Goal: Transaction & Acquisition: Purchase product/service

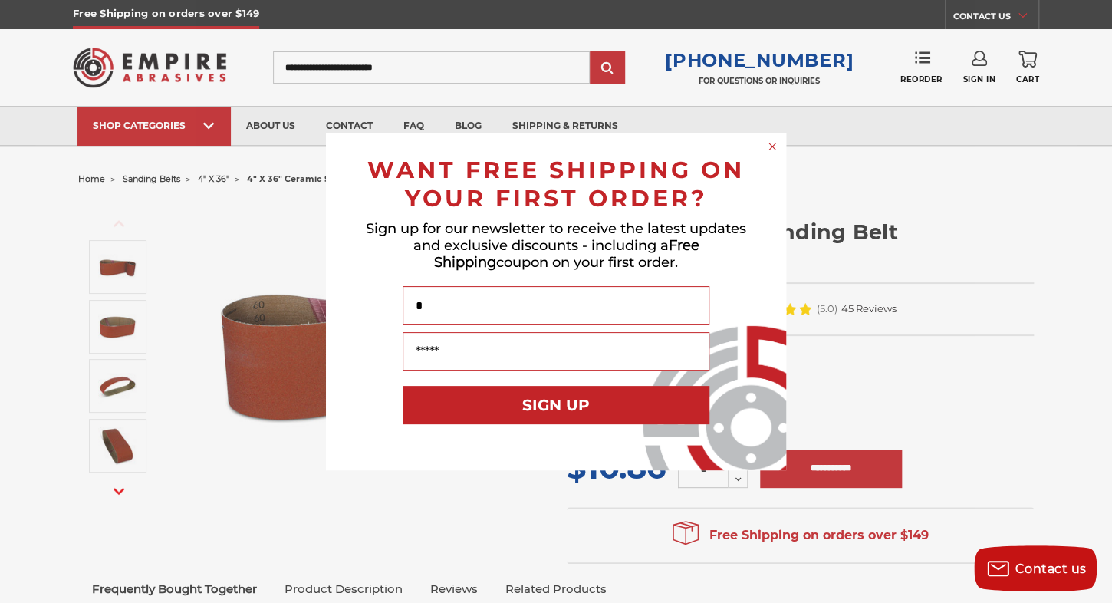
click at [240, 371] on div "Close dialog WANT FREE SHIPPING ON YOUR FIRST ORDER? Sign up for our newsletter…" at bounding box center [556, 301] width 1112 height 603
click at [118, 494] on div "Close dialog WANT FREE SHIPPING ON YOUR FIRST ORDER? Sign up for our newsletter…" at bounding box center [556, 301] width 1112 height 603
click at [130, 271] on div "Close dialog WANT FREE SHIPPING ON YOUR FIRST ORDER? Sign up for our newsletter…" at bounding box center [556, 301] width 1112 height 603
click at [834, 164] on div "Close dialog WANT FREE SHIPPING ON YOUR FIRST ORDER? Sign up for our newsletter…" at bounding box center [556, 301] width 1112 height 603
click at [767, 146] on circle "Close dialog" at bounding box center [772, 147] width 15 height 15
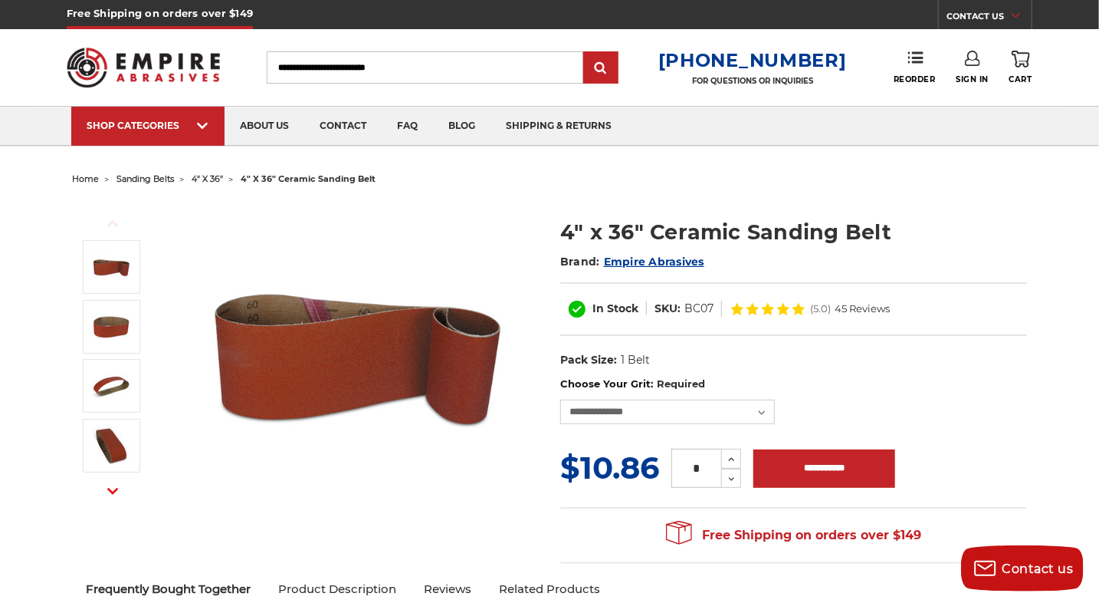
click at [423, 358] on img at bounding box center [357, 354] width 307 height 307
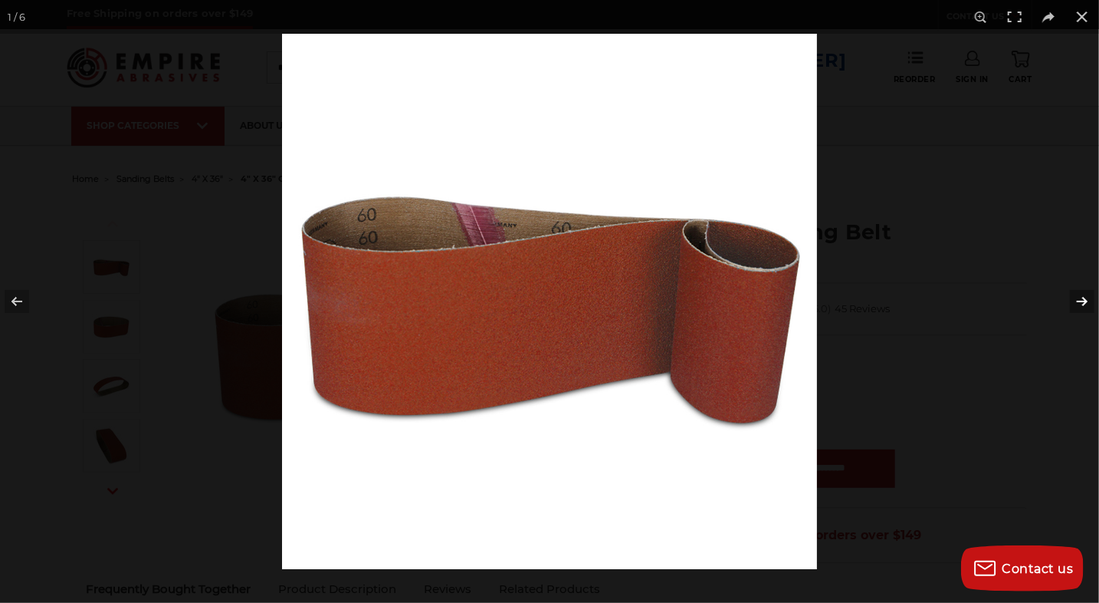
click at [1076, 298] on button at bounding box center [1073, 301] width 54 height 77
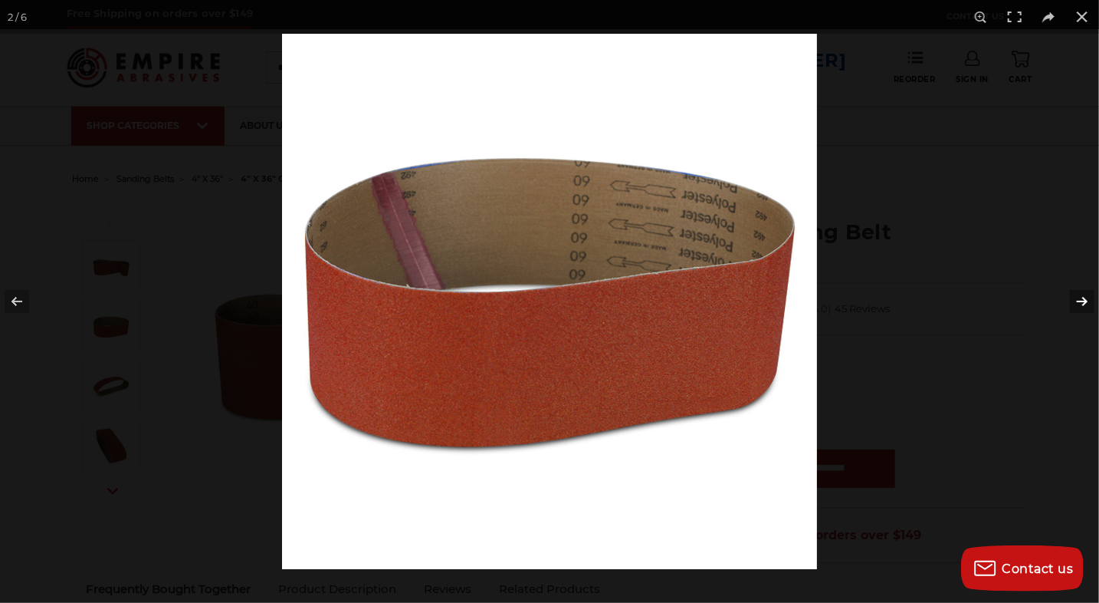
click at [1076, 298] on button at bounding box center [1073, 301] width 54 height 77
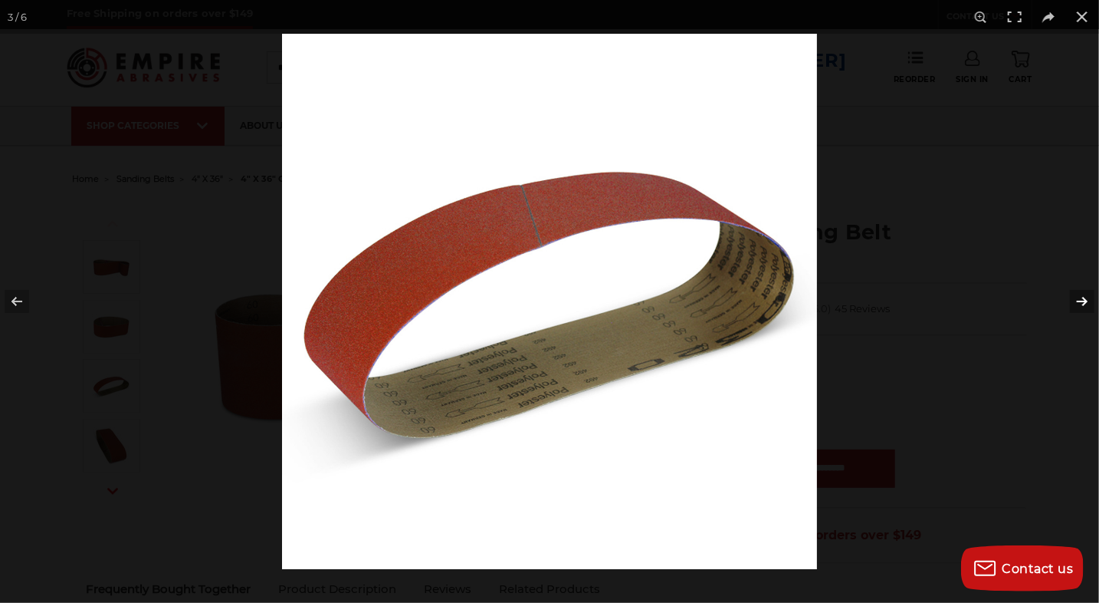
click at [1076, 298] on button at bounding box center [1073, 301] width 54 height 77
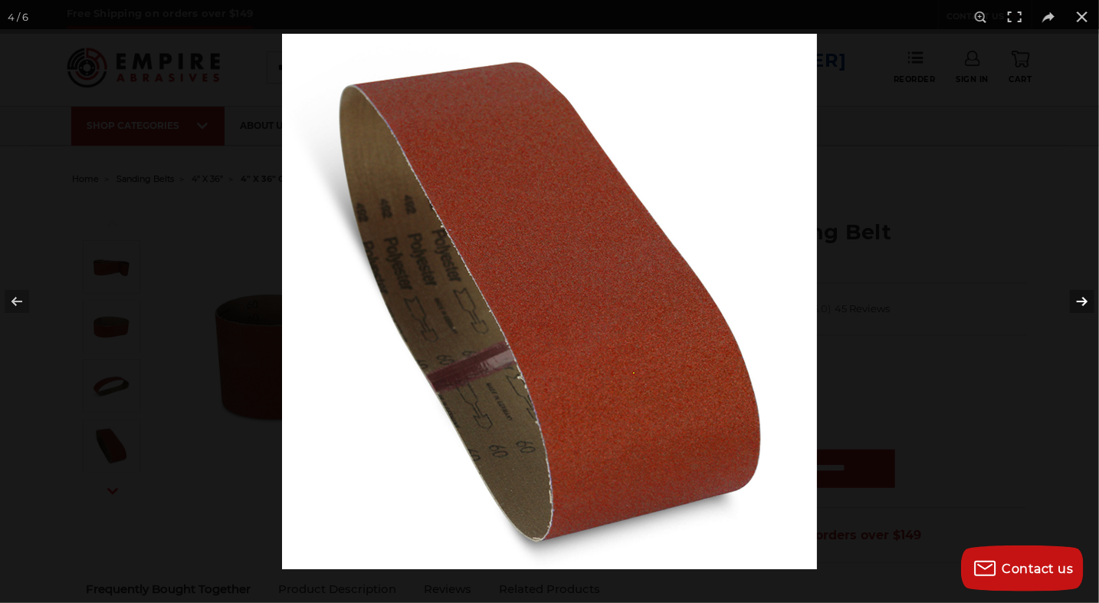
click at [1076, 298] on button at bounding box center [1073, 301] width 54 height 77
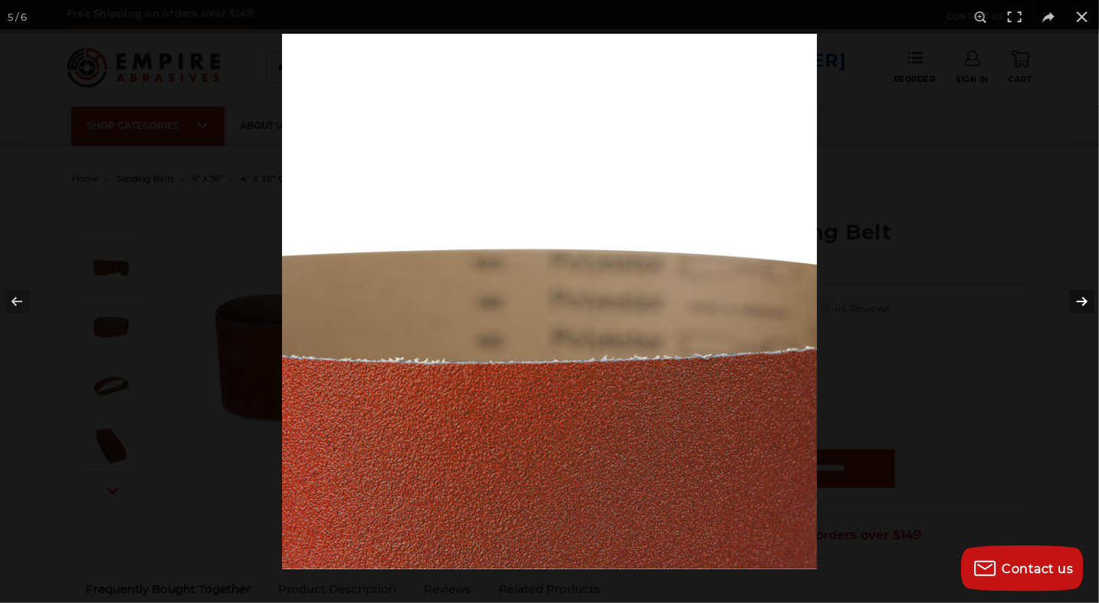
click at [1076, 298] on button at bounding box center [1073, 301] width 54 height 77
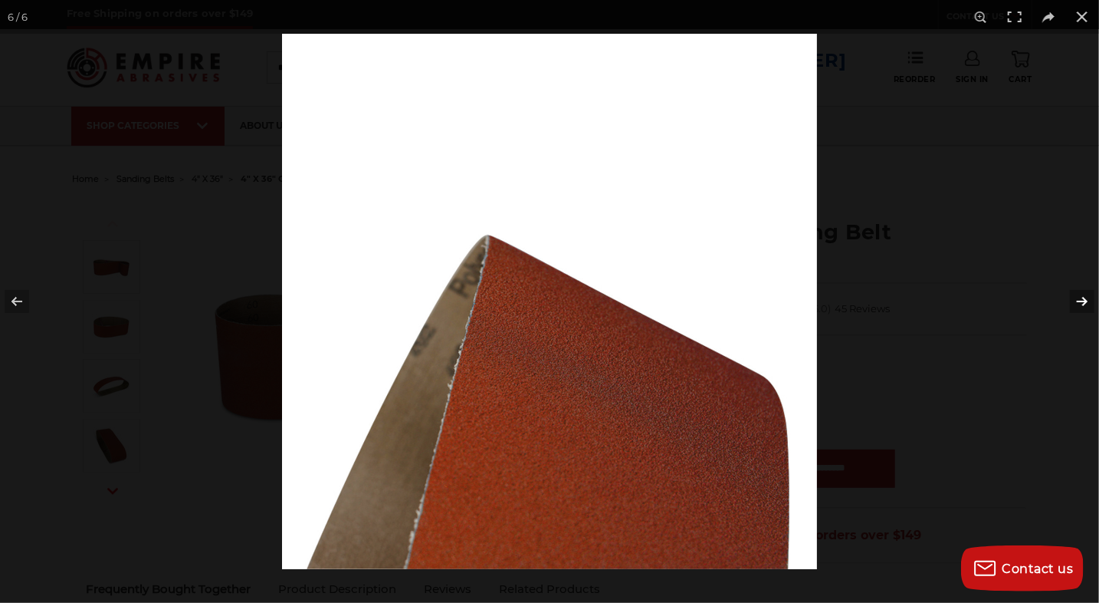
click at [1076, 298] on button at bounding box center [1073, 301] width 54 height 77
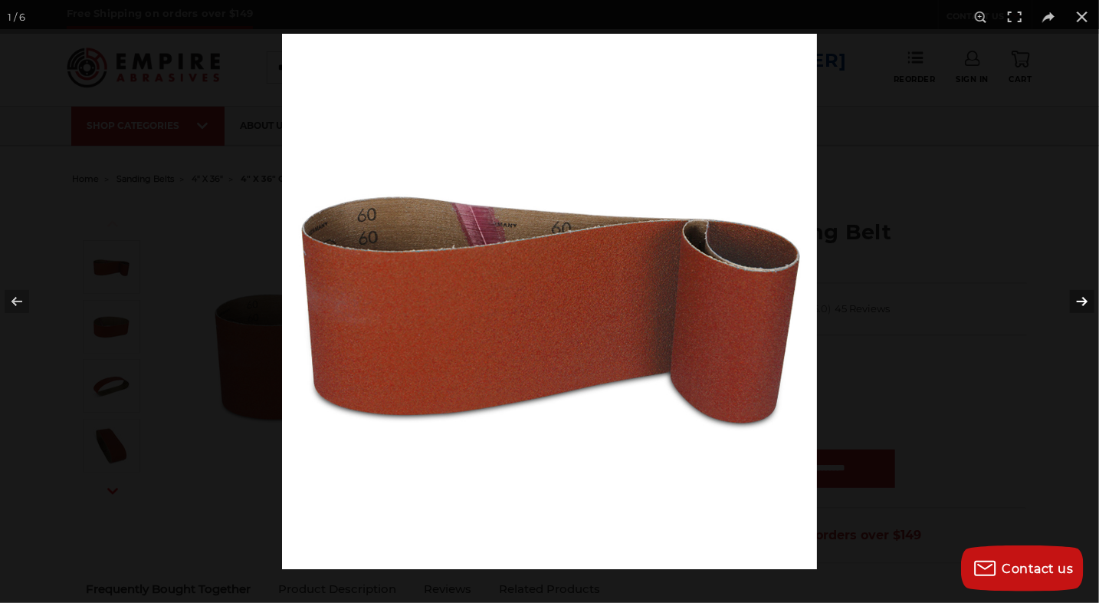
click at [1076, 298] on button at bounding box center [1073, 301] width 54 height 77
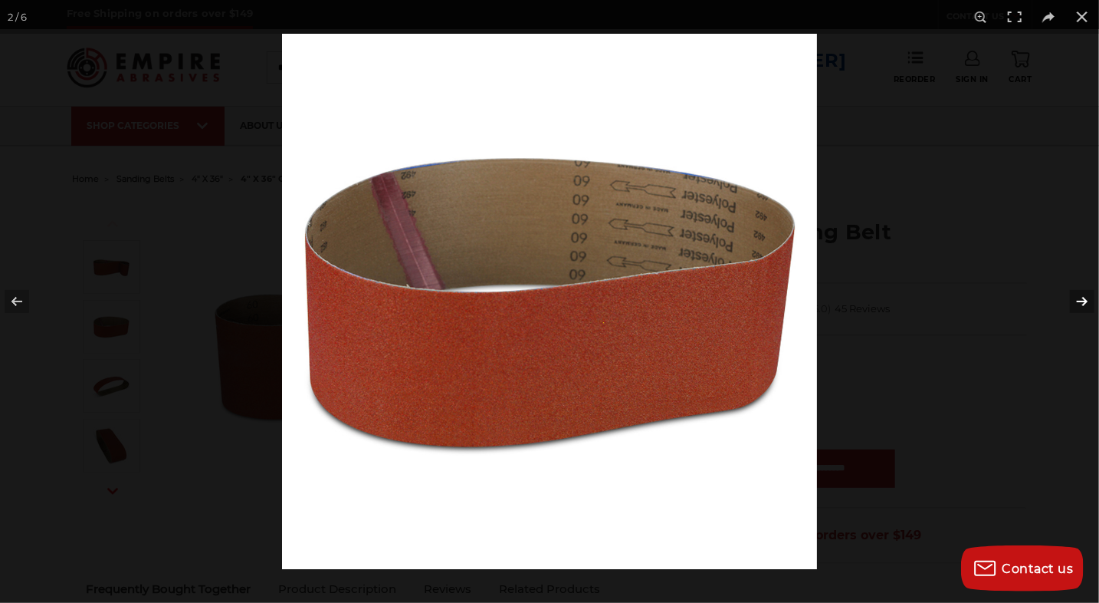
click at [1076, 298] on button at bounding box center [1073, 301] width 54 height 77
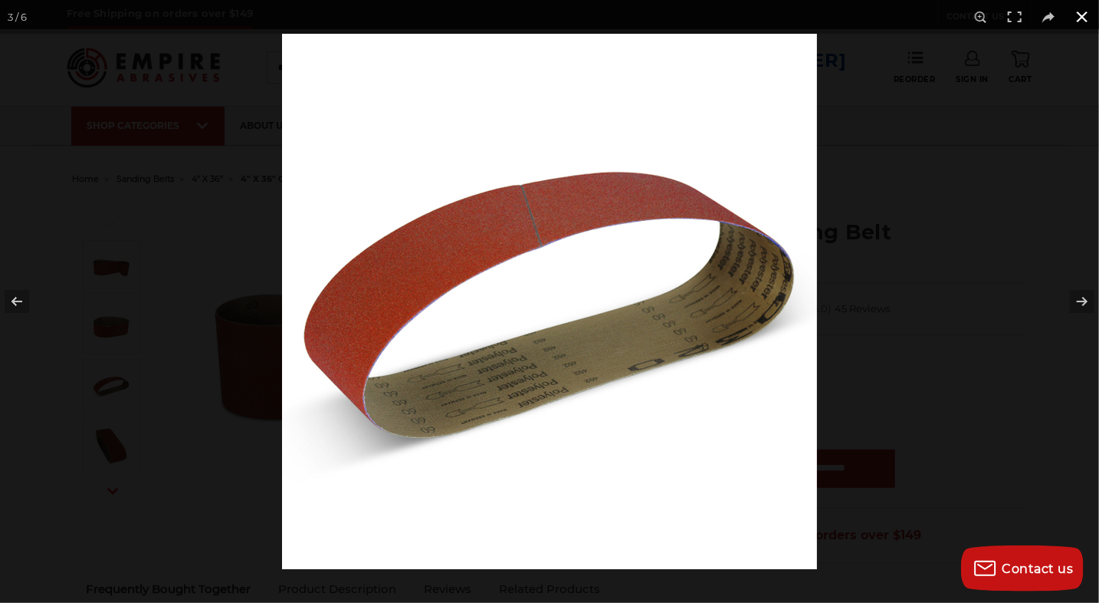
click at [1085, 17] on button at bounding box center [1083, 17] width 34 height 34
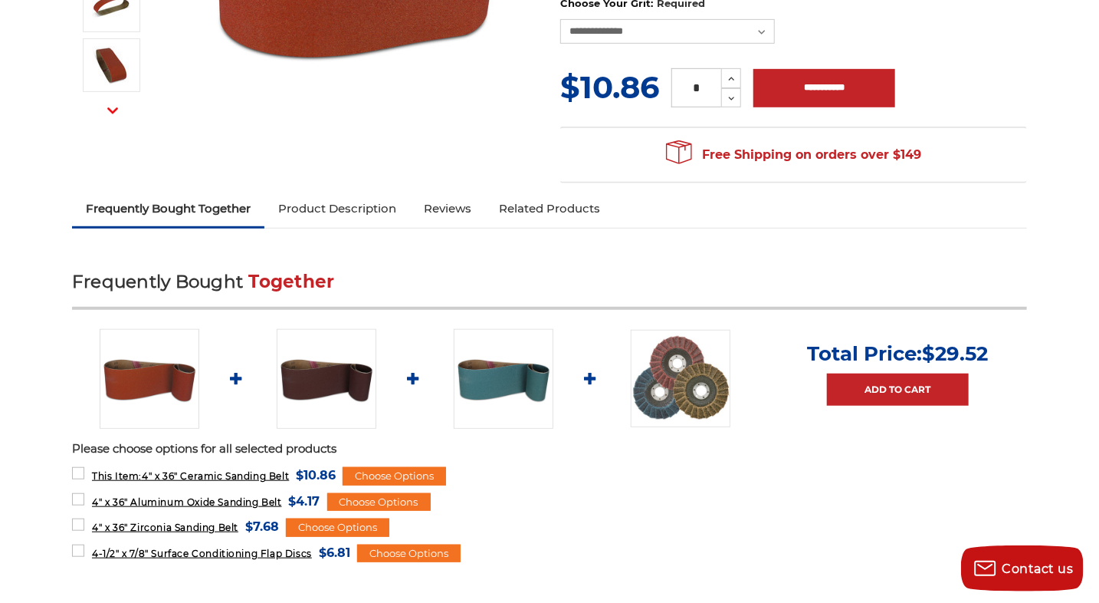
scroll to position [460, 0]
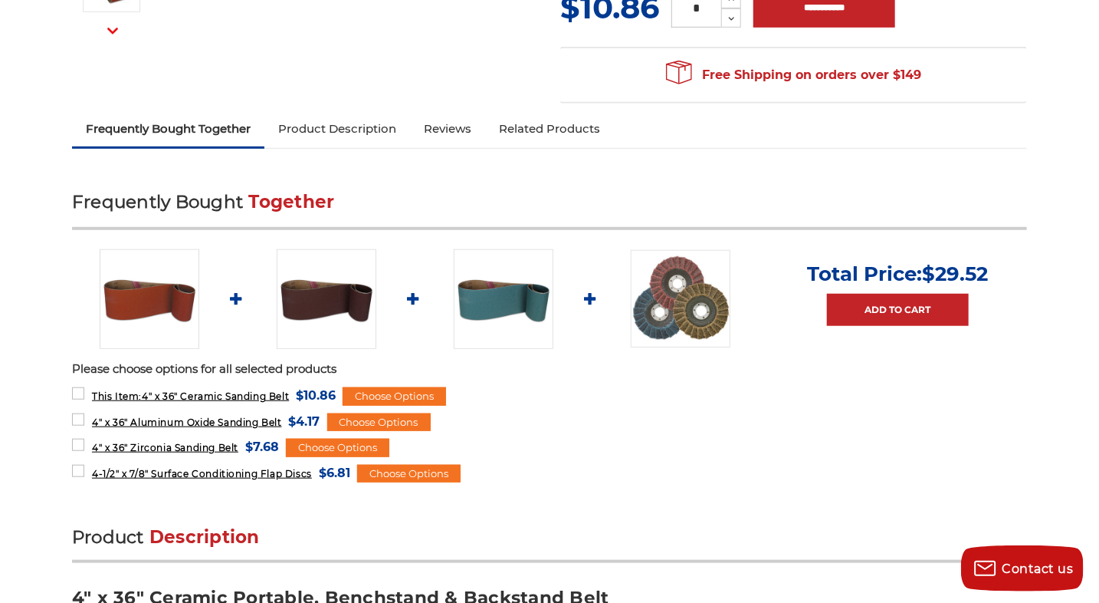
click at [675, 294] on img at bounding box center [681, 298] width 100 height 97
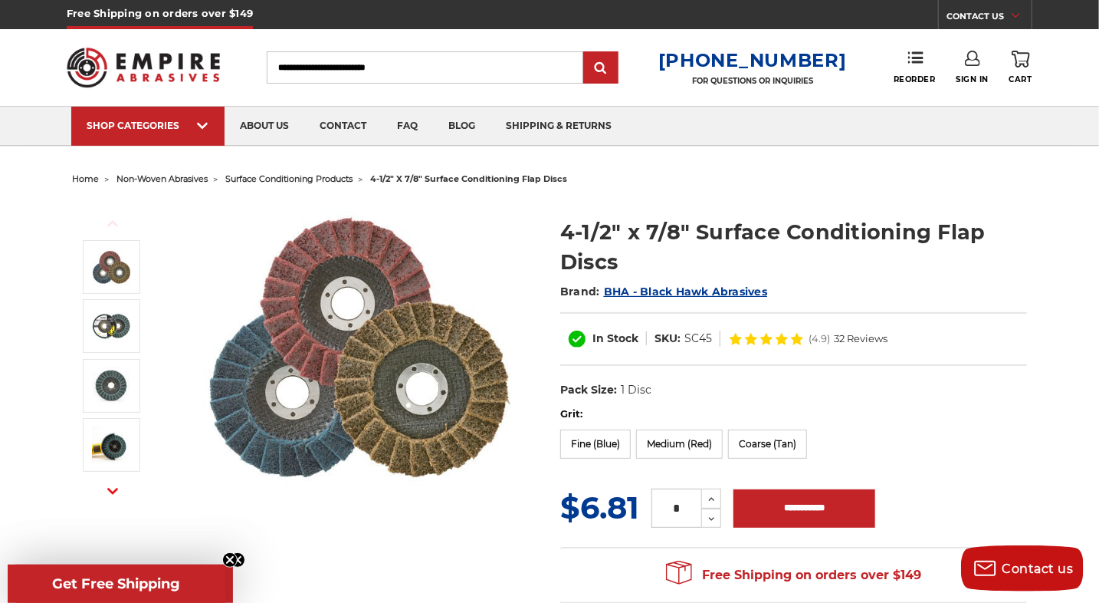
scroll to position [460, 0]
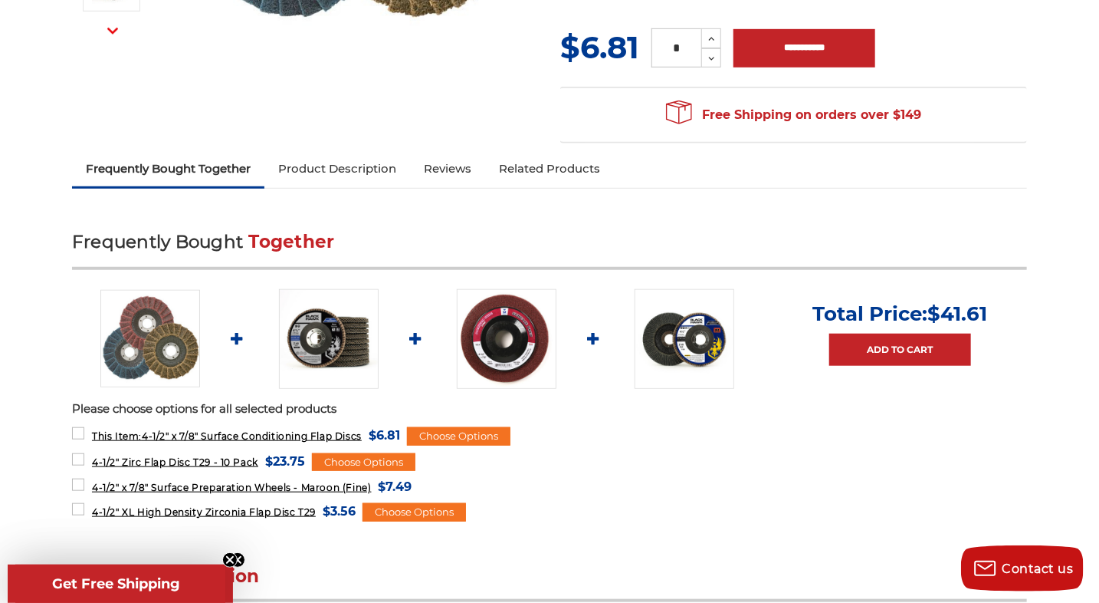
click at [331, 327] on img at bounding box center [329, 339] width 100 height 100
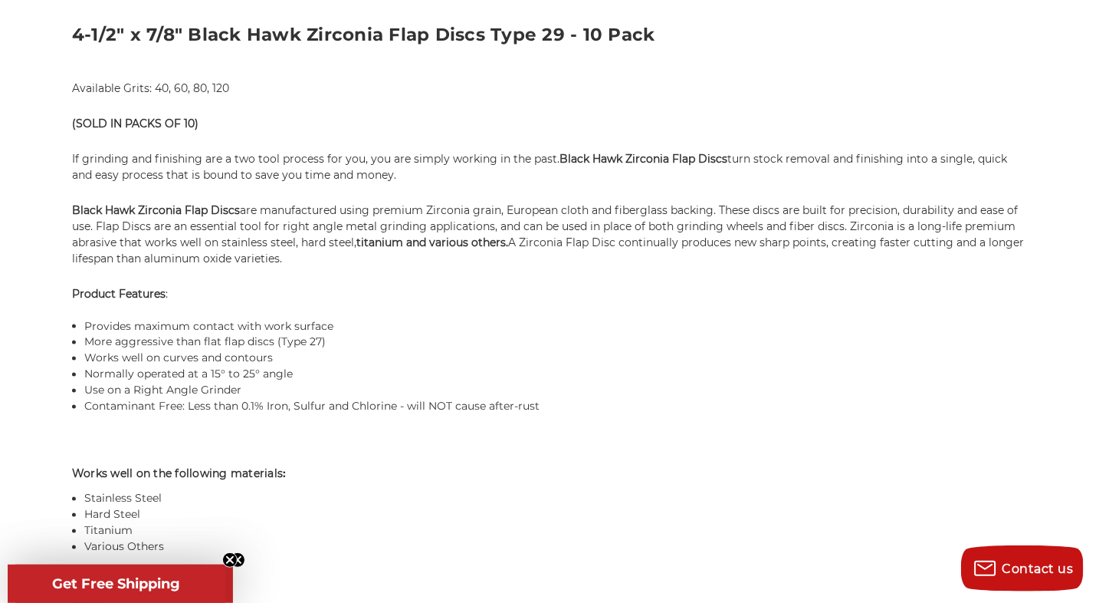
scroll to position [1073, 0]
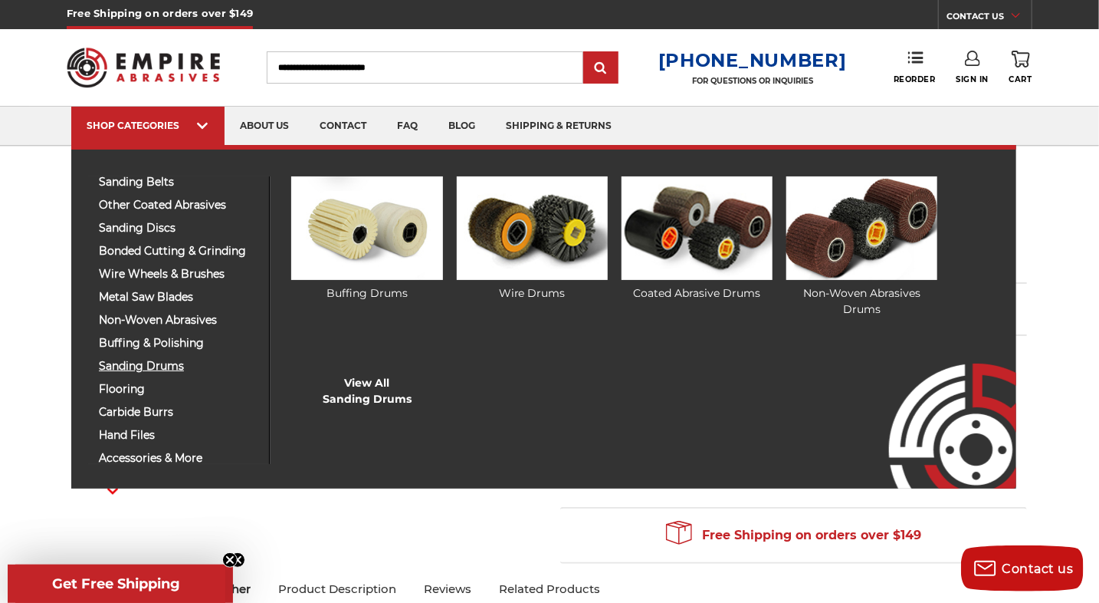
click at [113, 365] on span "sanding drums" at bounding box center [178, 365] width 159 height 11
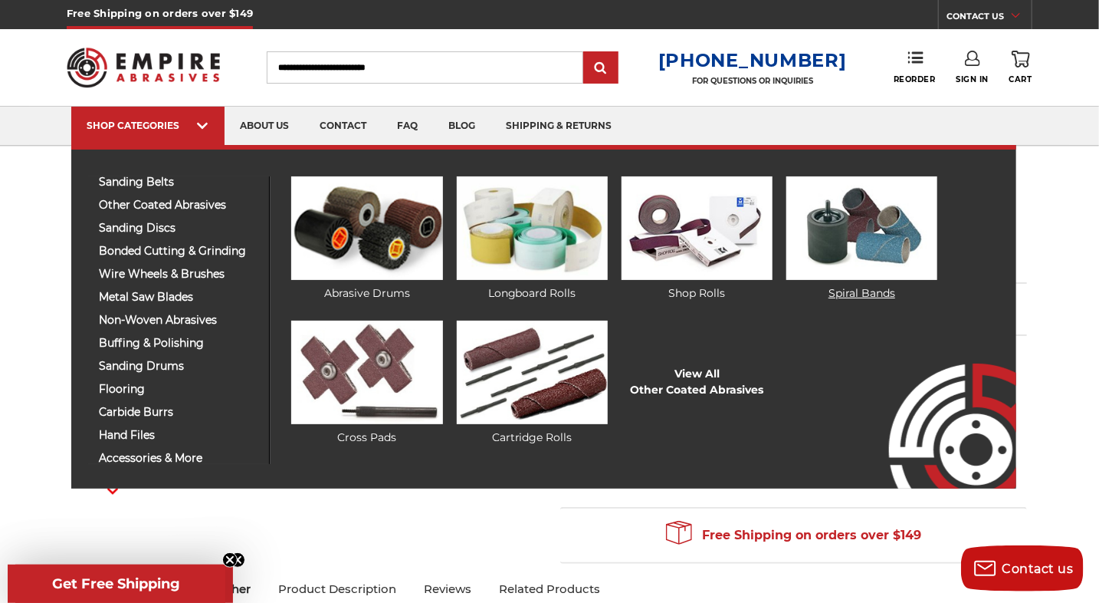
click at [854, 222] on img at bounding box center [862, 227] width 151 height 103
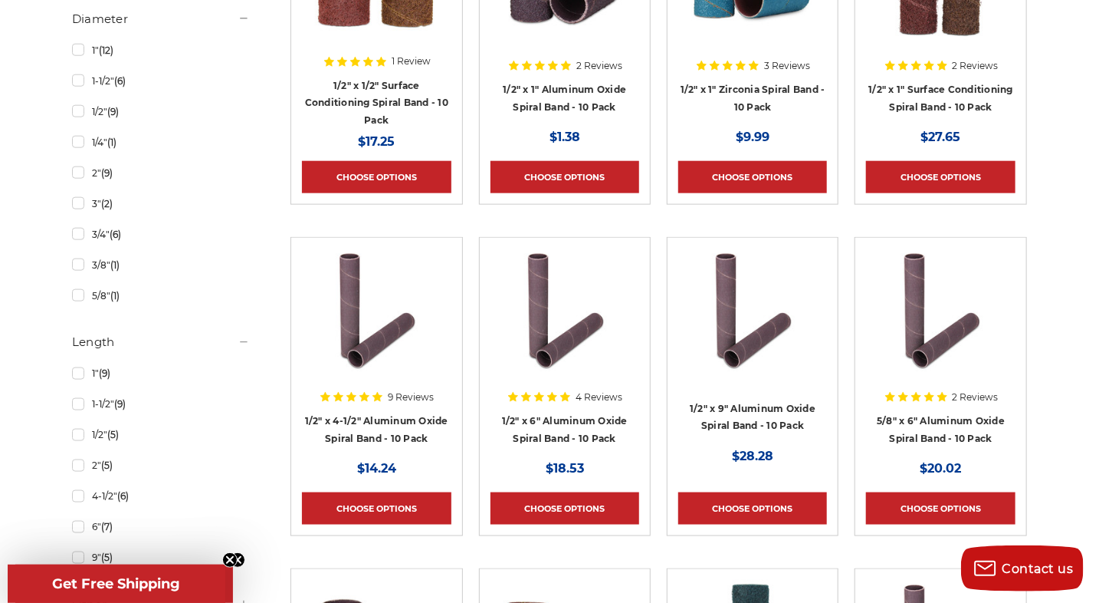
scroll to position [767, 0]
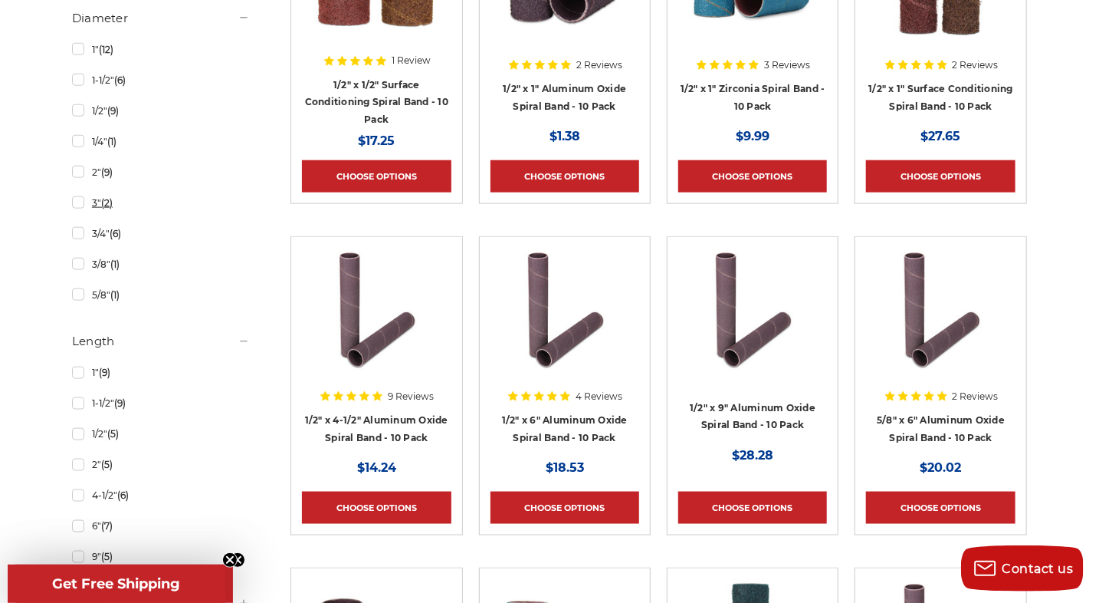
click at [102, 200] on link "3" (2)" at bounding box center [161, 202] width 178 height 27
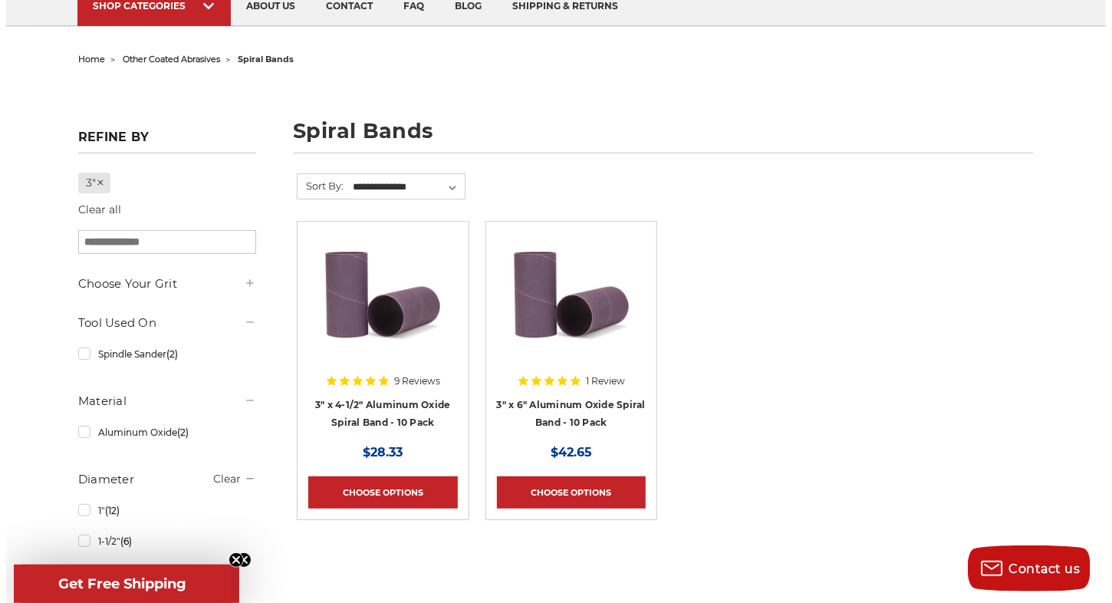
scroll to position [230, 0]
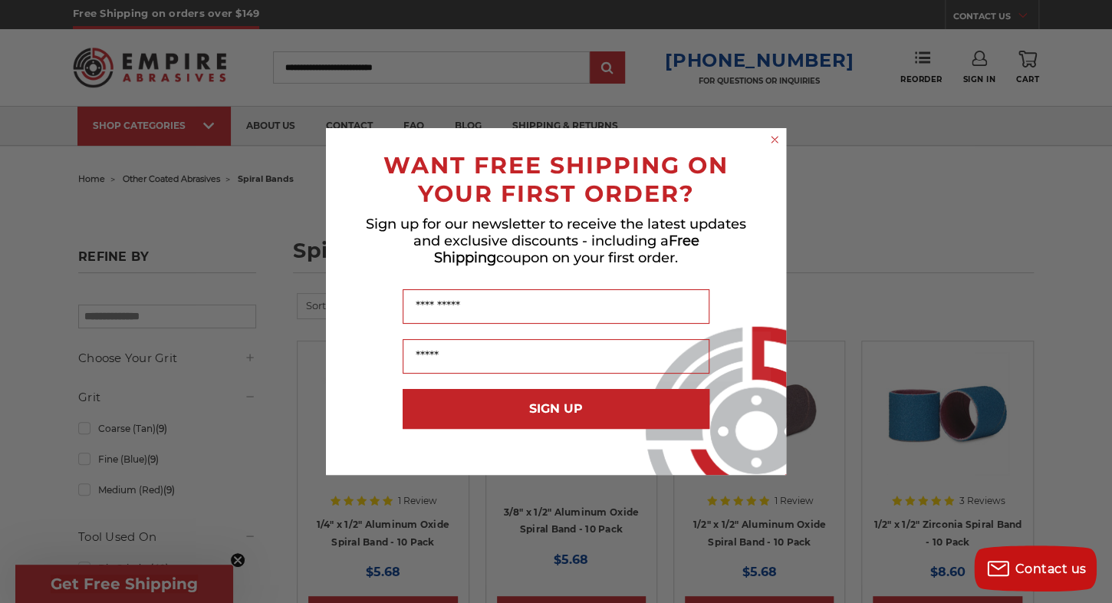
click at [776, 139] on icon "Close dialog" at bounding box center [774, 139] width 6 height 6
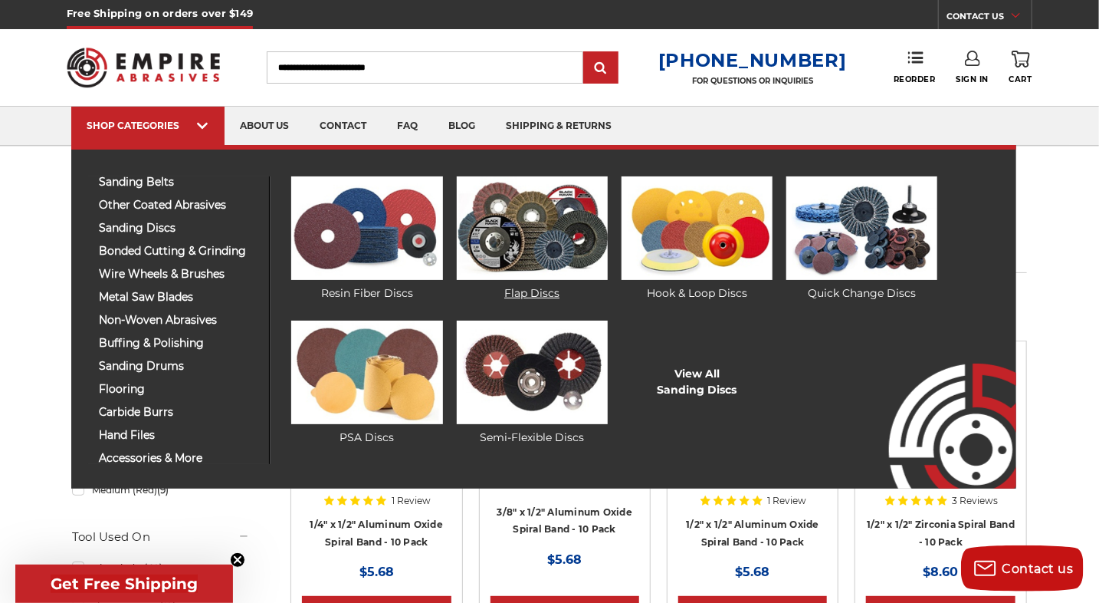
click at [502, 247] on img at bounding box center [532, 227] width 151 height 103
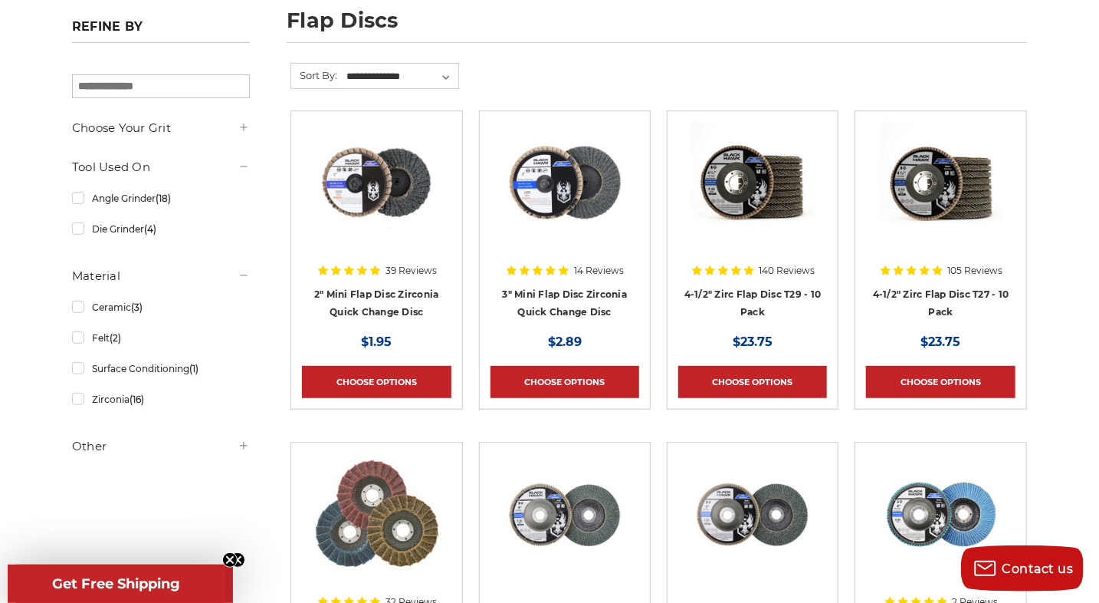
scroll to position [307, 0]
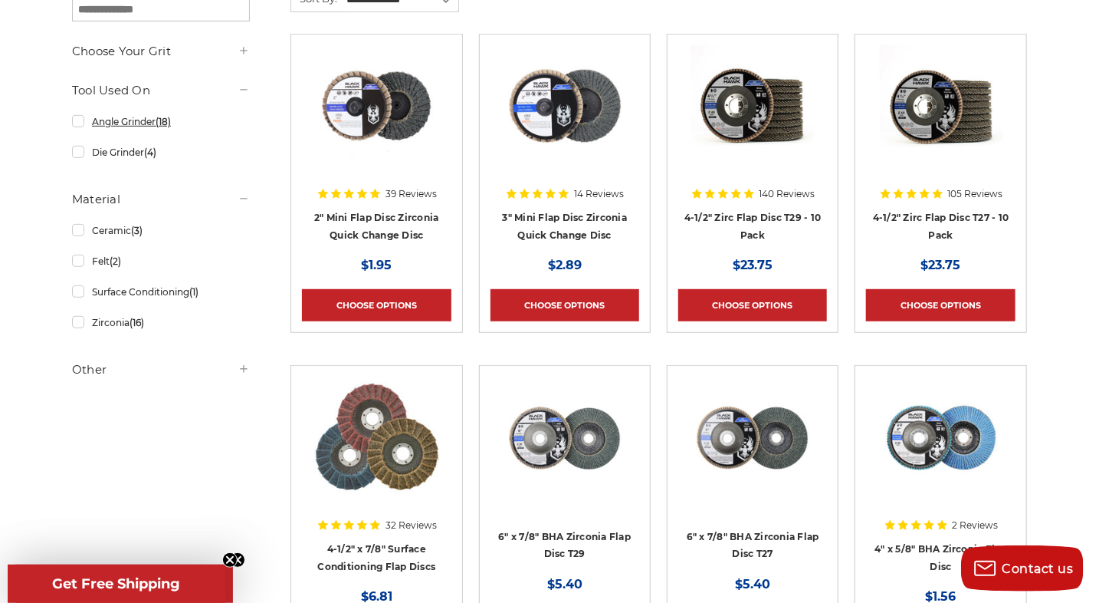
click at [79, 122] on link "Angle Grinder (18)" at bounding box center [161, 121] width 178 height 27
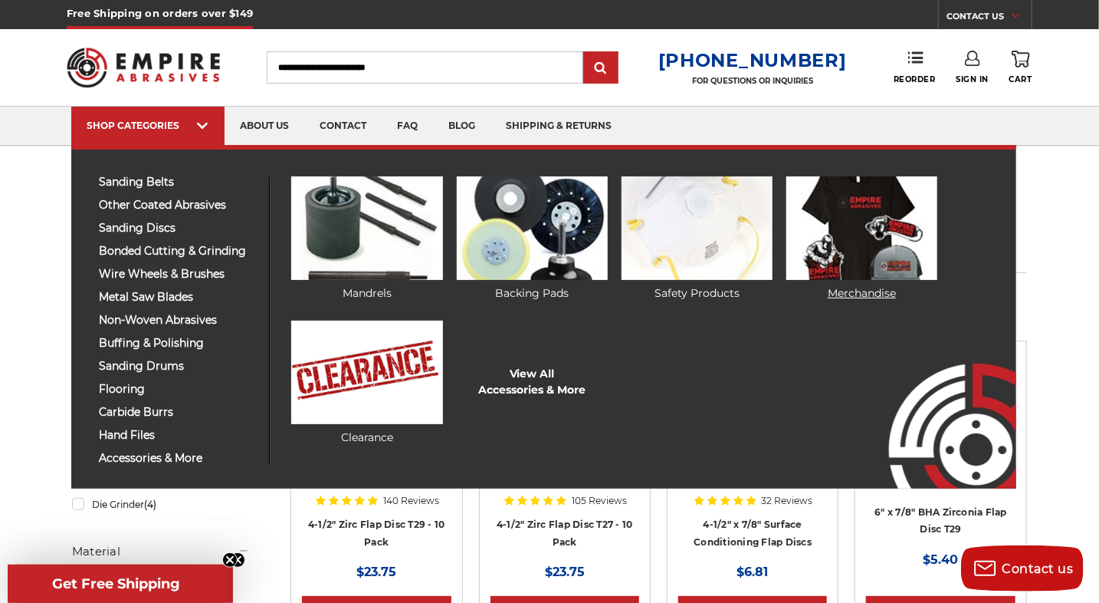
click at [875, 291] on link "Merchandise" at bounding box center [862, 238] width 151 height 125
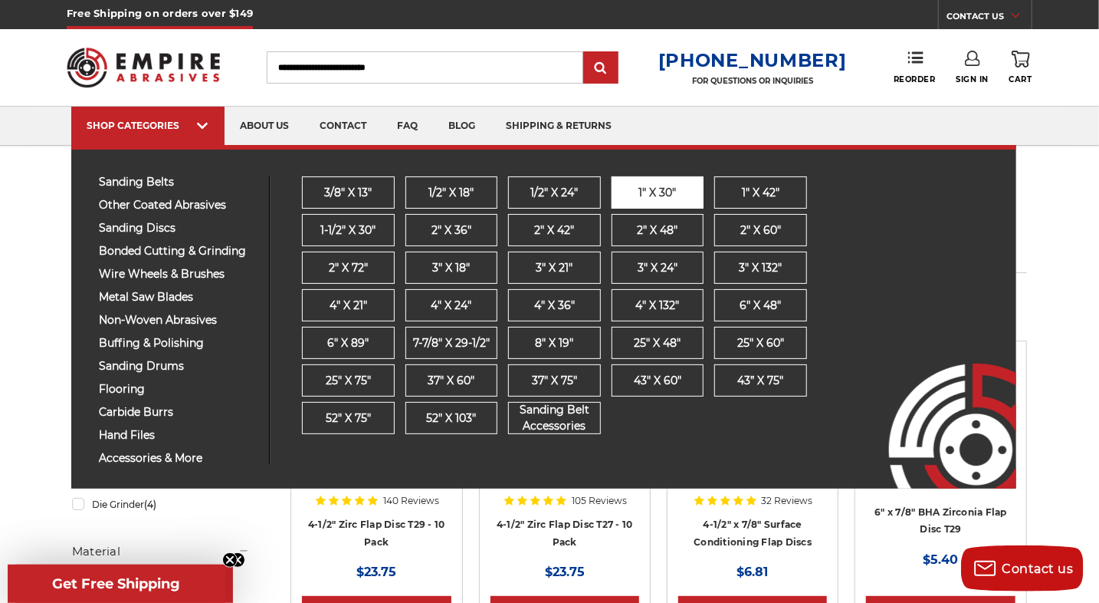
click at [652, 189] on span "1" x 30"" at bounding box center [658, 193] width 38 height 16
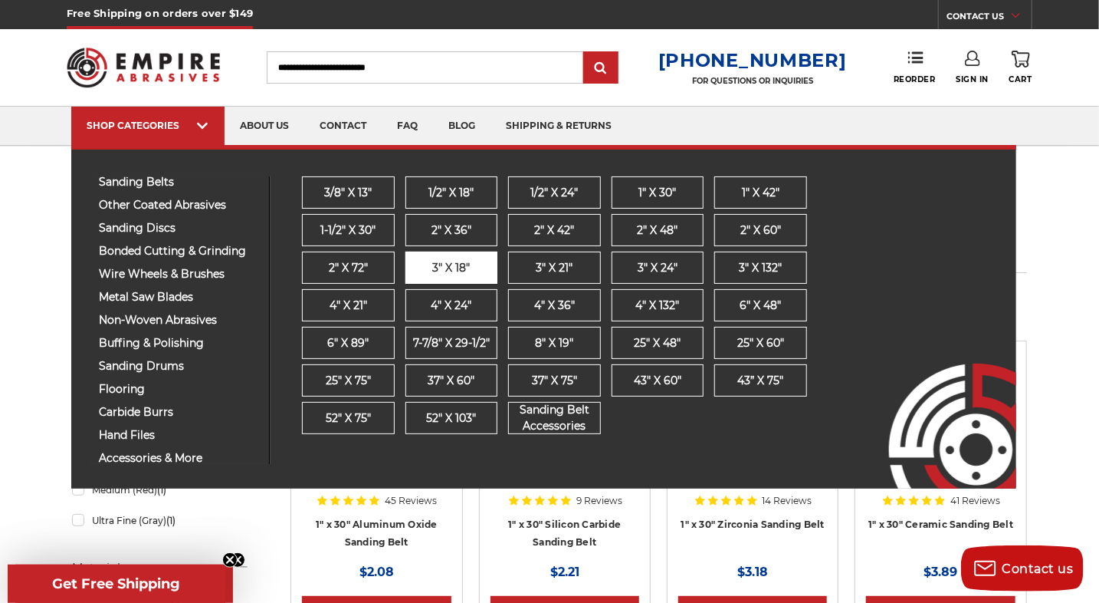
click at [449, 267] on span "3" x 18"" at bounding box center [451, 268] width 38 height 16
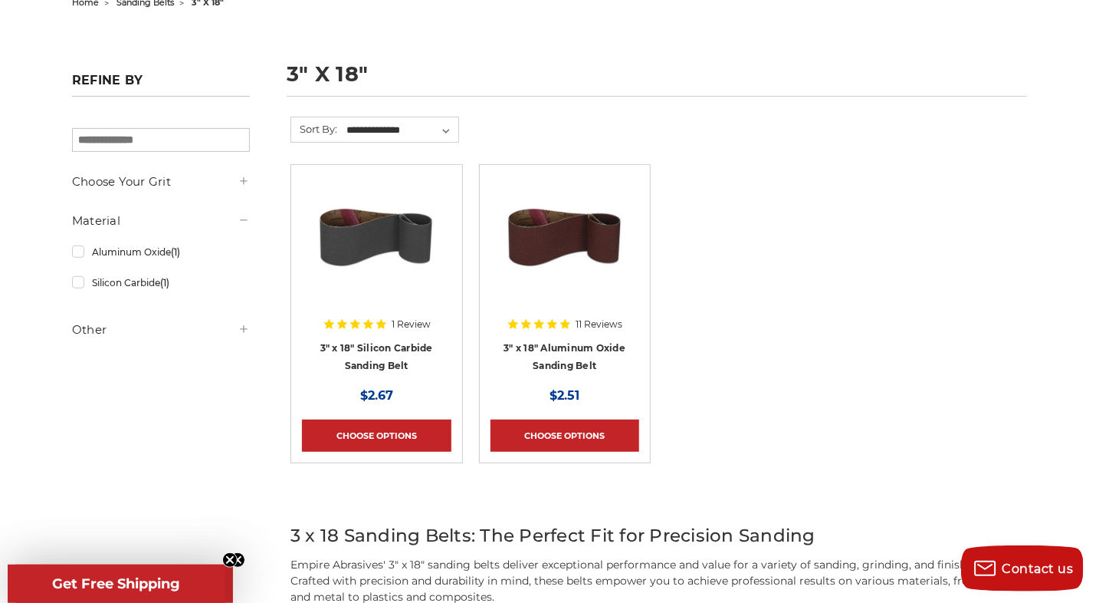
scroll to position [175, 0]
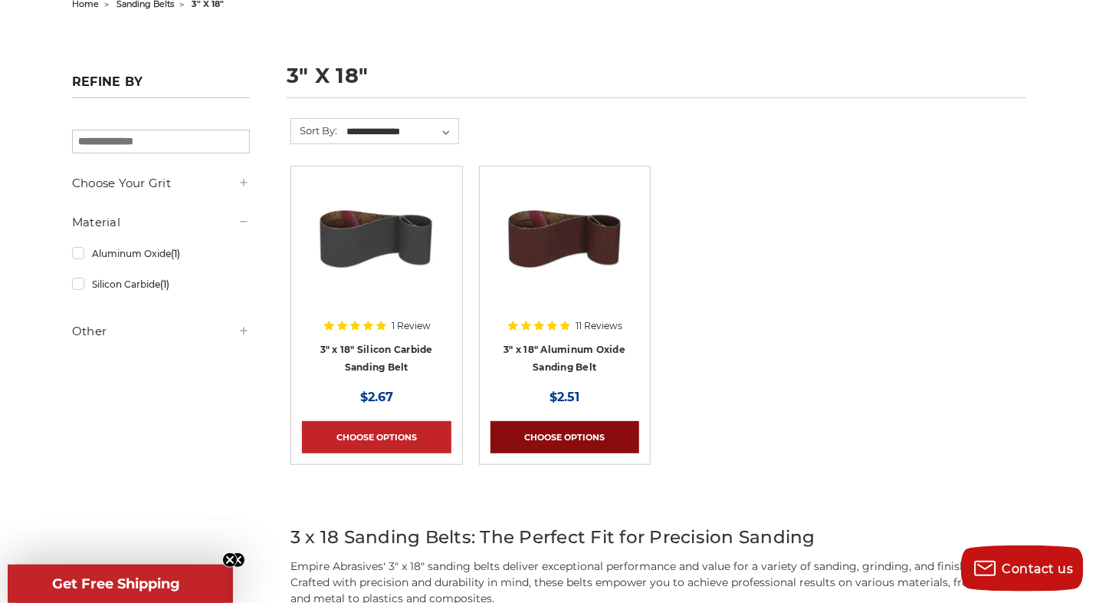
click at [547, 431] on link "Choose Options" at bounding box center [565, 437] width 149 height 32
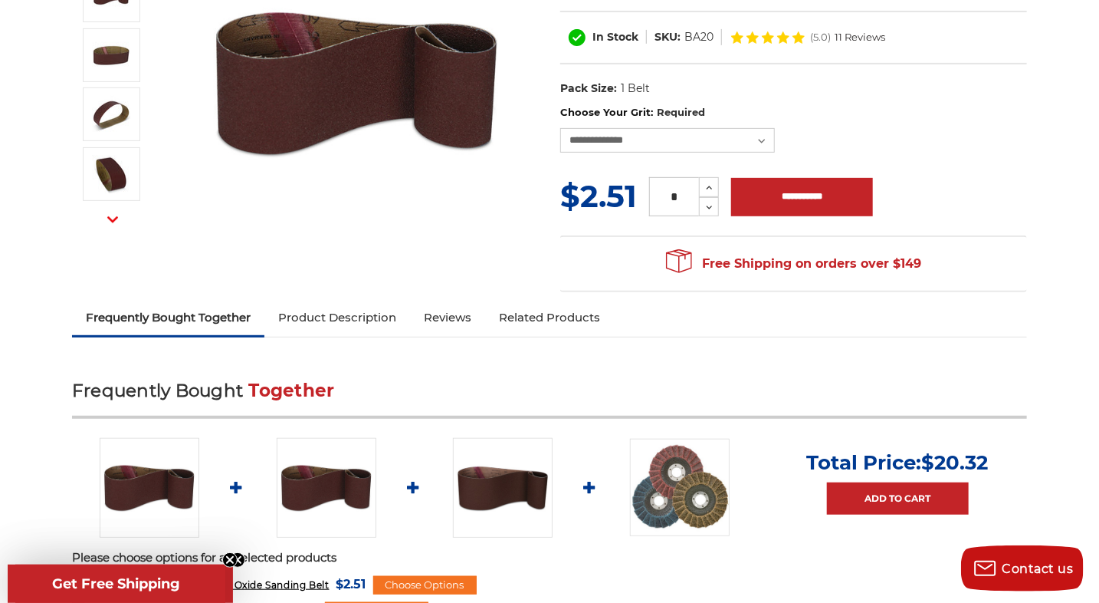
scroll to position [307, 0]
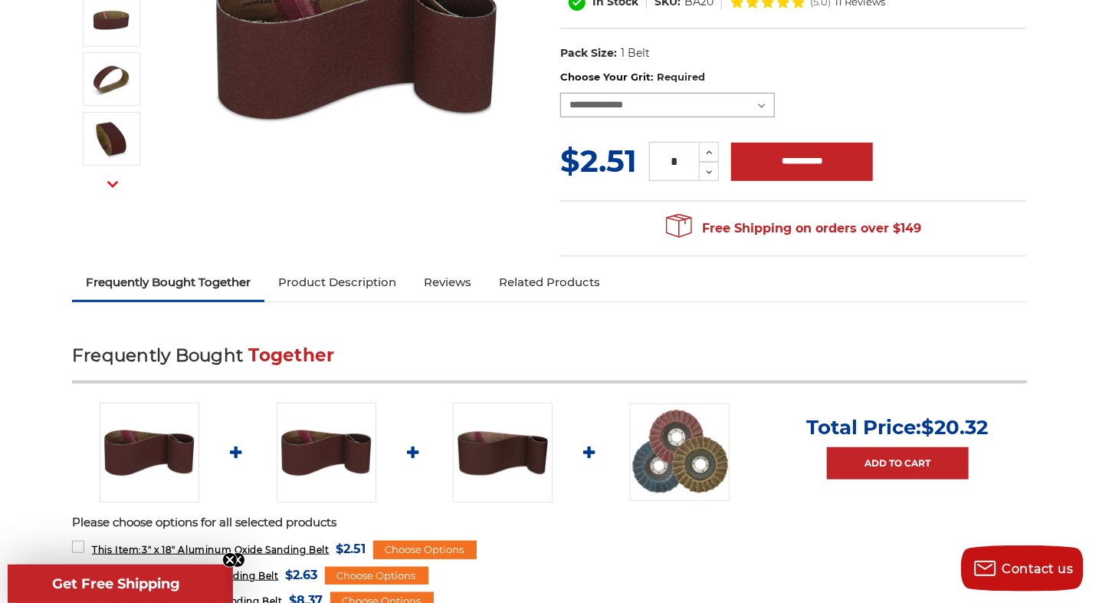
click at [763, 103] on select "**********" at bounding box center [667, 105] width 215 height 25
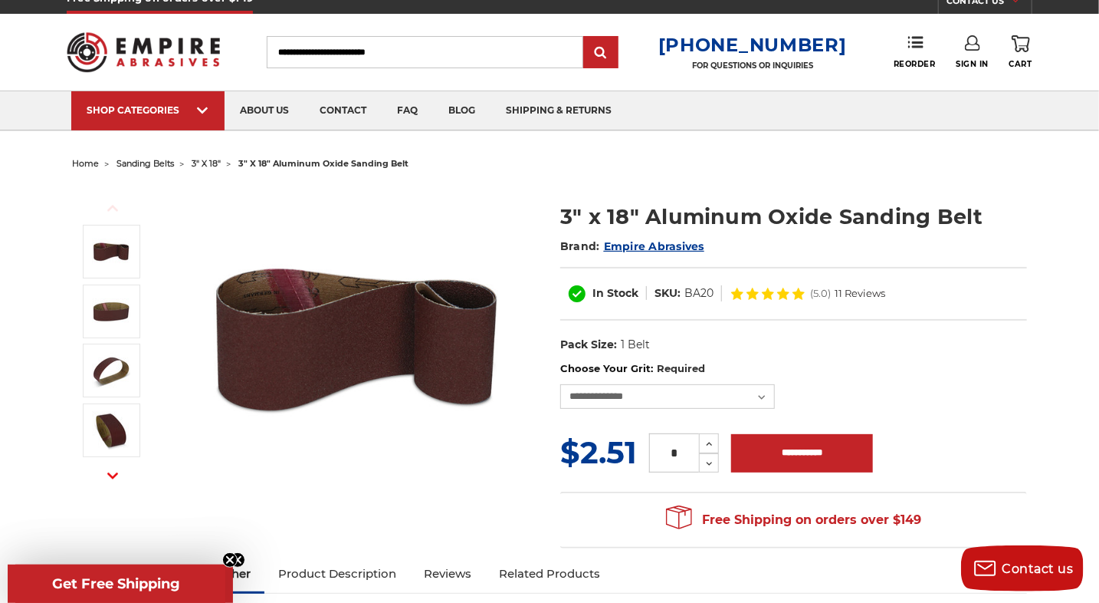
scroll to position [0, 0]
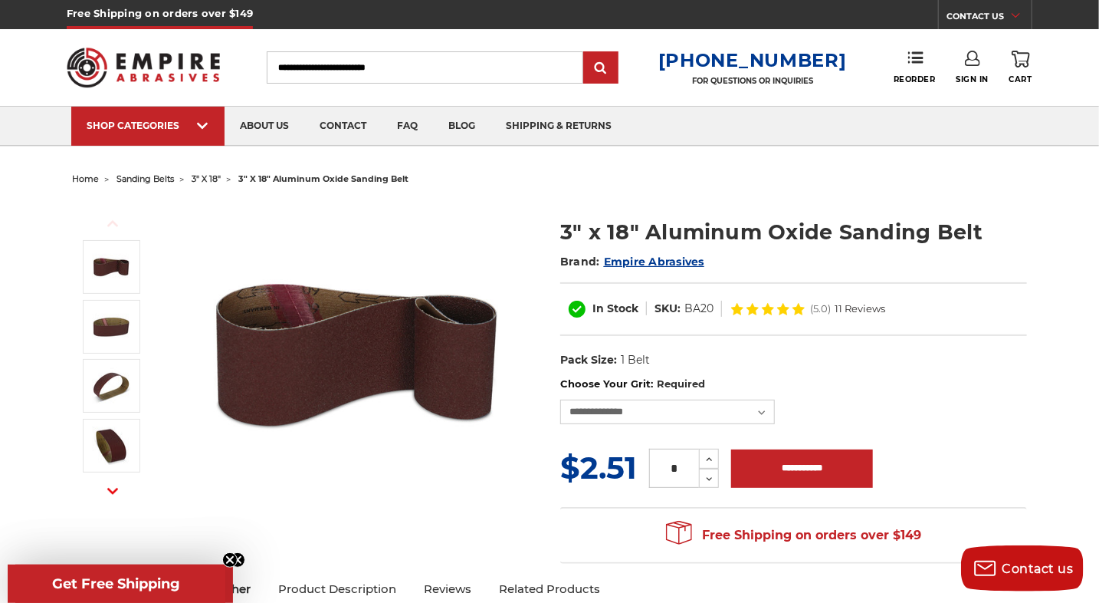
click at [979, 14] on link "CONTACT US" at bounding box center [989, 18] width 85 height 21
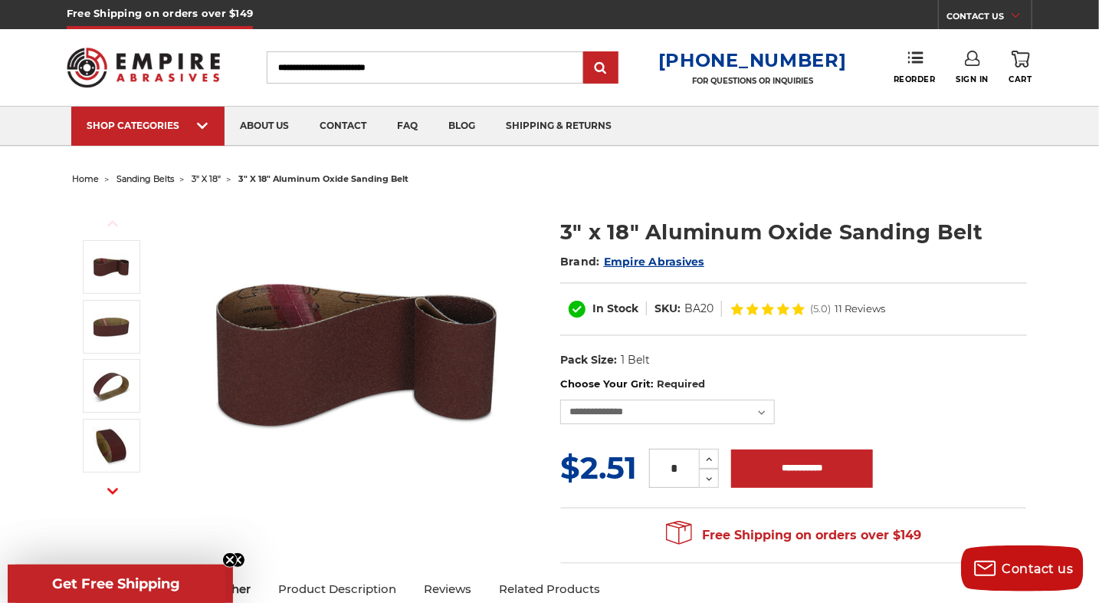
click at [84, 177] on span "home" at bounding box center [85, 178] width 27 height 11
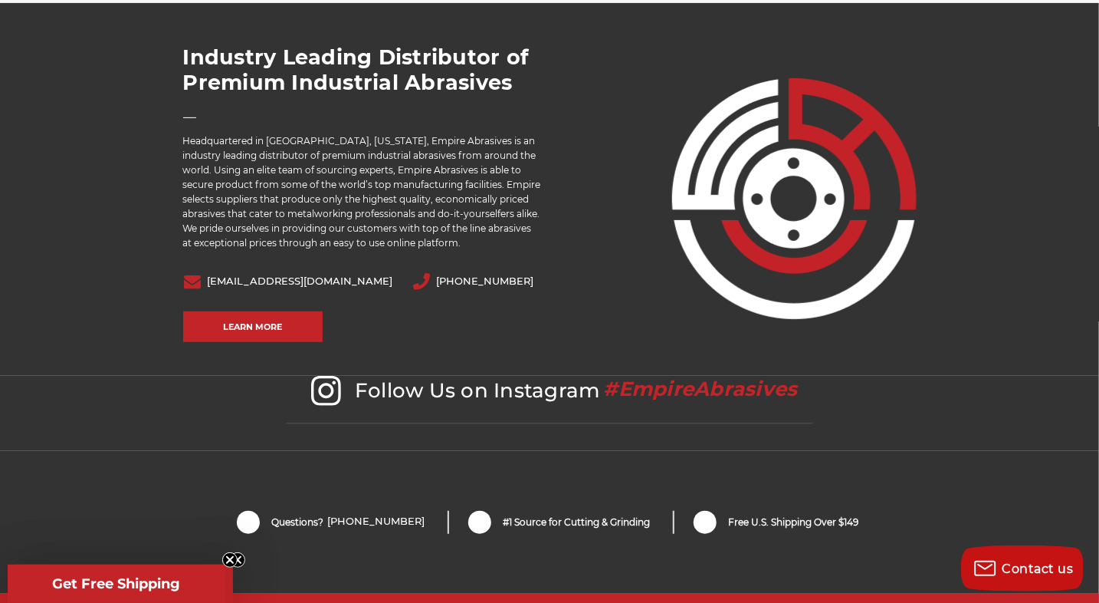
scroll to position [3323, 0]
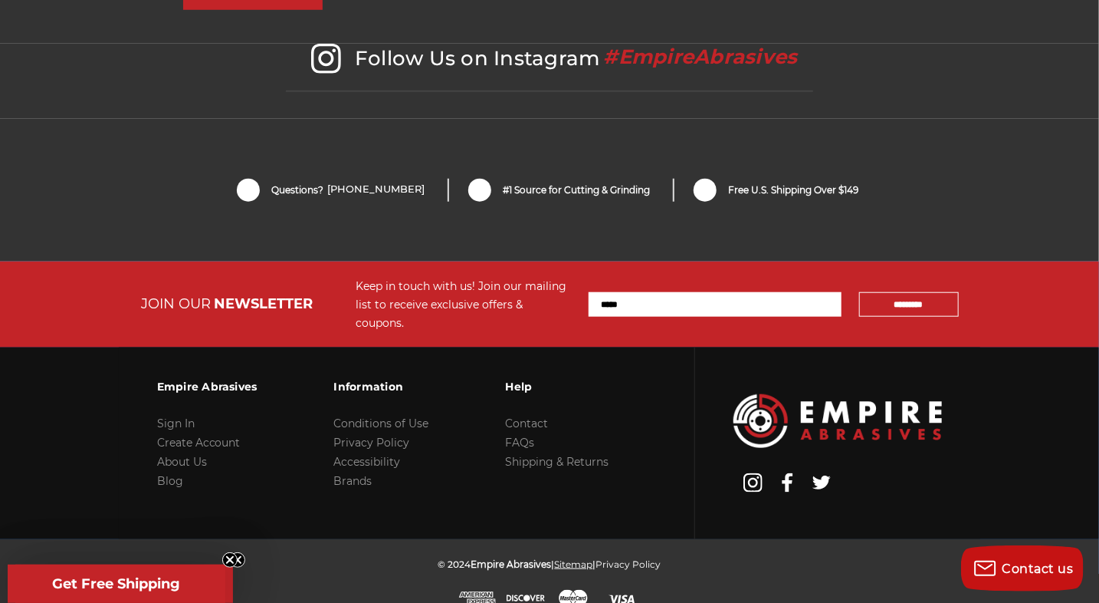
click at [576, 558] on link "Sitemap" at bounding box center [574, 563] width 38 height 11
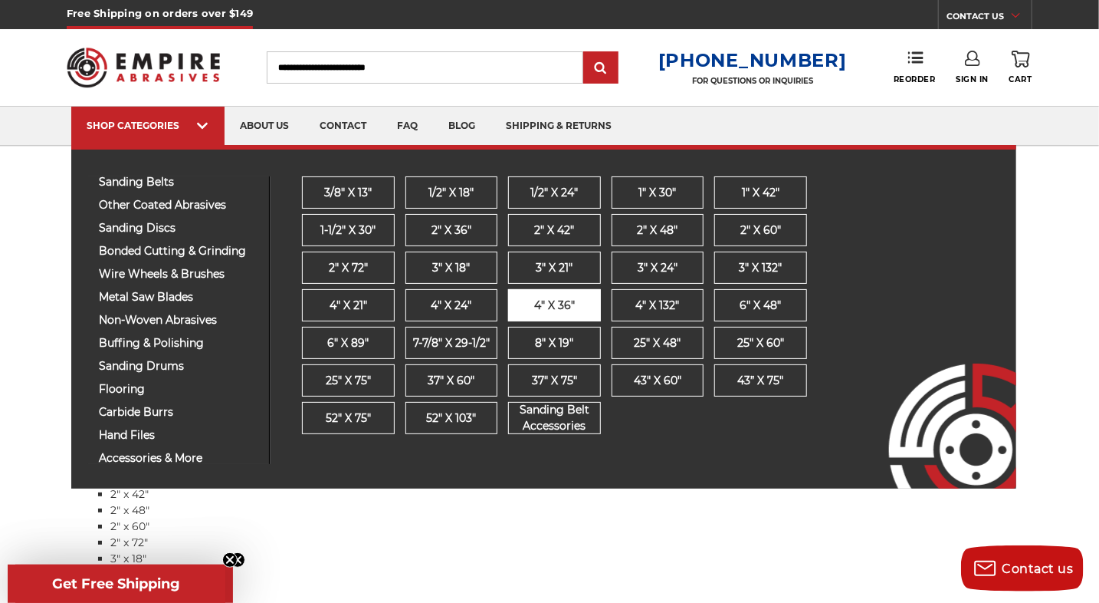
click at [552, 302] on span "4" x 36"" at bounding box center [554, 305] width 41 height 16
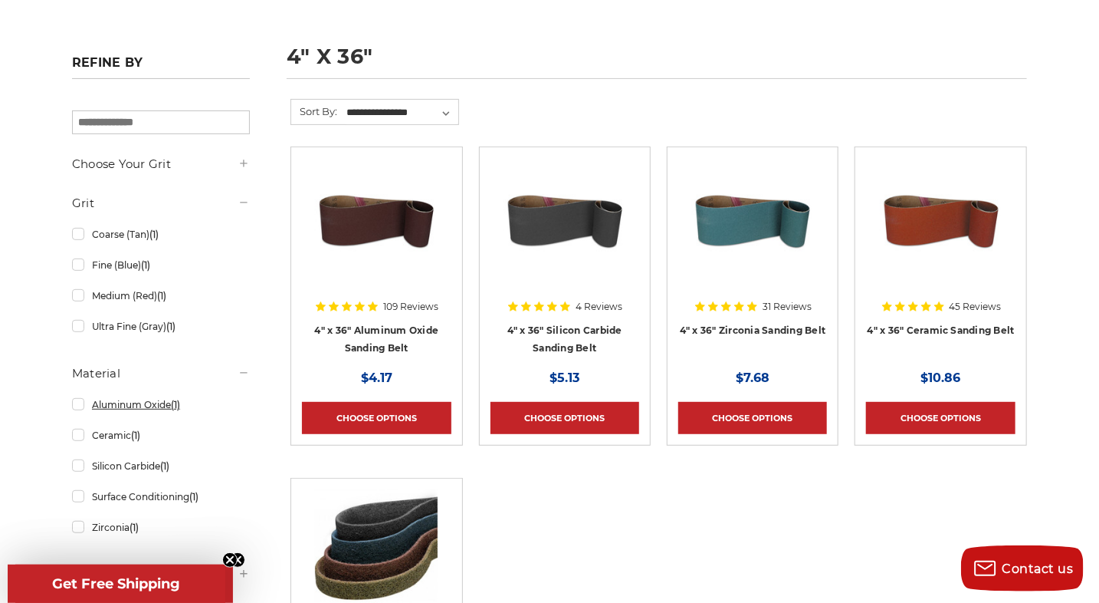
scroll to position [230, 0]
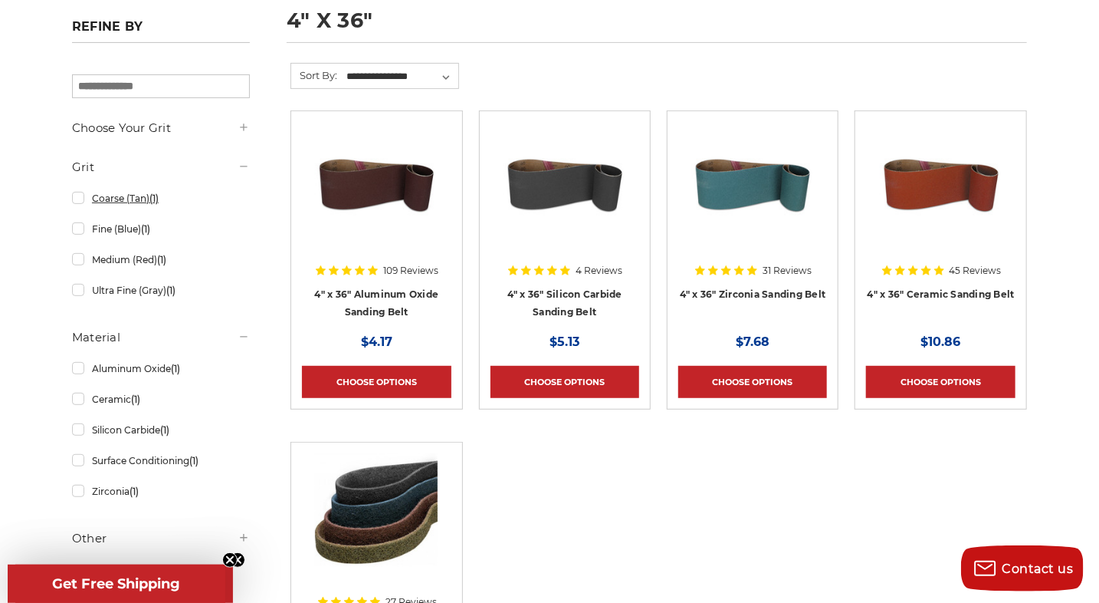
click at [76, 195] on link "Coarse (Tan) (1)" at bounding box center [161, 198] width 178 height 27
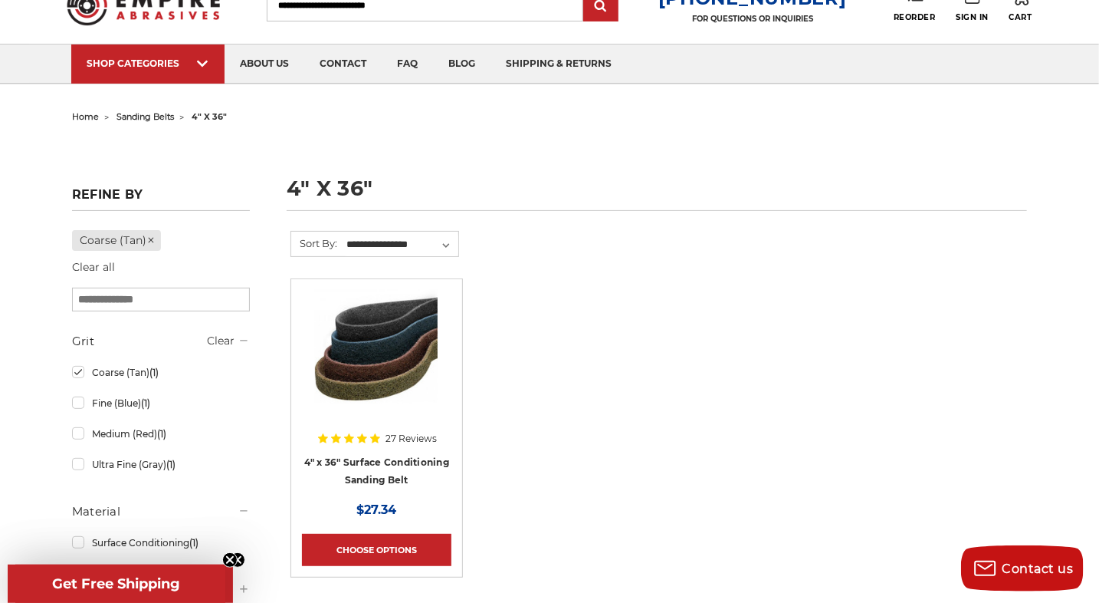
scroll to position [153, 0]
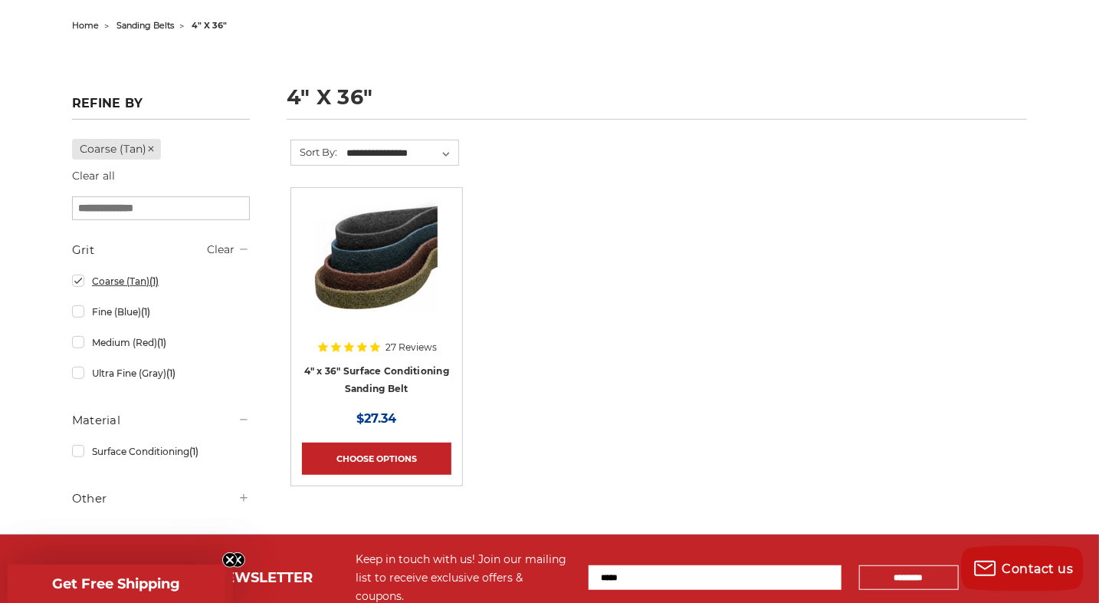
click at [77, 281] on link "Coarse (Tan) (1)" at bounding box center [161, 281] width 178 height 27
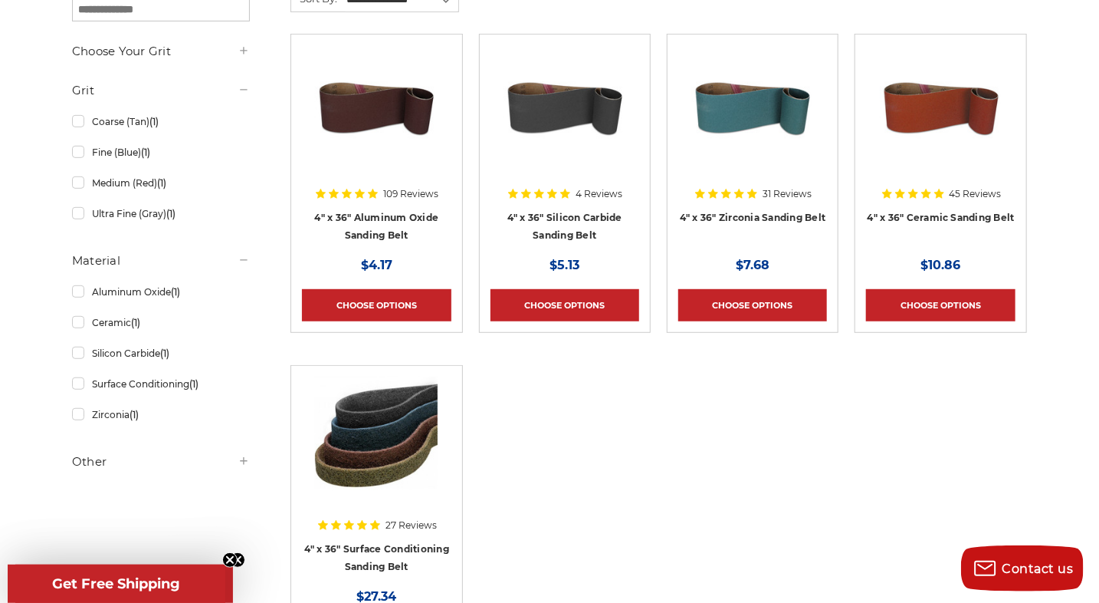
scroll to position [307, 0]
click at [935, 308] on link "Choose Options" at bounding box center [940, 305] width 149 height 32
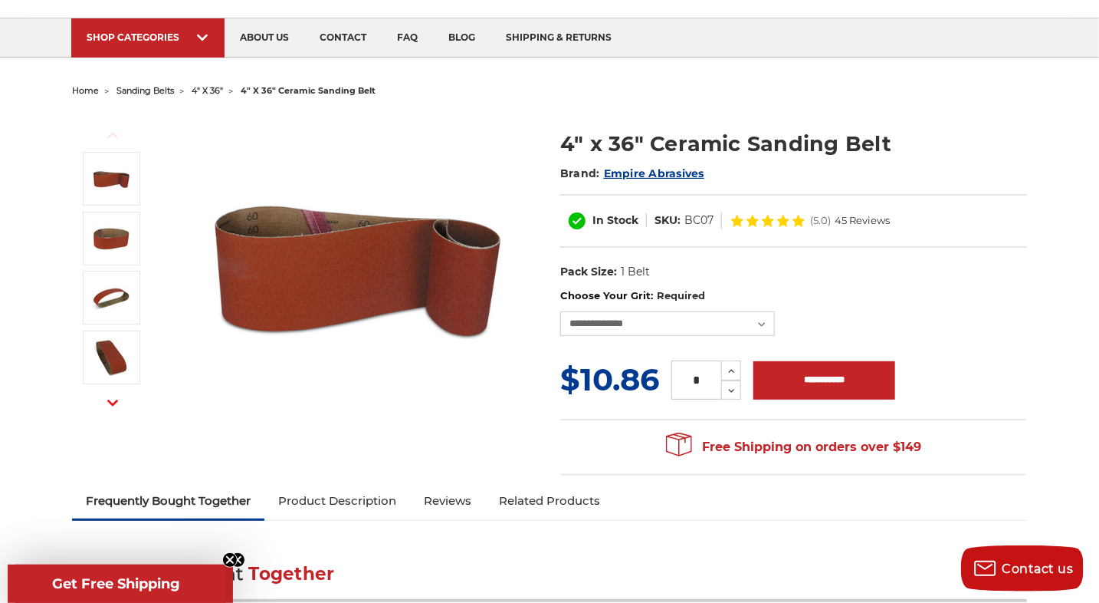
scroll to position [77, 0]
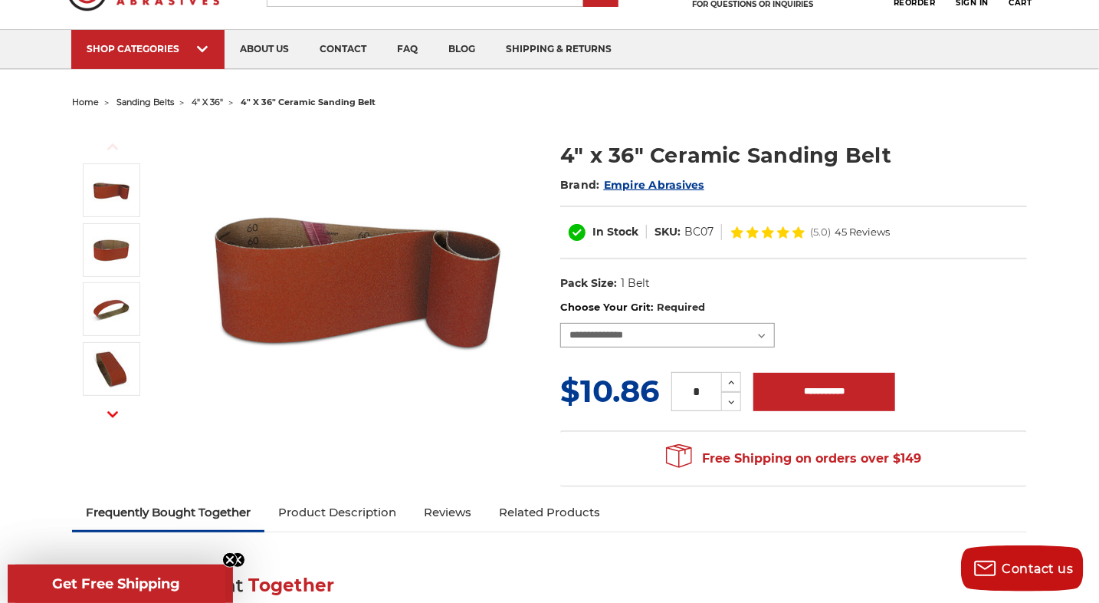
click at [765, 333] on select "**********" at bounding box center [667, 335] width 215 height 25
click at [560, 323] on select "**********" at bounding box center [667, 335] width 215 height 25
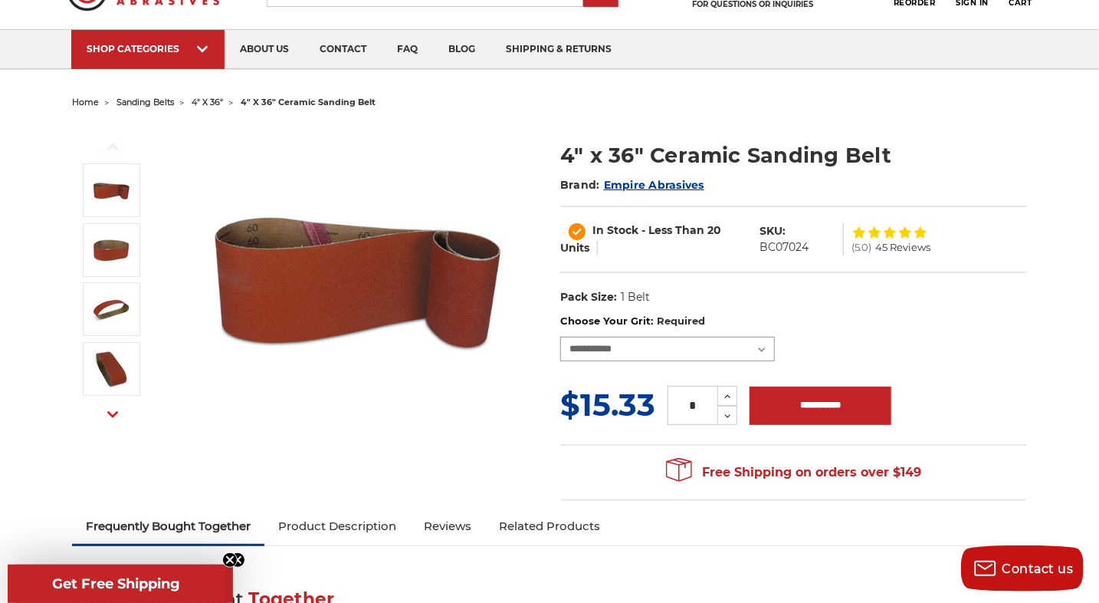
click at [761, 348] on select "**********" at bounding box center [667, 349] width 215 height 25
select select "****"
click at [560, 337] on select "**********" at bounding box center [667, 349] width 215 height 25
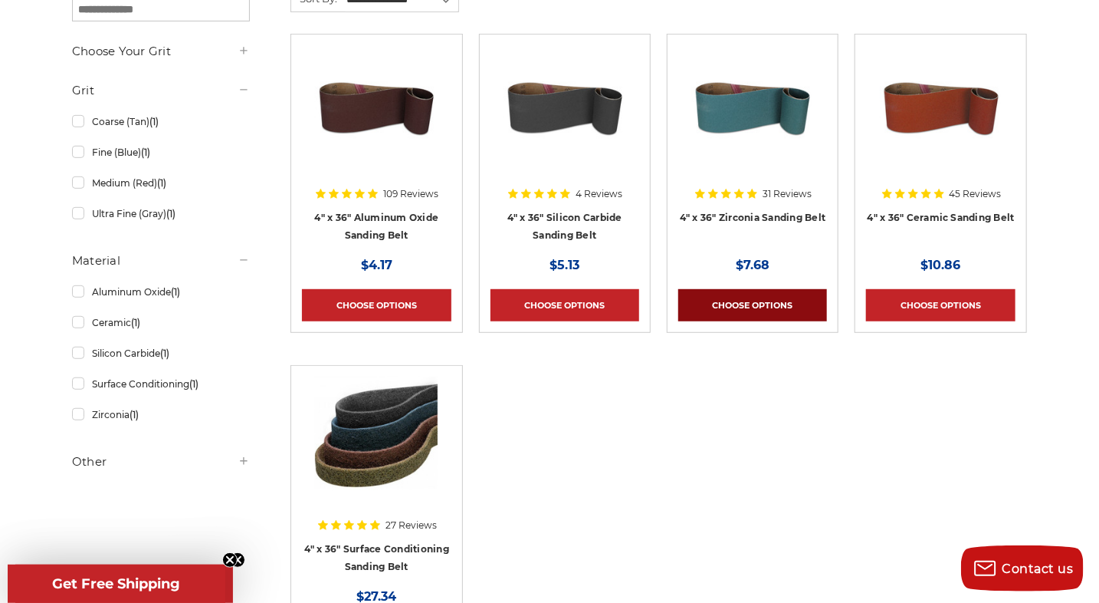
click at [741, 296] on link "Choose Options" at bounding box center [752, 305] width 149 height 32
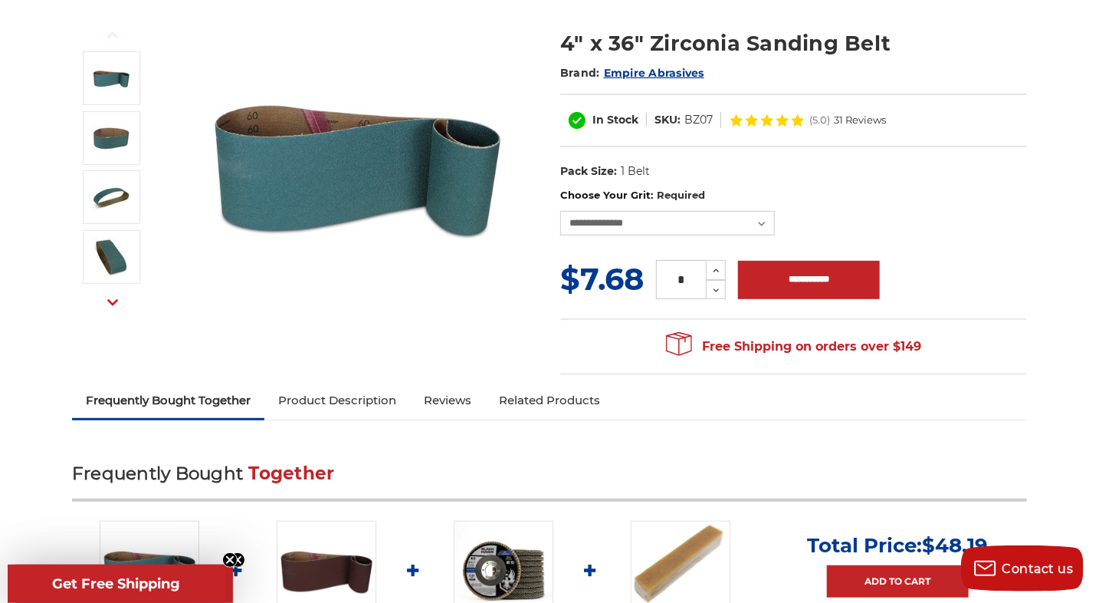
scroll to position [153, 0]
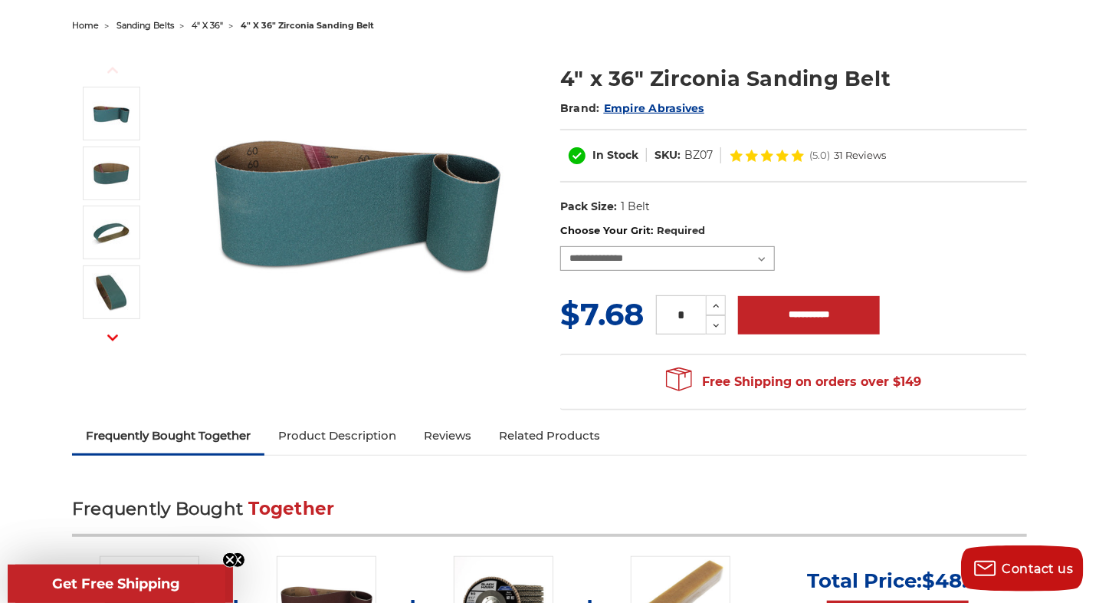
click at [762, 258] on select "**********" at bounding box center [667, 258] width 215 height 25
select select "****"
click at [560, 246] on select "**********" at bounding box center [667, 258] width 215 height 25
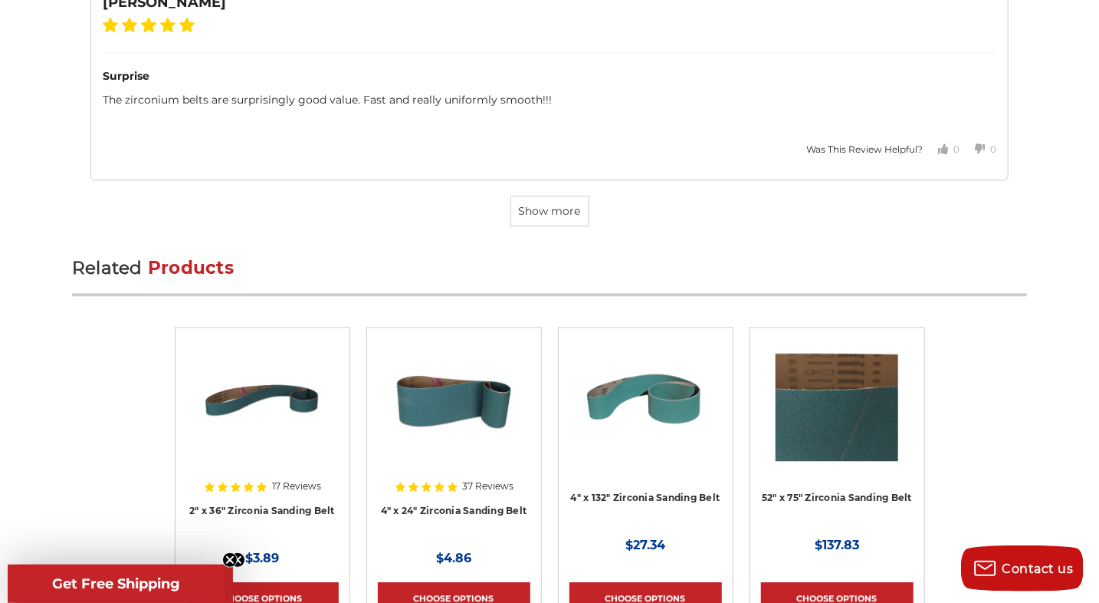
scroll to position [4447, 0]
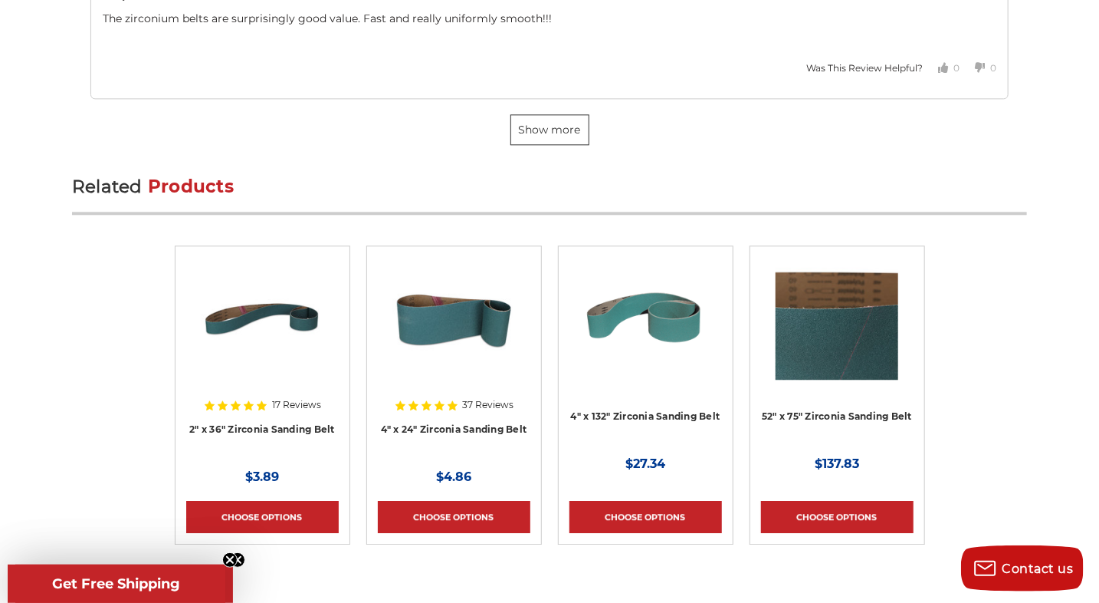
click at [577, 122] on button "Show more" at bounding box center [550, 129] width 79 height 31
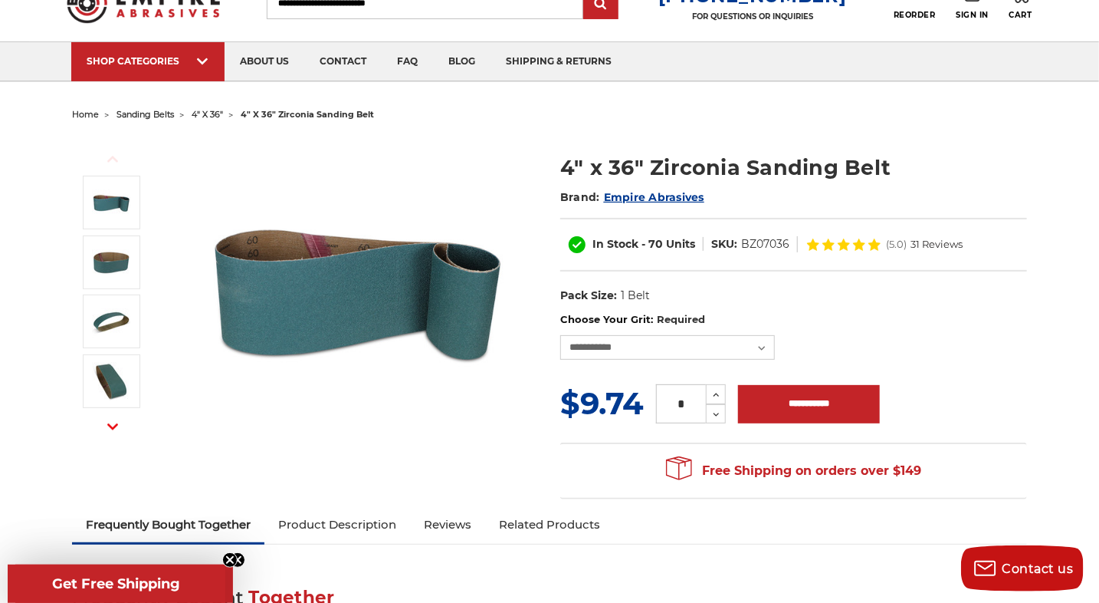
scroll to position [0, 0]
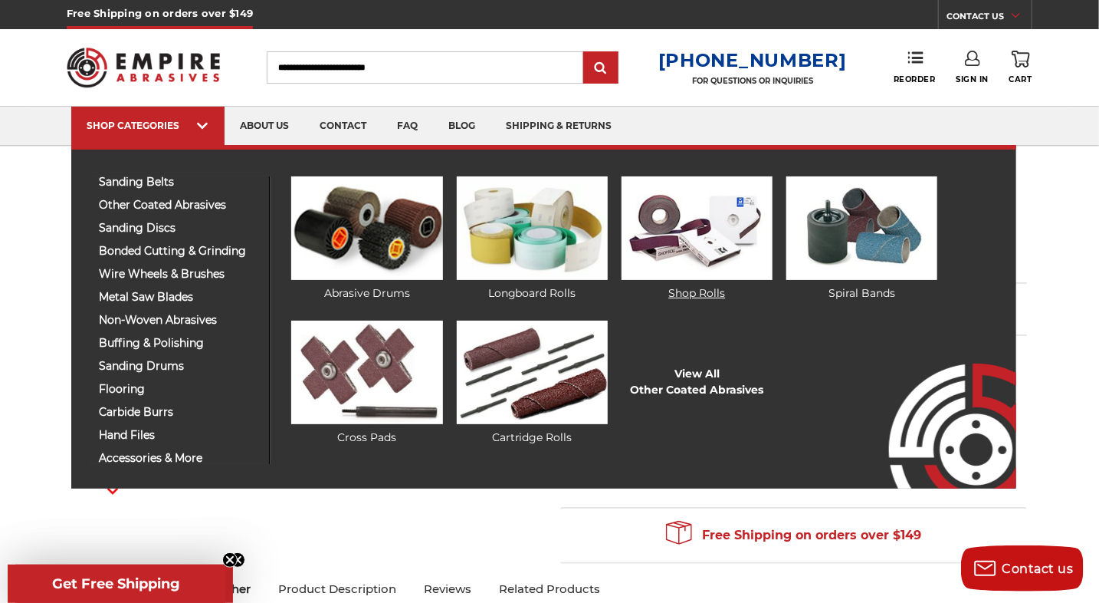
click at [685, 221] on img at bounding box center [697, 227] width 151 height 103
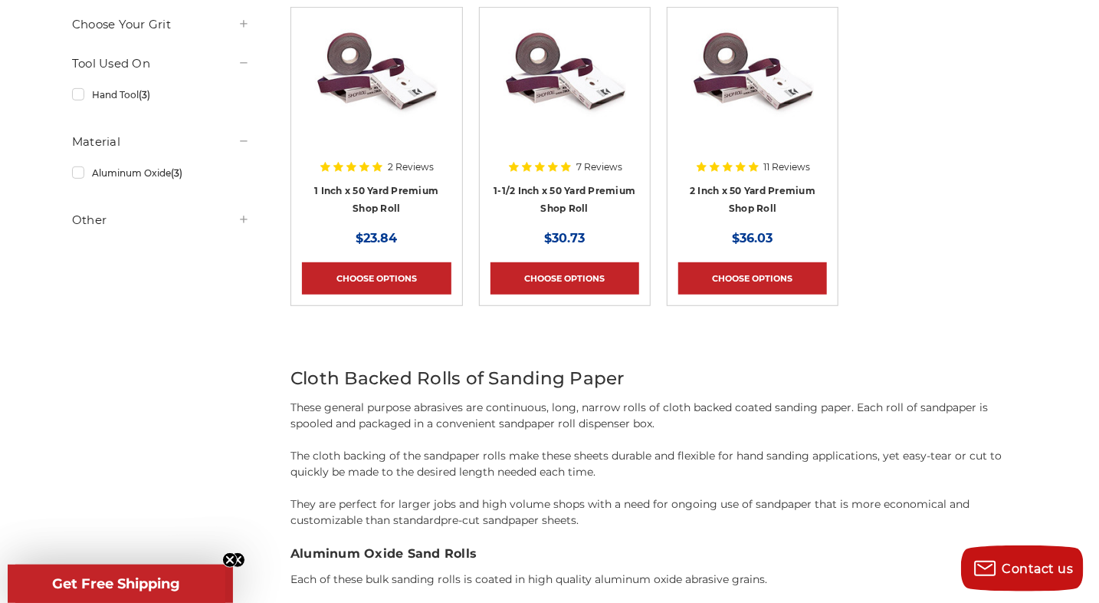
scroll to position [153, 0]
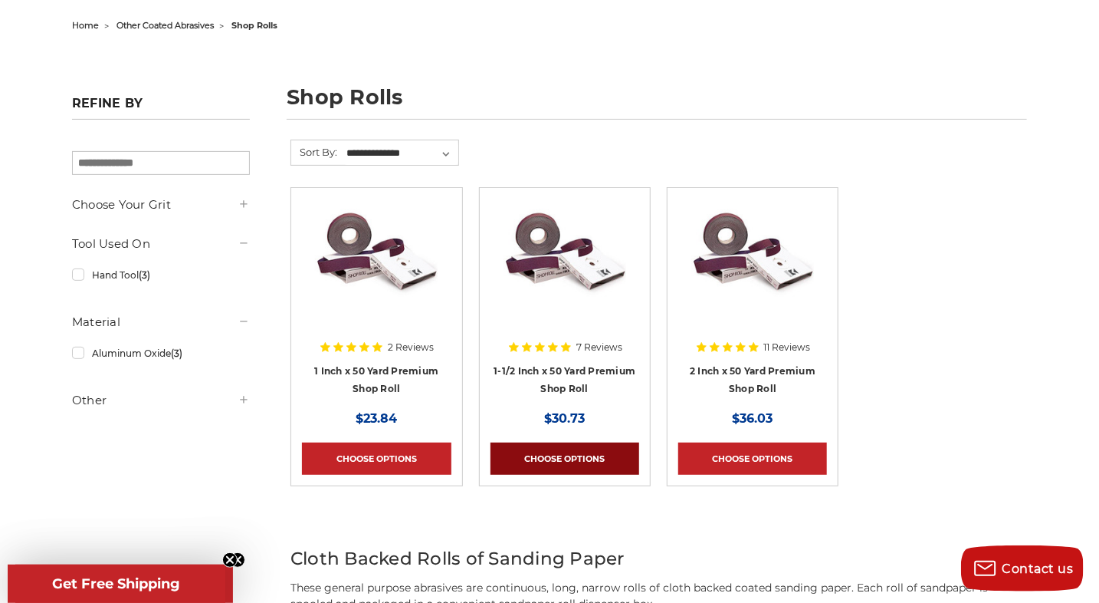
click at [564, 449] on link "Choose Options" at bounding box center [565, 458] width 149 height 32
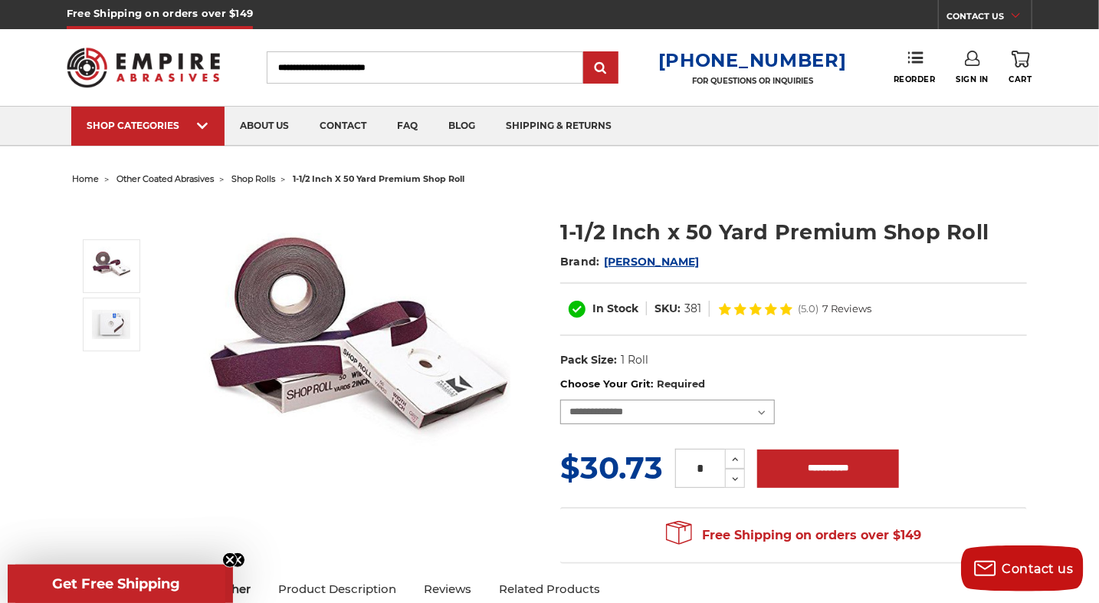
click at [761, 412] on select "**********" at bounding box center [667, 411] width 215 height 25
select select "***"
click at [560, 399] on select "**********" at bounding box center [667, 411] width 215 height 25
click at [1005, 168] on ul "home other coated abrasives shop rolls 1-1/2 inch x 50 yard premium shop roll" at bounding box center [549, 179] width 955 height 22
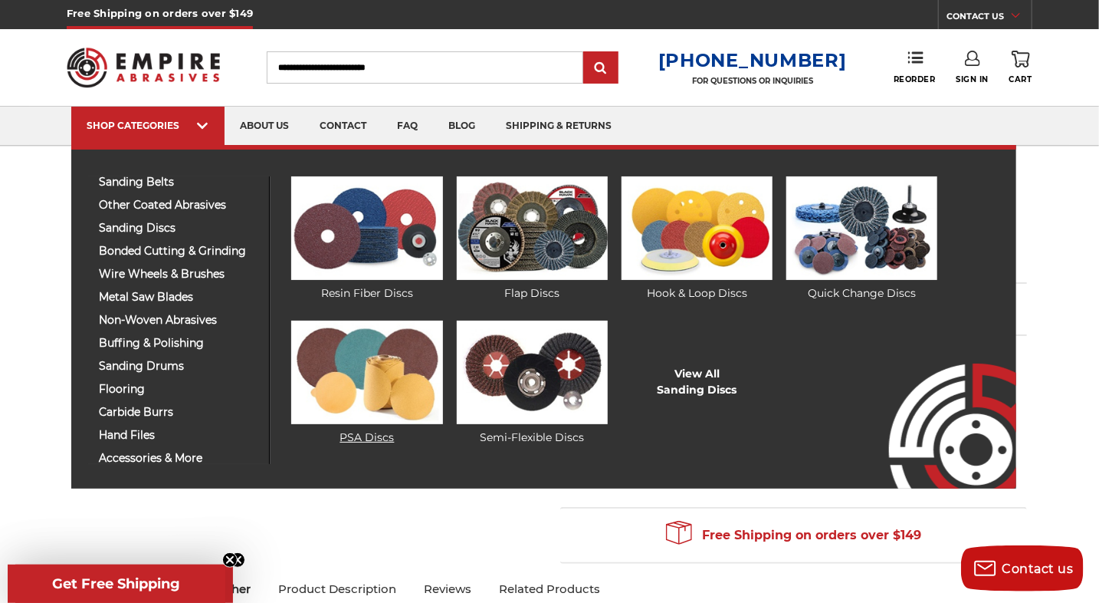
click at [360, 372] on img at bounding box center [366, 371] width 151 height 103
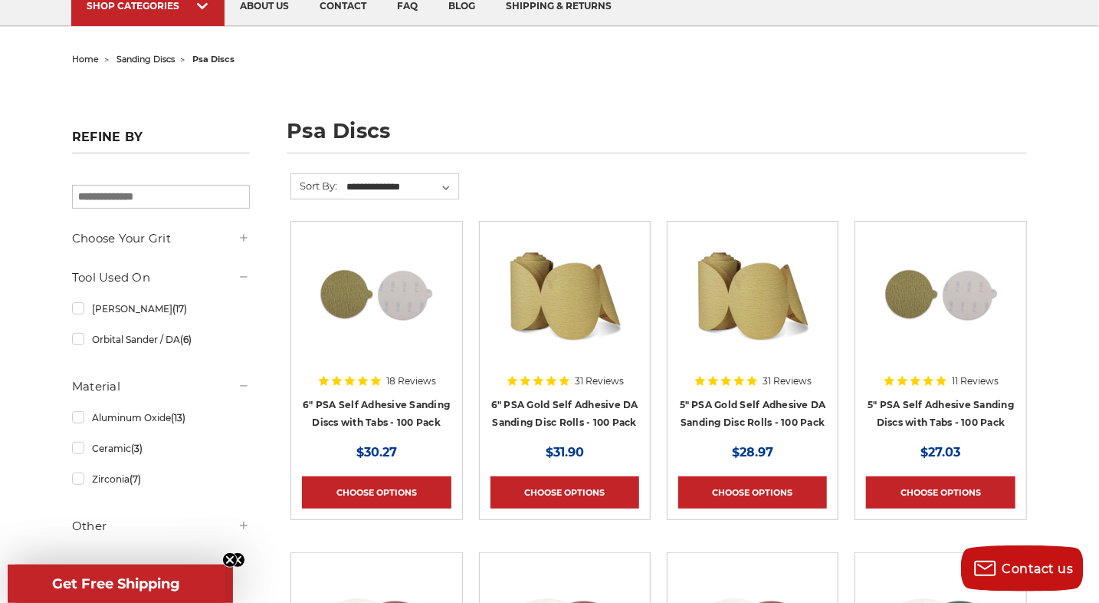
scroll to position [230, 0]
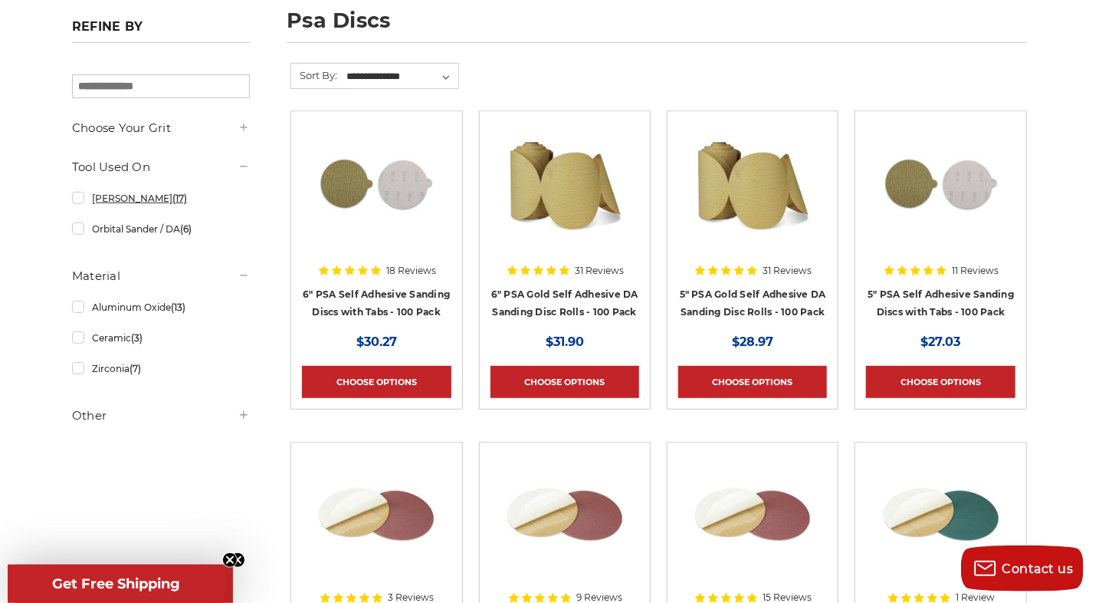
click at [80, 199] on link "[PERSON_NAME] (17)" at bounding box center [161, 198] width 178 height 27
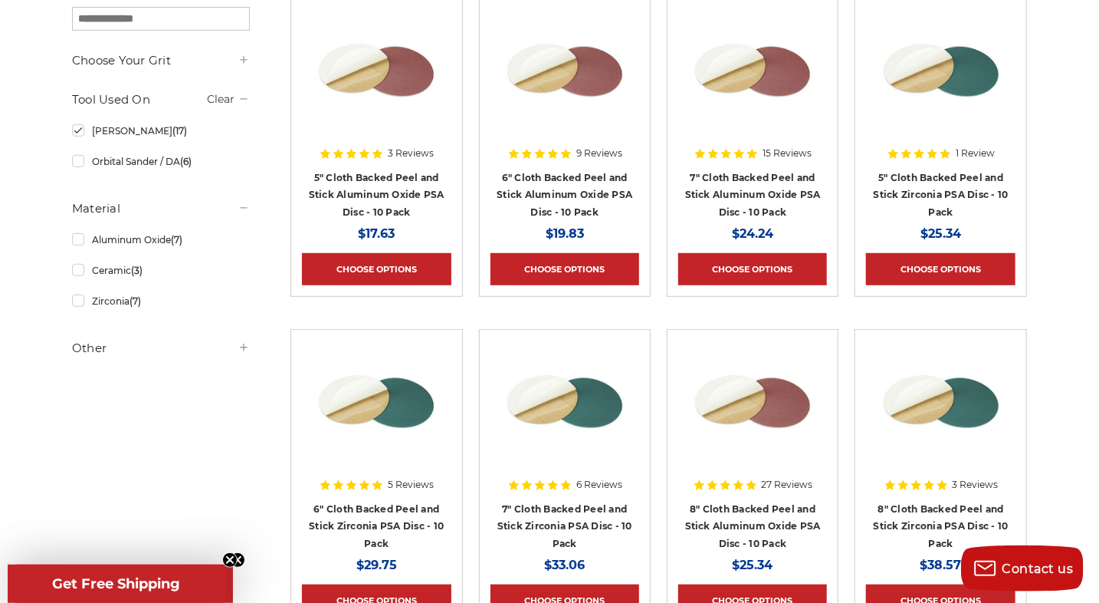
scroll to position [383, 0]
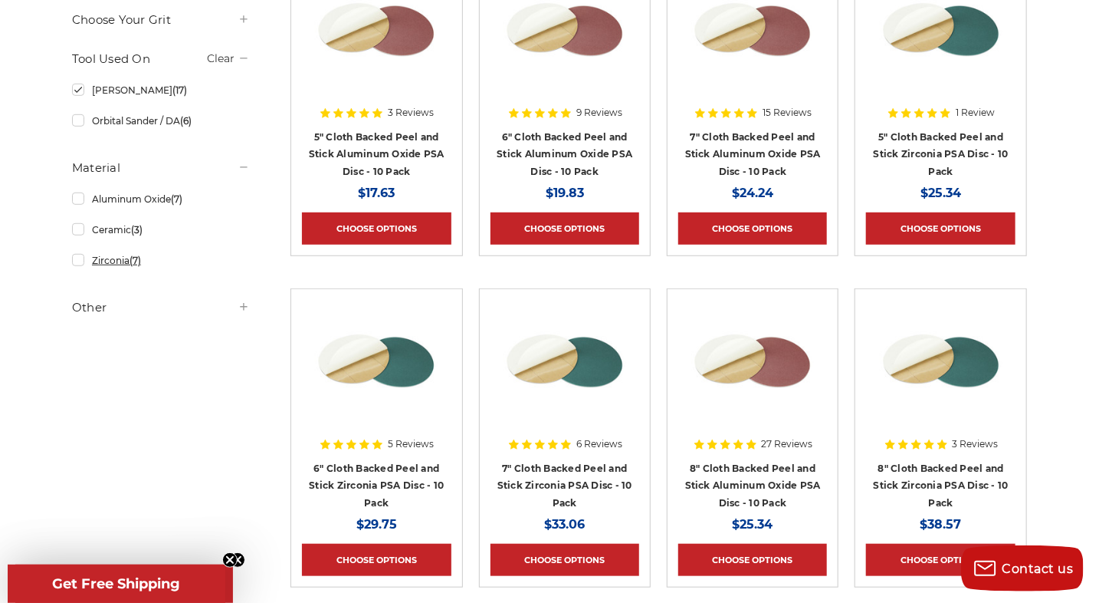
click at [77, 259] on link "Zirconia (7)" at bounding box center [161, 260] width 178 height 27
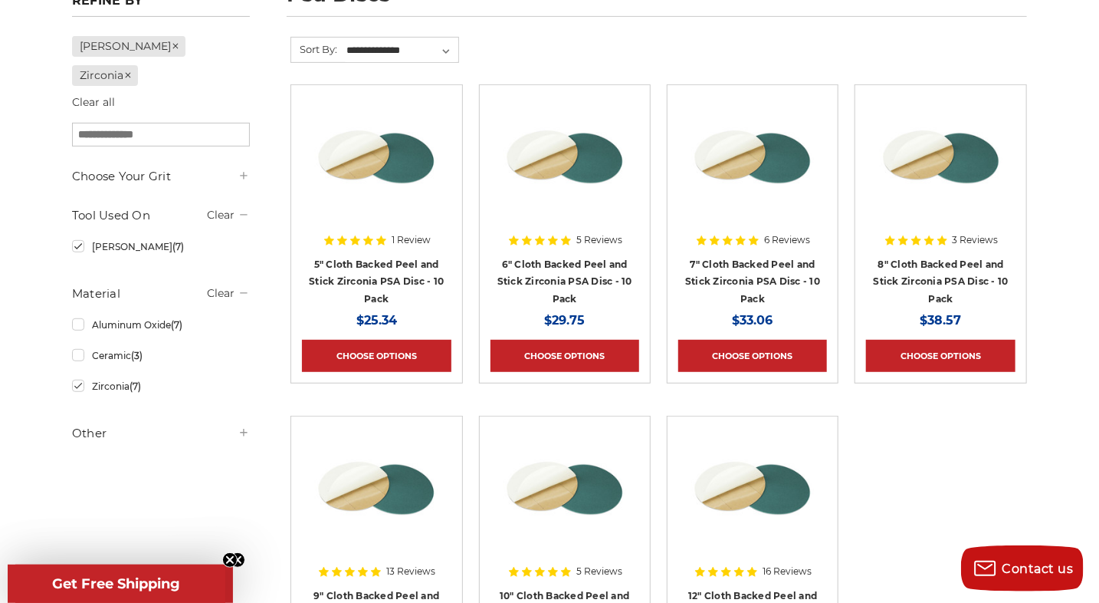
scroll to position [230, 0]
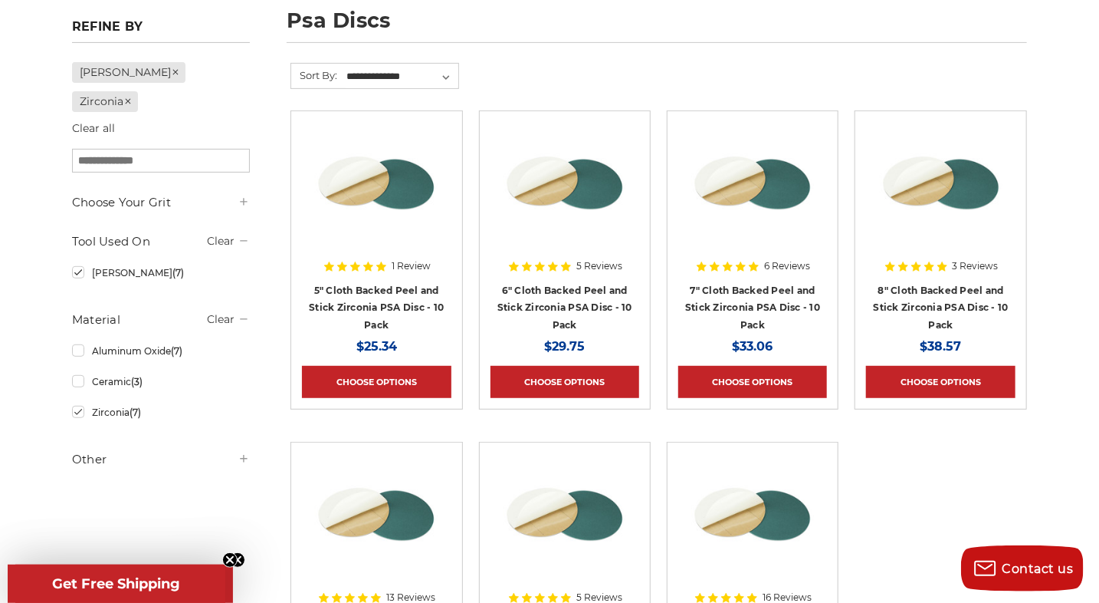
click at [379, 217] on img at bounding box center [376, 183] width 123 height 123
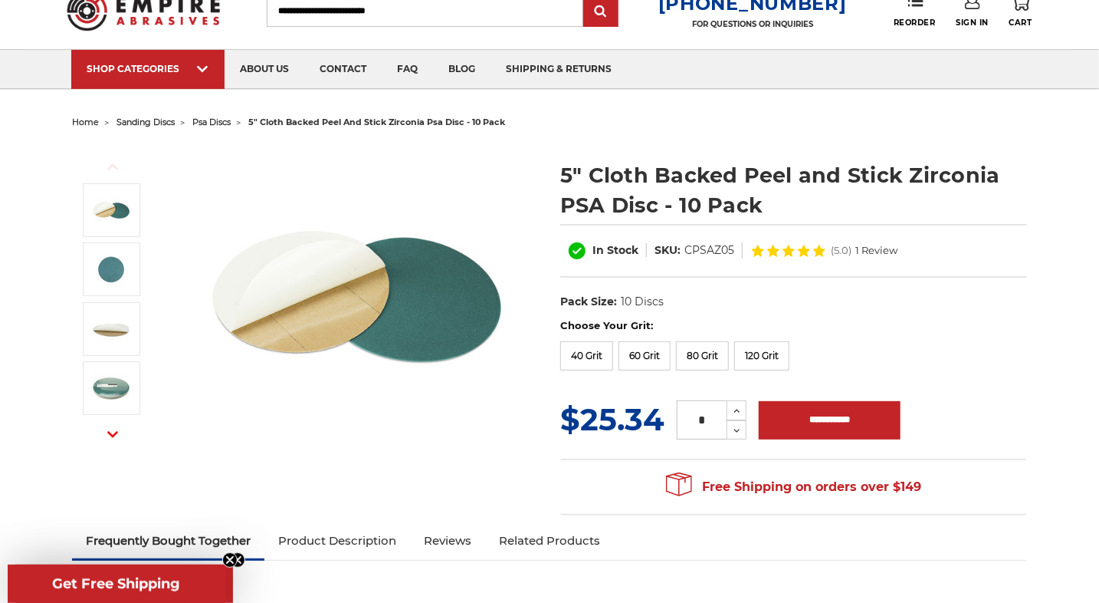
scroll to position [230, 0]
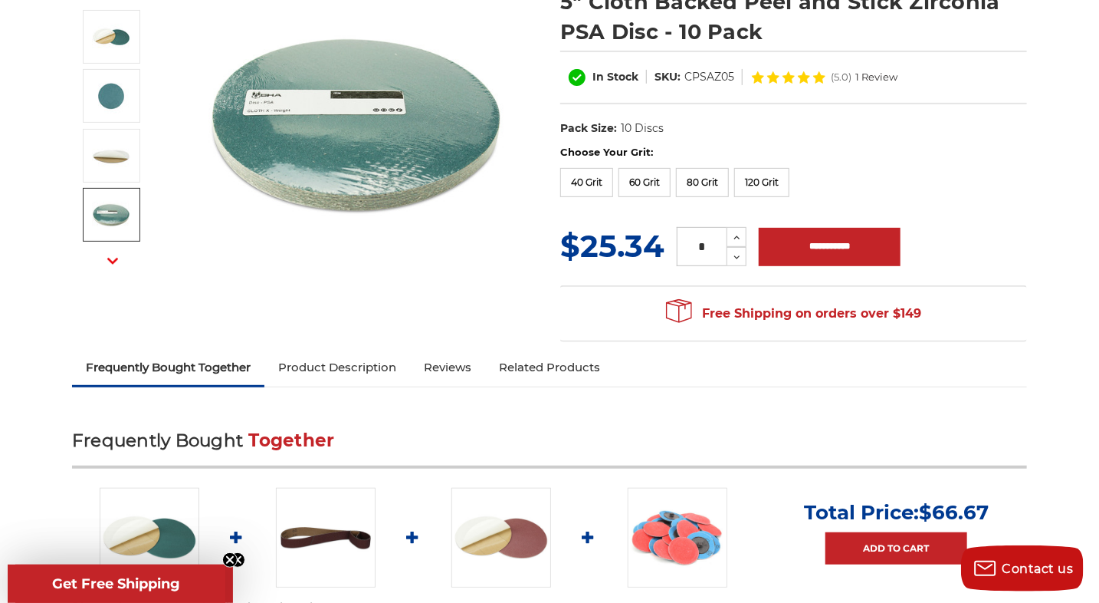
click at [101, 221] on img at bounding box center [111, 214] width 38 height 38
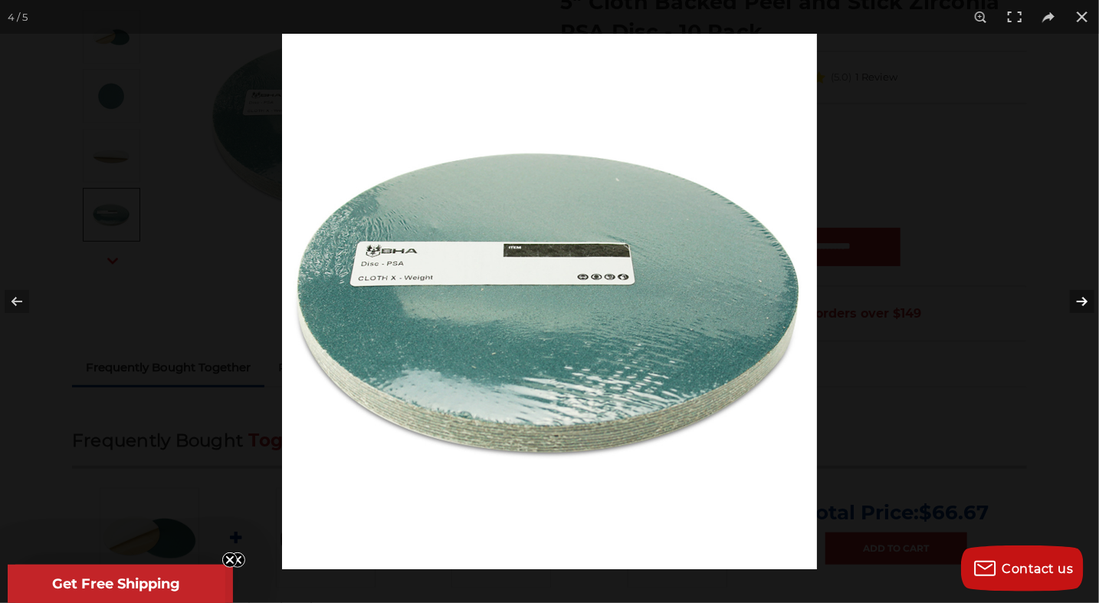
click at [1083, 297] on button at bounding box center [1073, 301] width 54 height 77
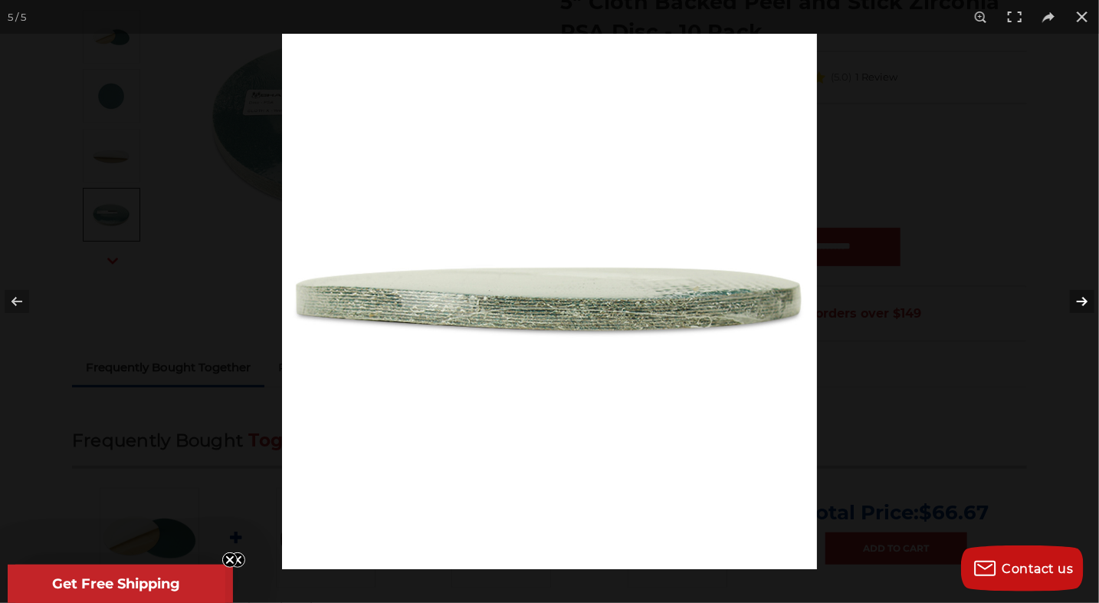
click at [1085, 296] on button at bounding box center [1073, 301] width 54 height 77
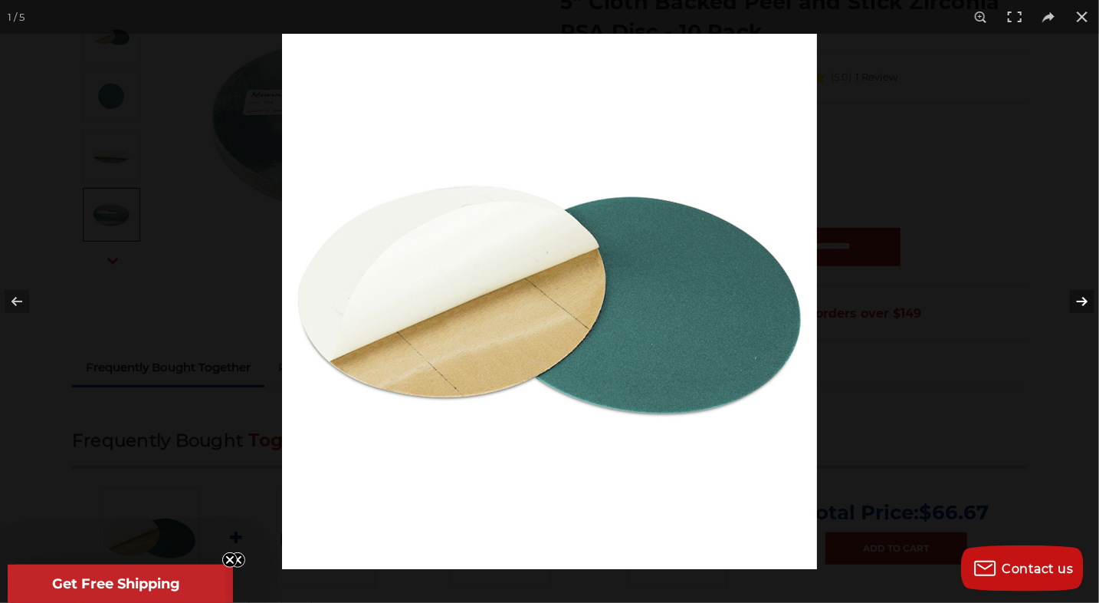
click at [1064, 297] on button at bounding box center [1073, 301] width 54 height 77
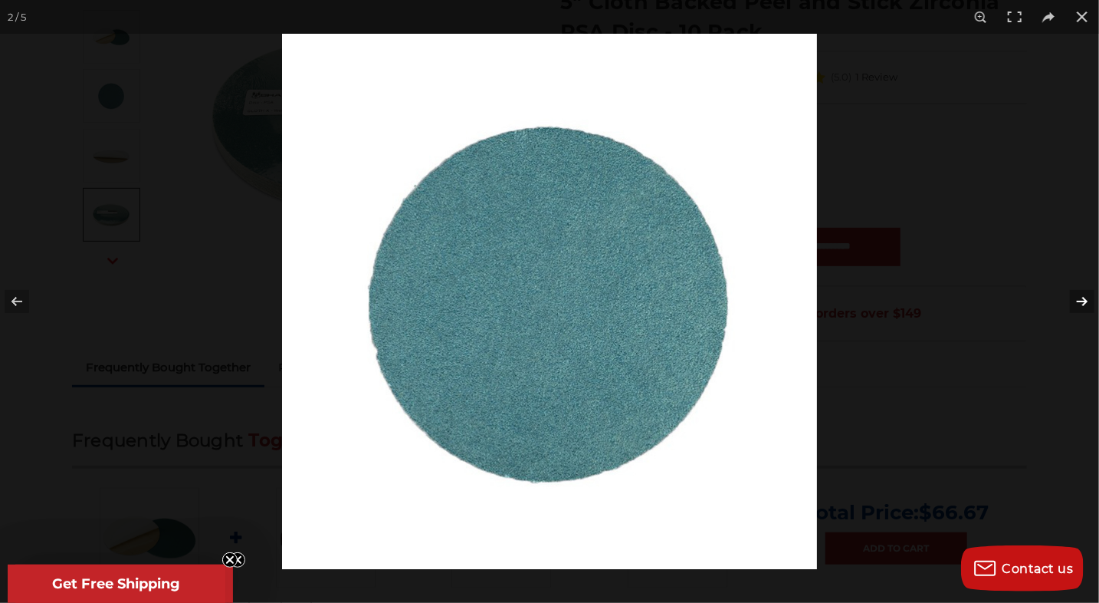
click at [1064, 297] on button at bounding box center [1073, 301] width 54 height 77
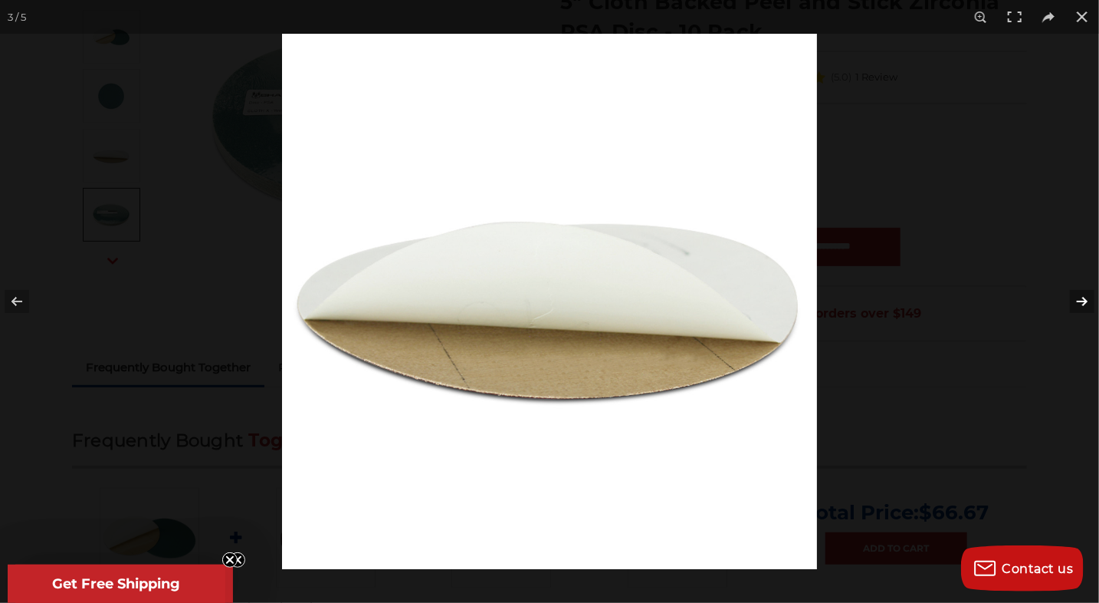
click at [1064, 296] on button at bounding box center [1073, 301] width 54 height 77
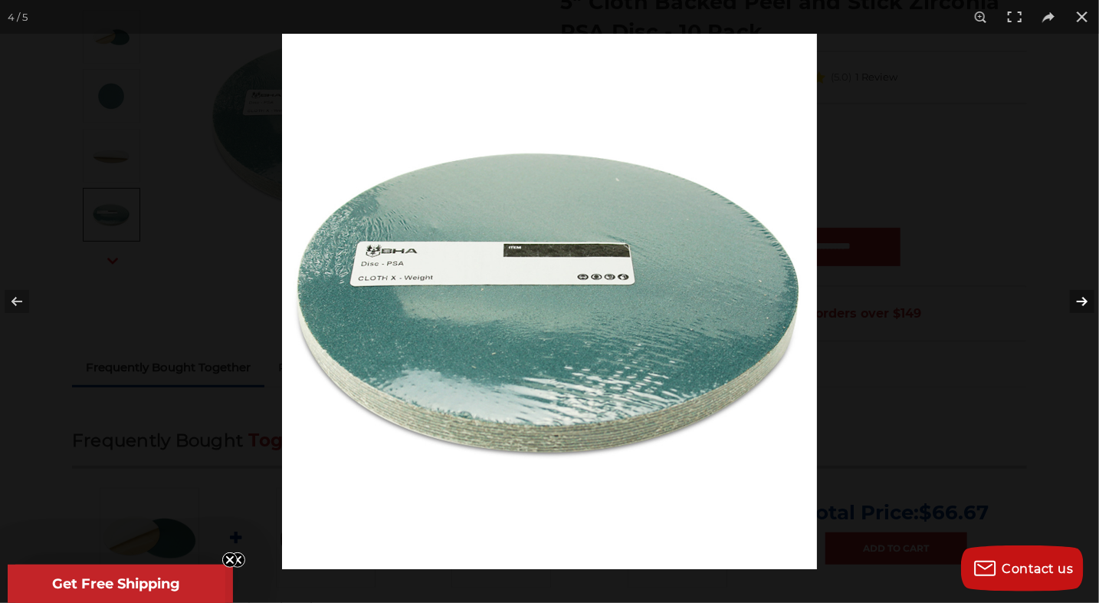
click at [1064, 296] on button at bounding box center [1073, 301] width 54 height 77
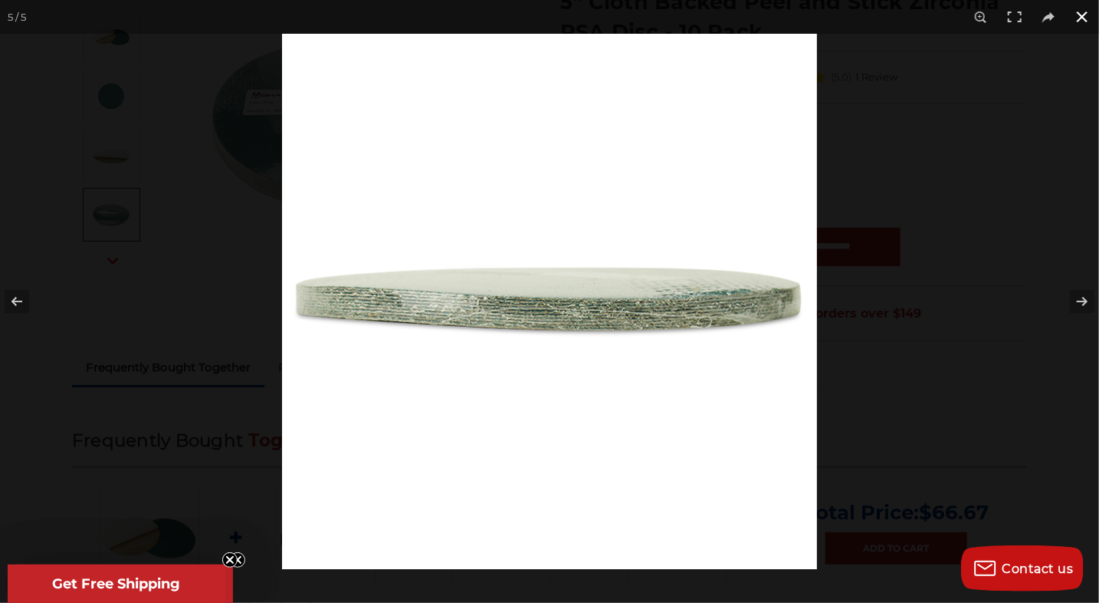
click at [1052, 163] on div at bounding box center [831, 335] width 1099 height 603
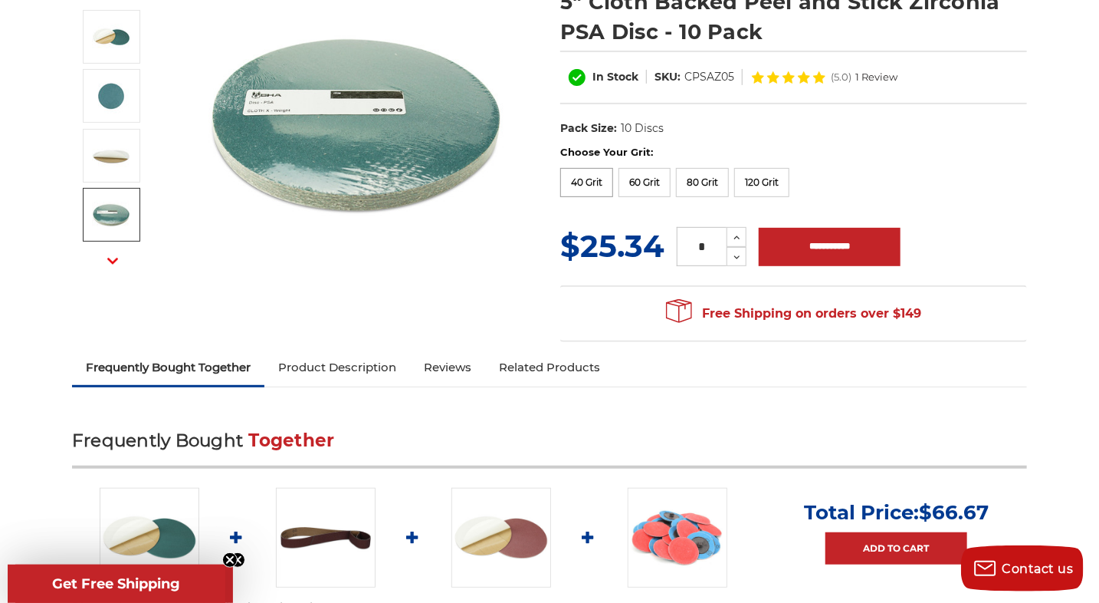
click at [581, 188] on label "40 Grit" at bounding box center [586, 182] width 53 height 29
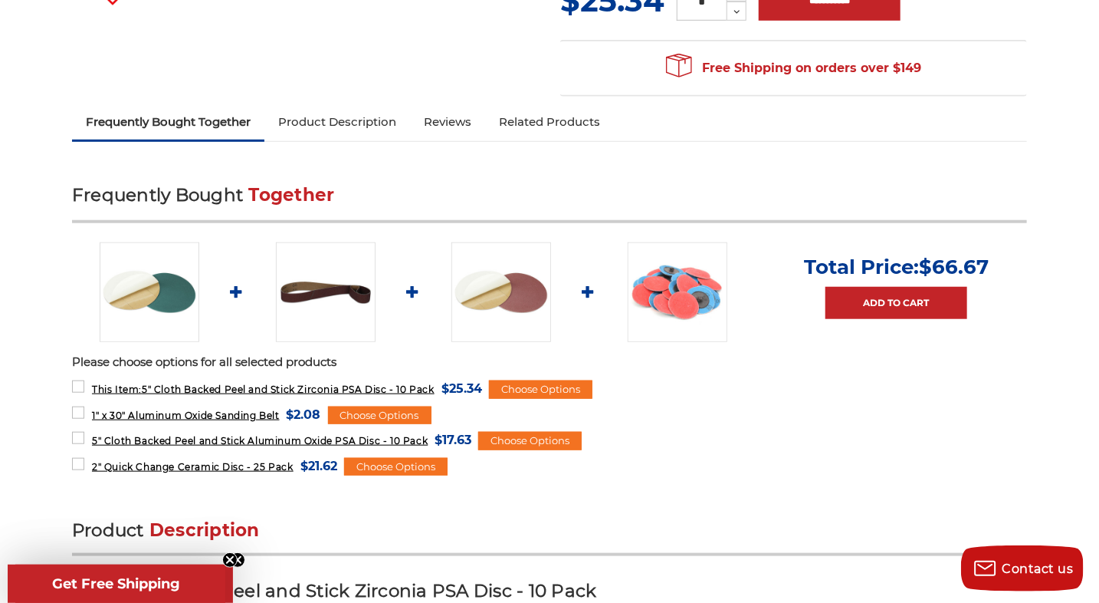
scroll to position [537, 0]
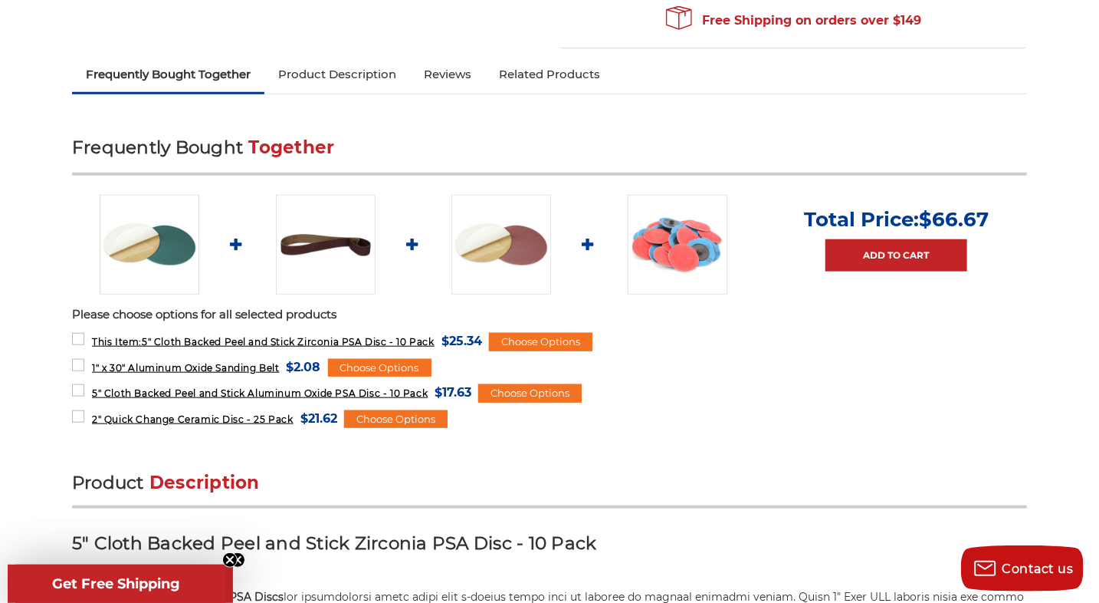
click at [462, 67] on link "Reviews" at bounding box center [447, 74] width 75 height 34
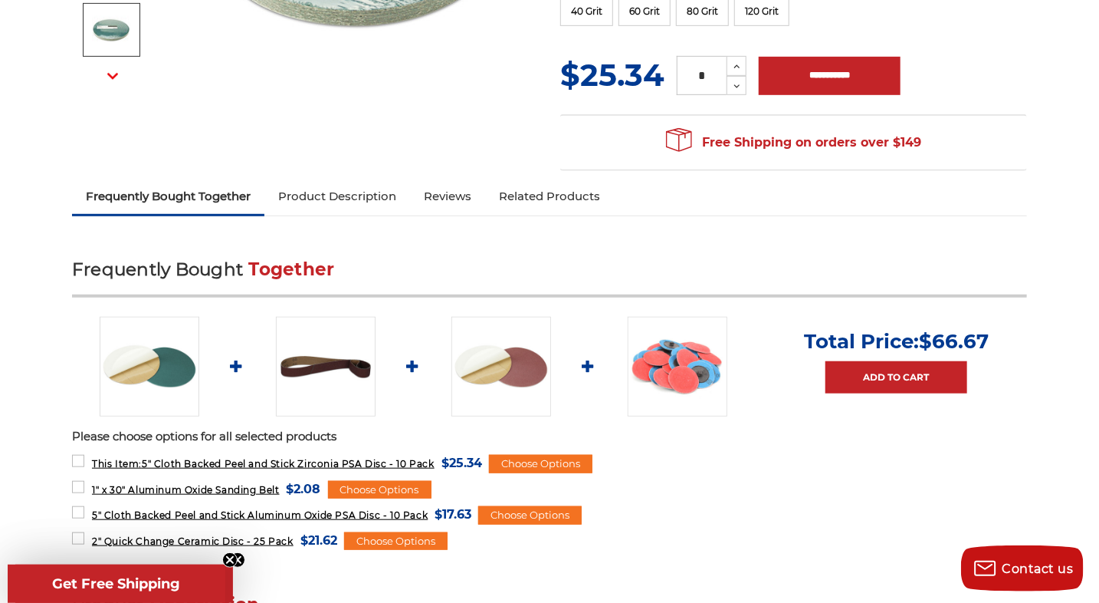
scroll to position [379, 0]
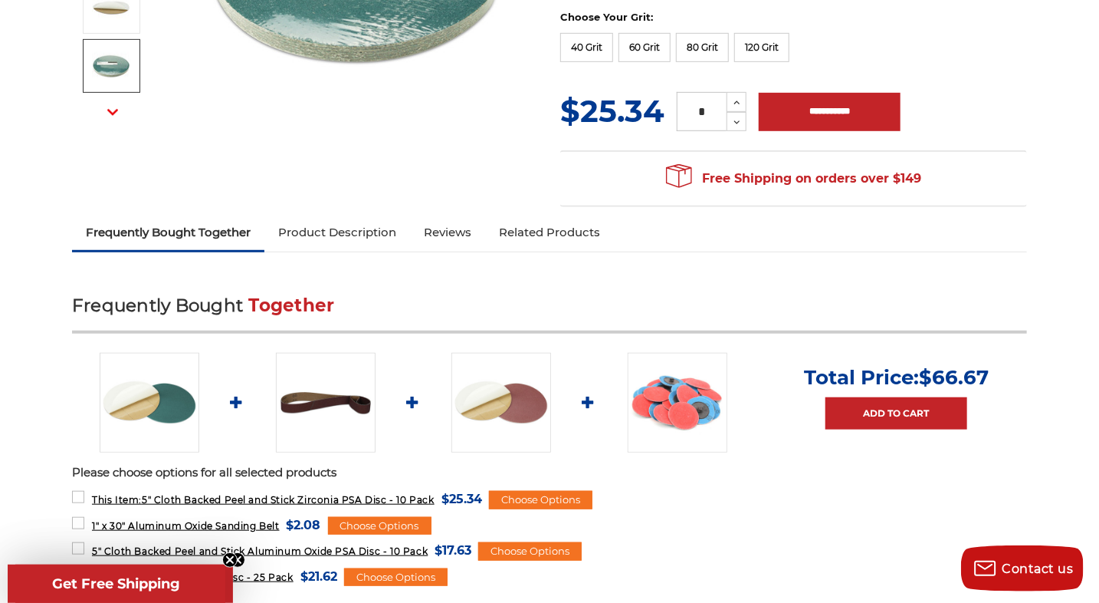
click at [673, 404] on img at bounding box center [678, 403] width 100 height 100
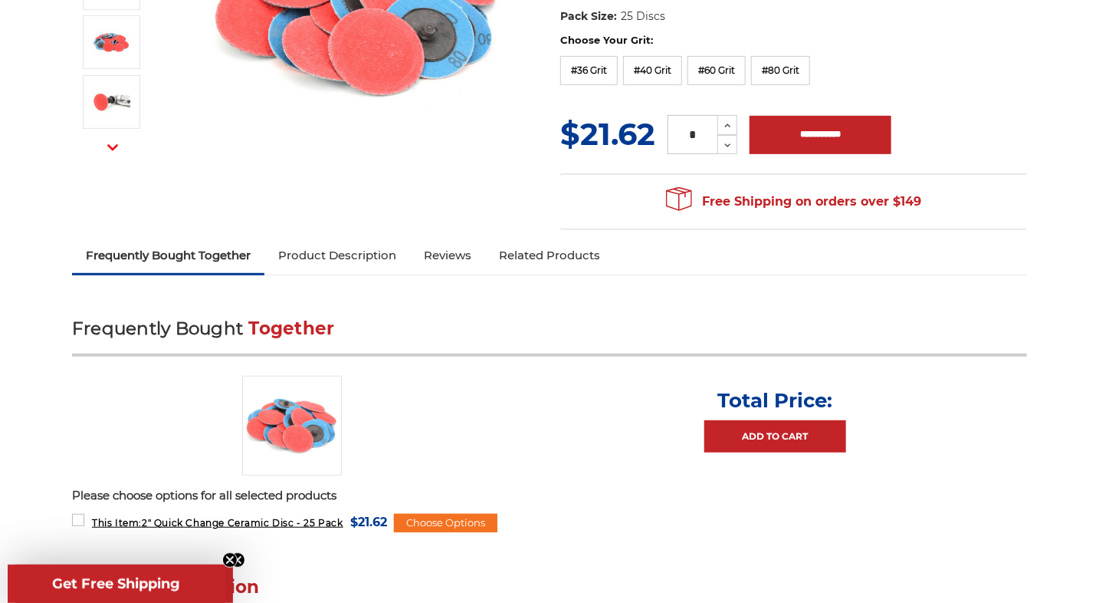
scroll to position [153, 0]
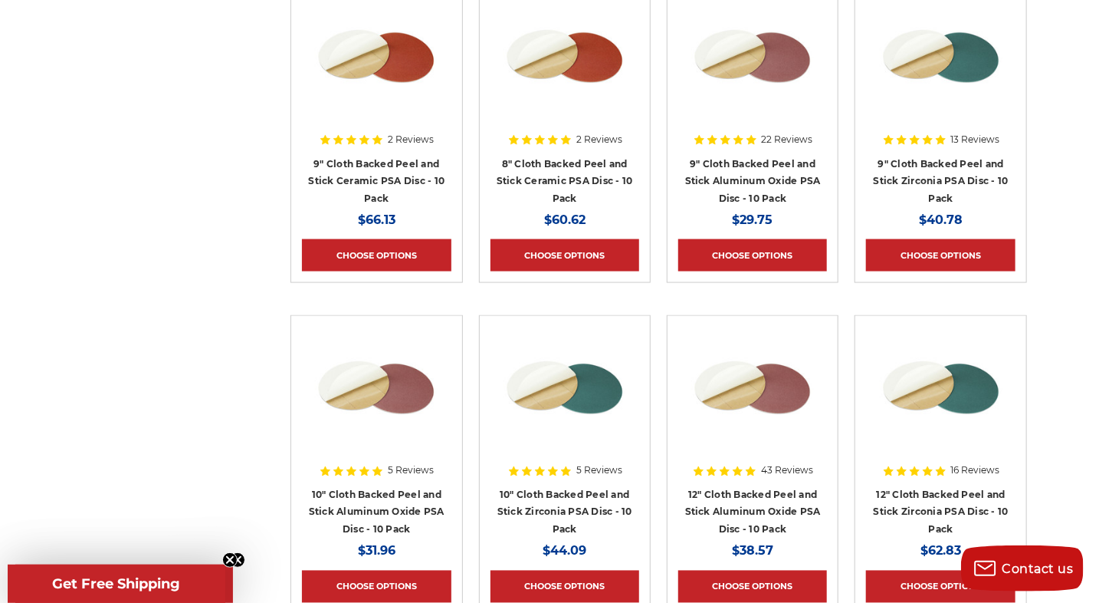
scroll to position [997, 0]
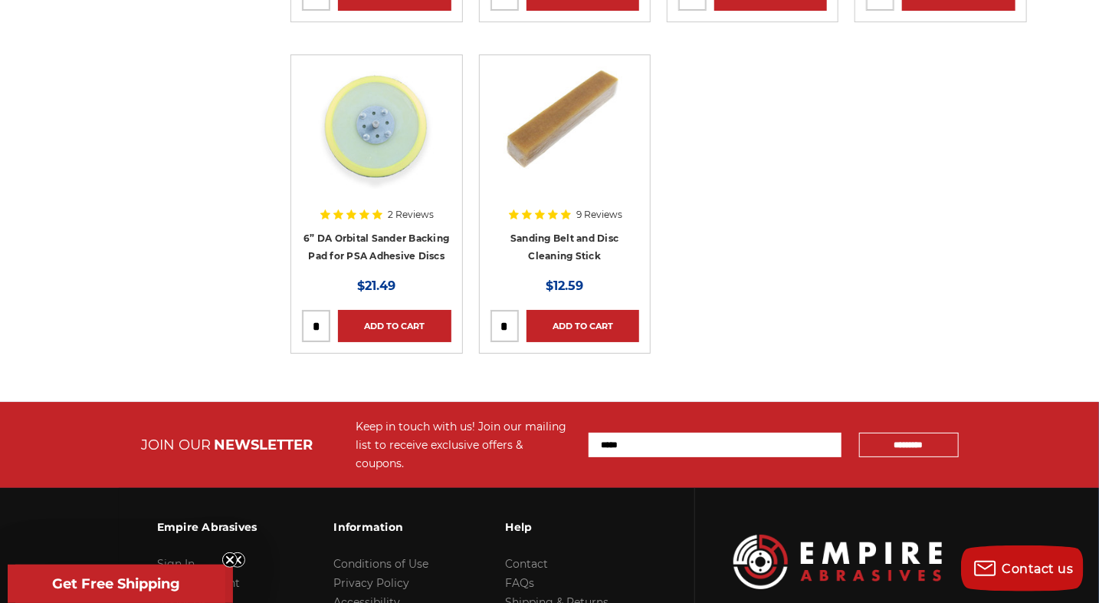
scroll to position [2607, 0]
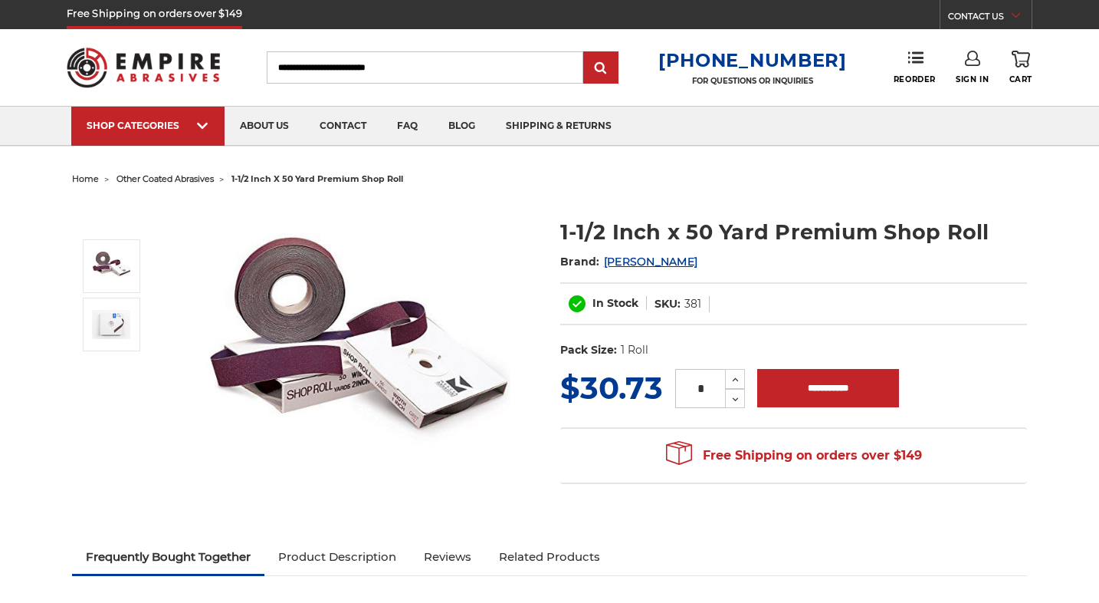
select select "***"
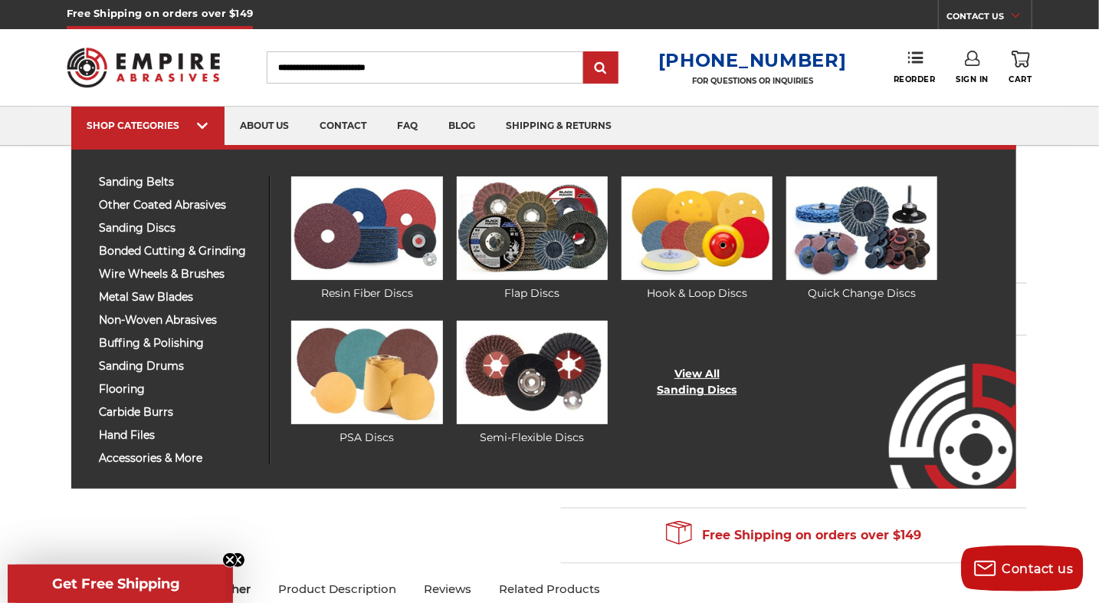
click at [687, 382] on link "View All Sanding Discs" at bounding box center [697, 382] width 80 height 32
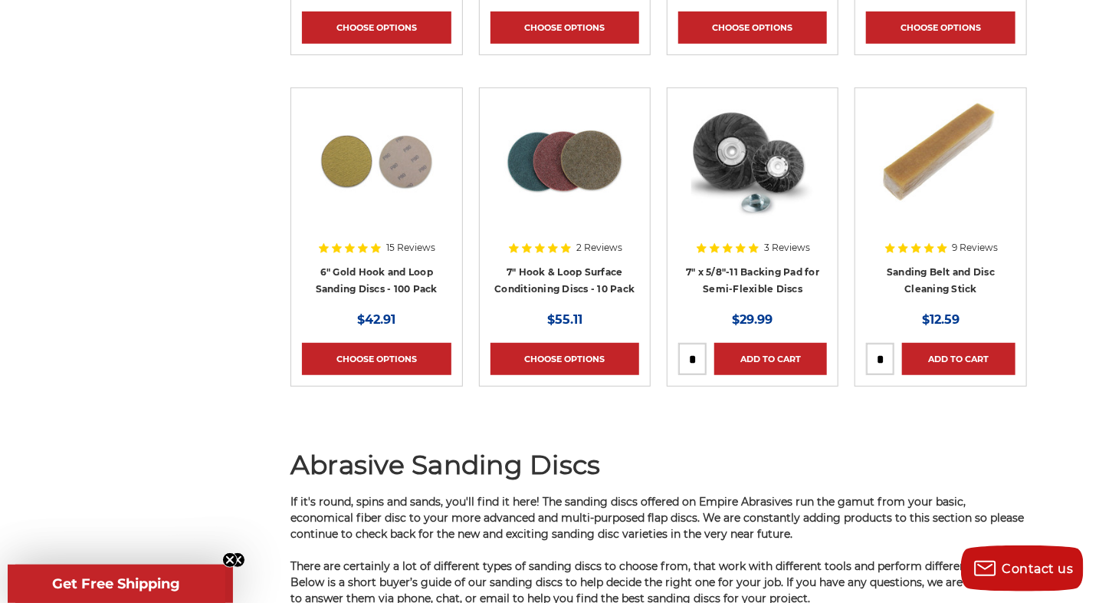
scroll to position [8510, 0]
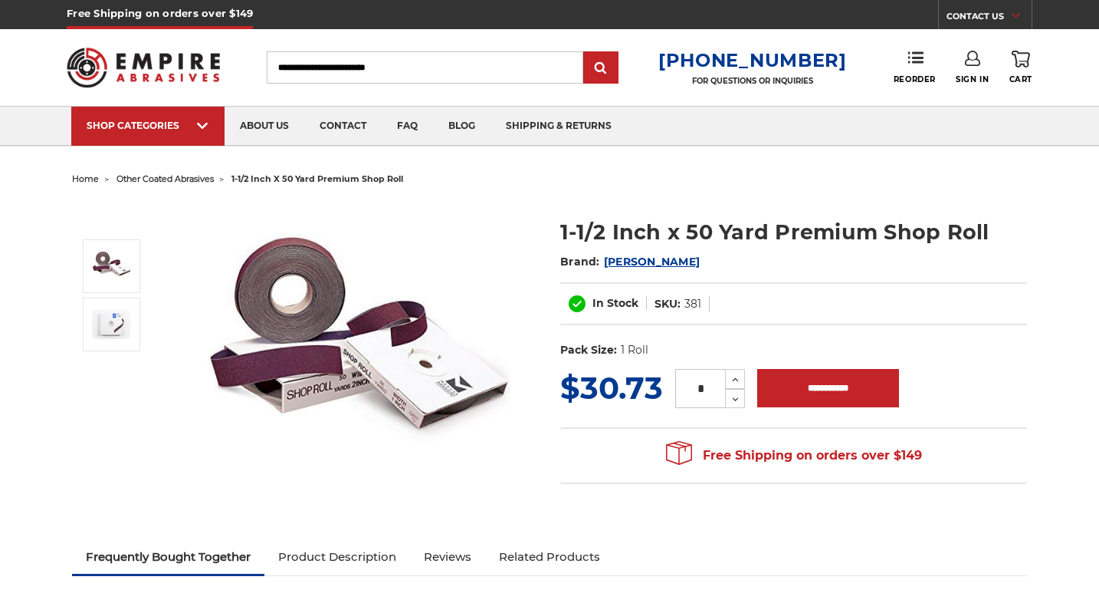
select select "***"
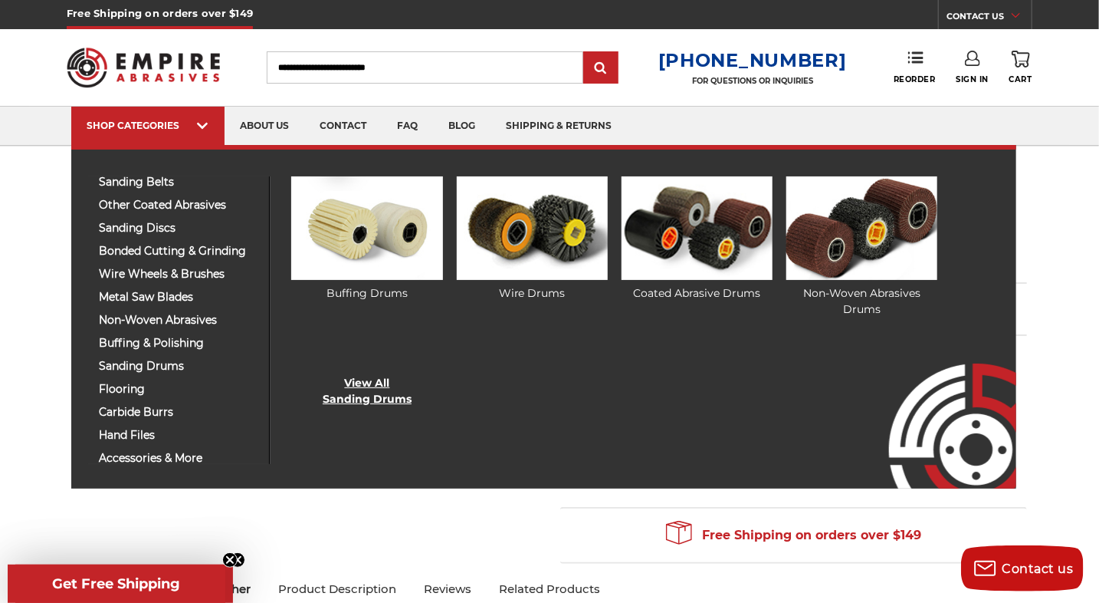
click at [360, 391] on link "View All Sanding Drums" at bounding box center [367, 391] width 89 height 32
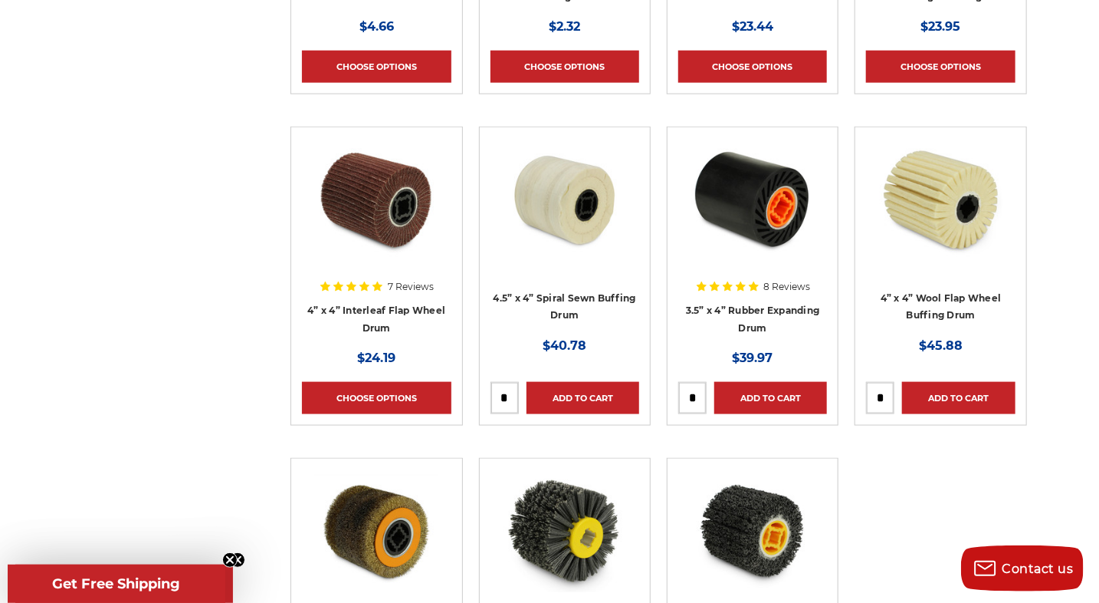
scroll to position [767, 0]
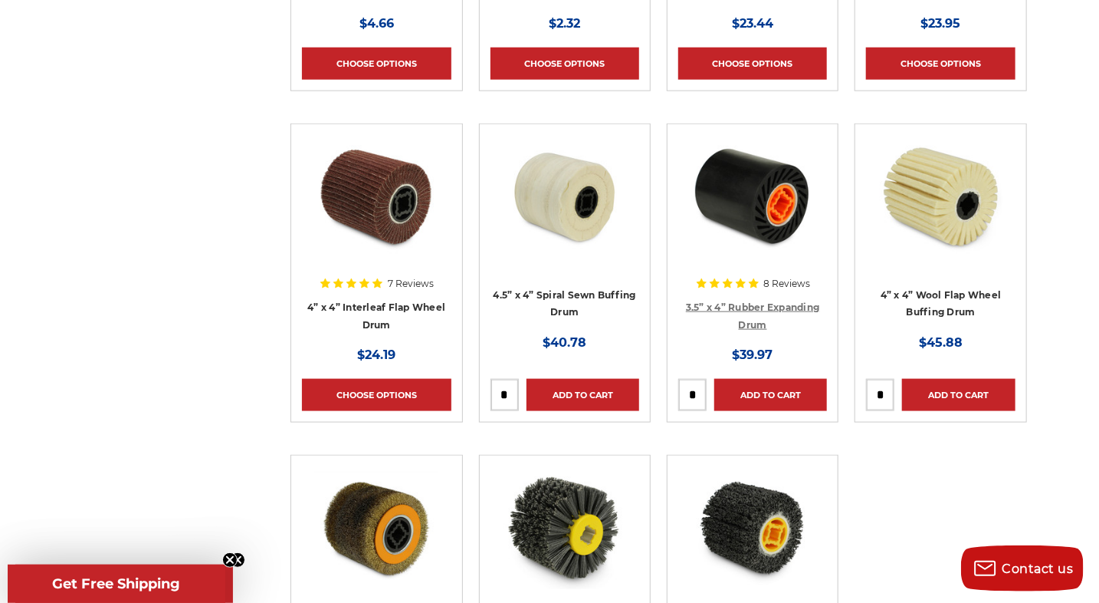
click at [739, 306] on link "3.5” x 4” Rubber Expanding Drum" at bounding box center [753, 315] width 134 height 29
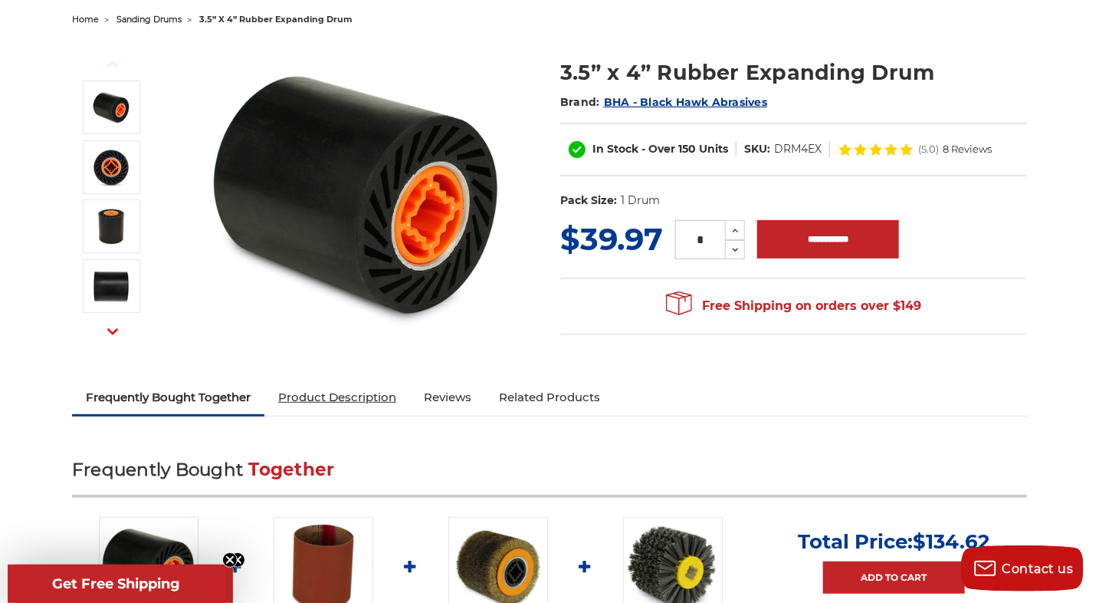
scroll to position [230, 0]
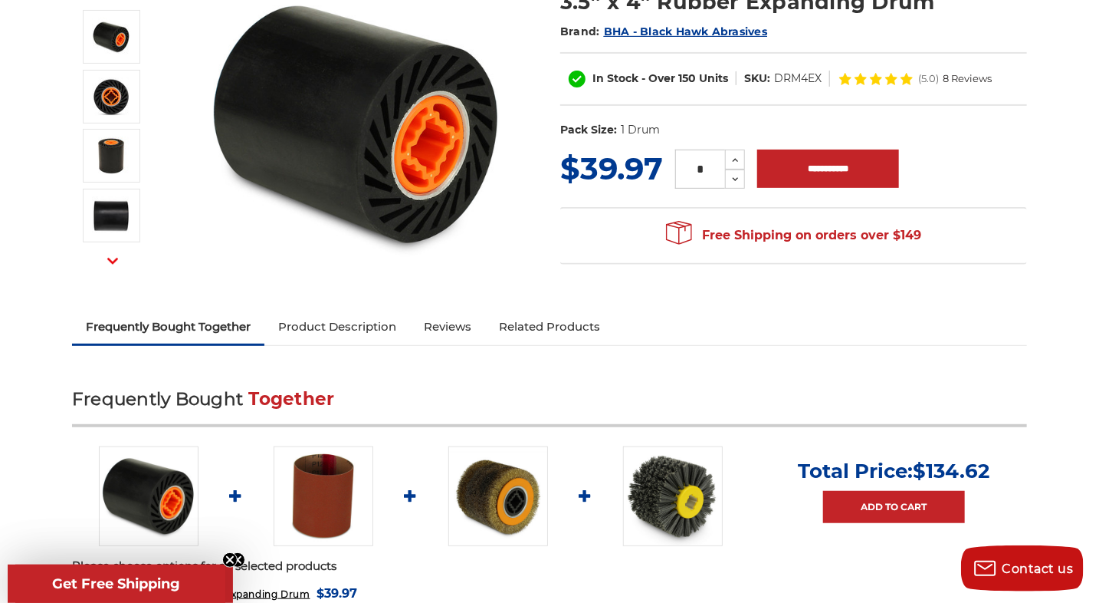
click at [383, 125] on img at bounding box center [357, 124] width 307 height 307
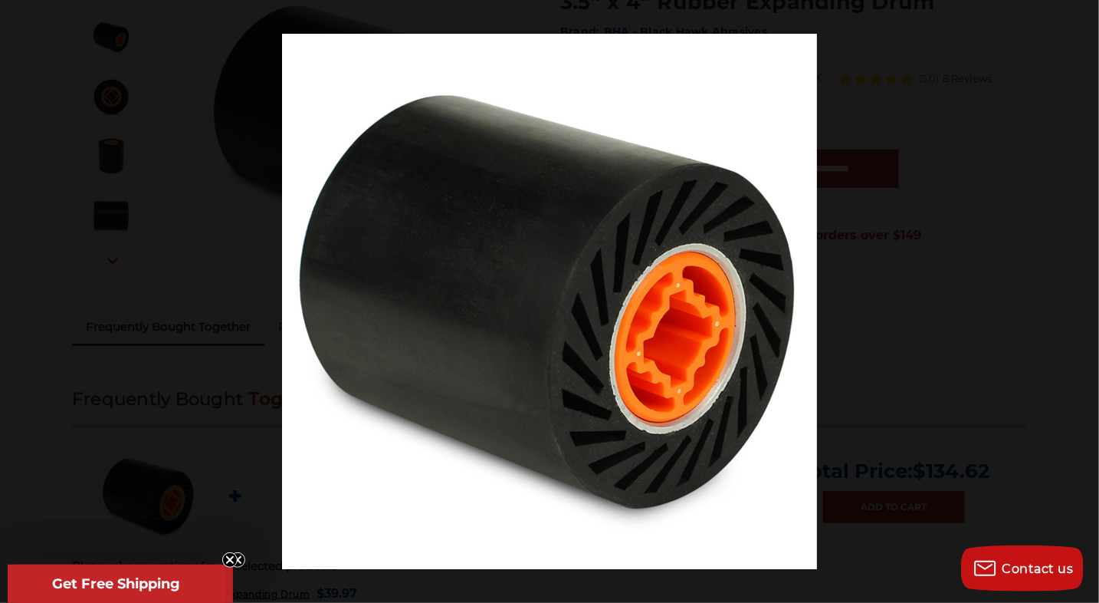
click at [1083, 297] on button at bounding box center [1073, 301] width 54 height 77
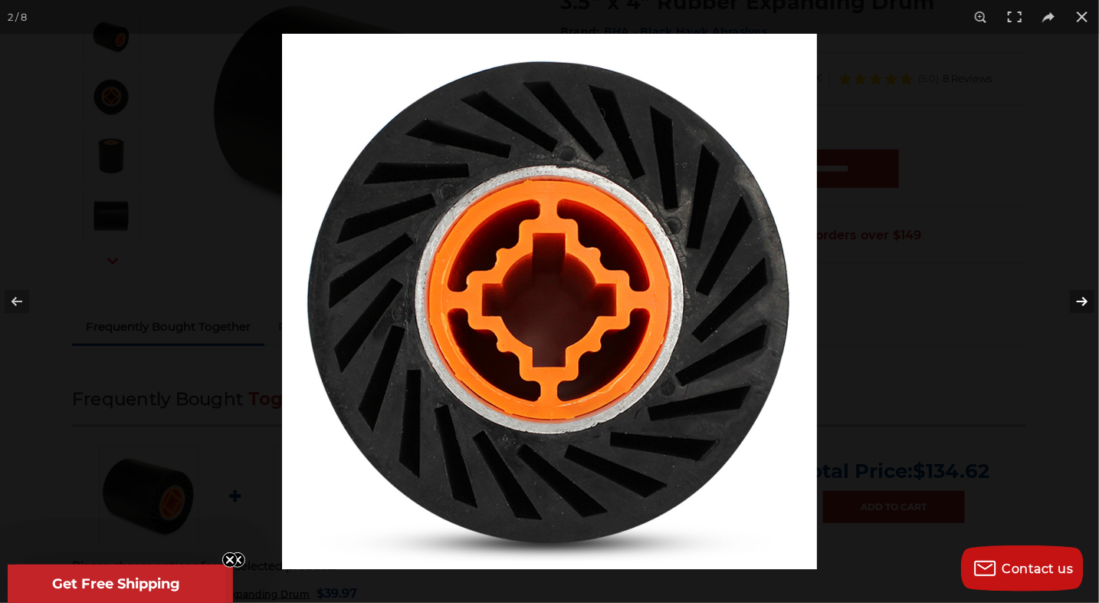
click at [1083, 295] on button at bounding box center [1073, 301] width 54 height 77
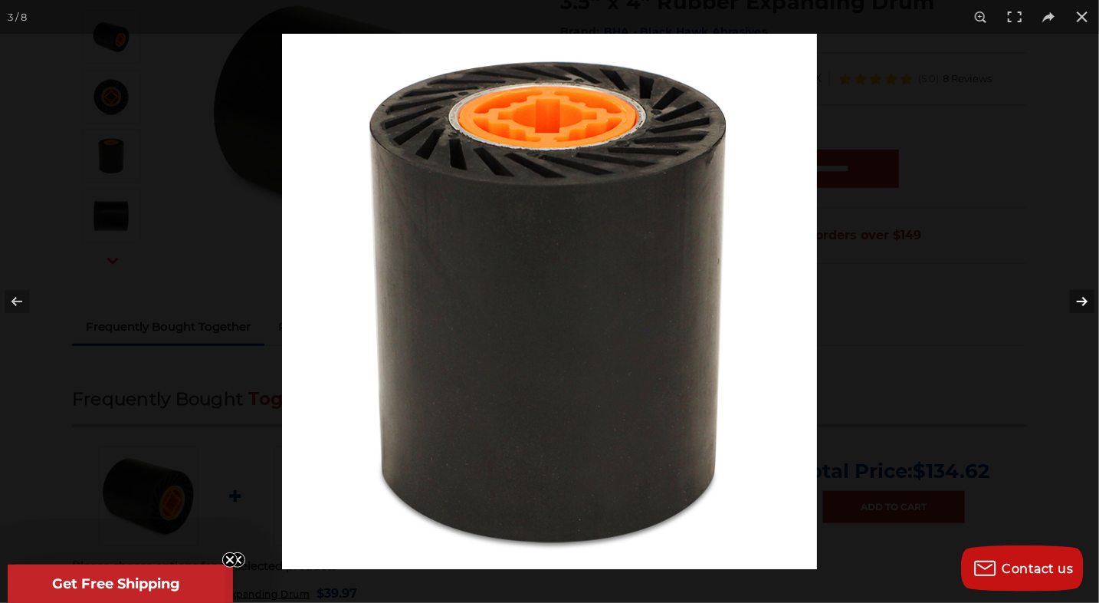
click at [1082, 296] on button at bounding box center [1073, 301] width 54 height 77
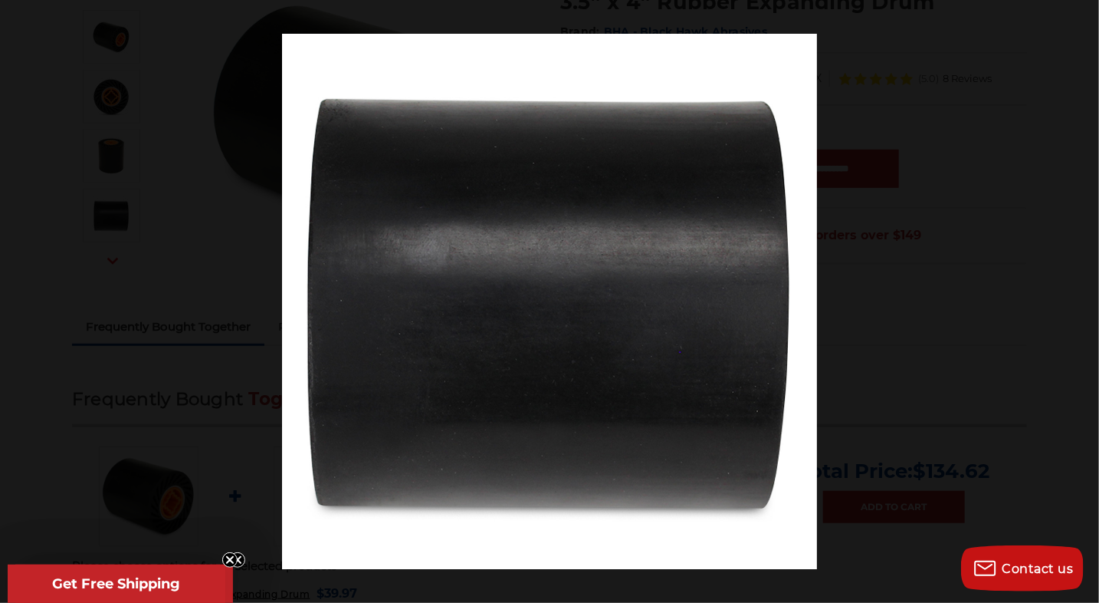
click at [1081, 294] on button at bounding box center [1073, 301] width 54 height 77
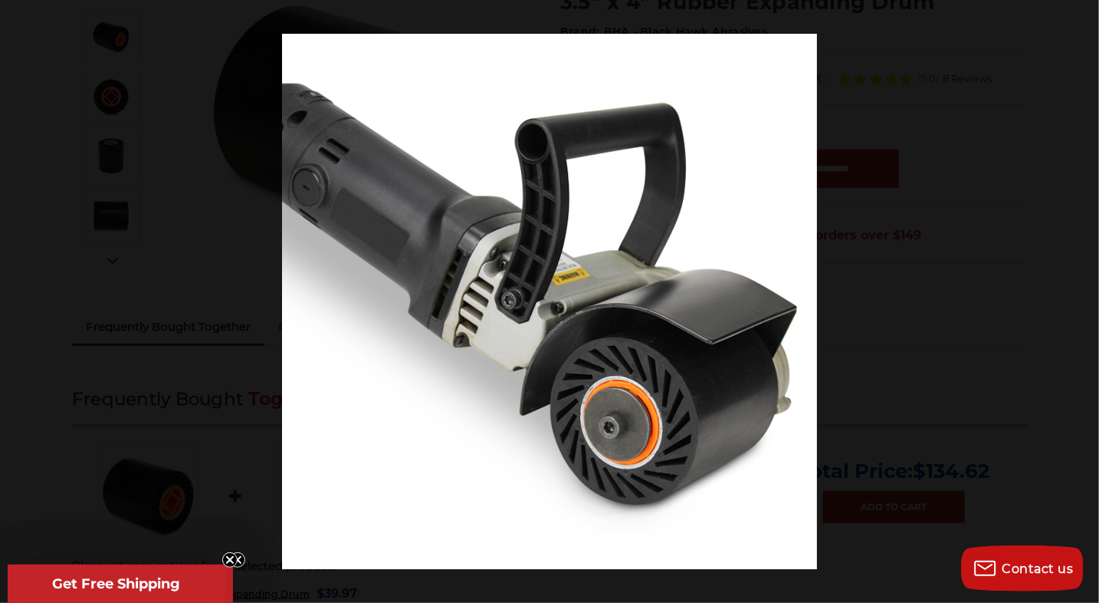
click at [1081, 294] on button at bounding box center [1073, 301] width 54 height 77
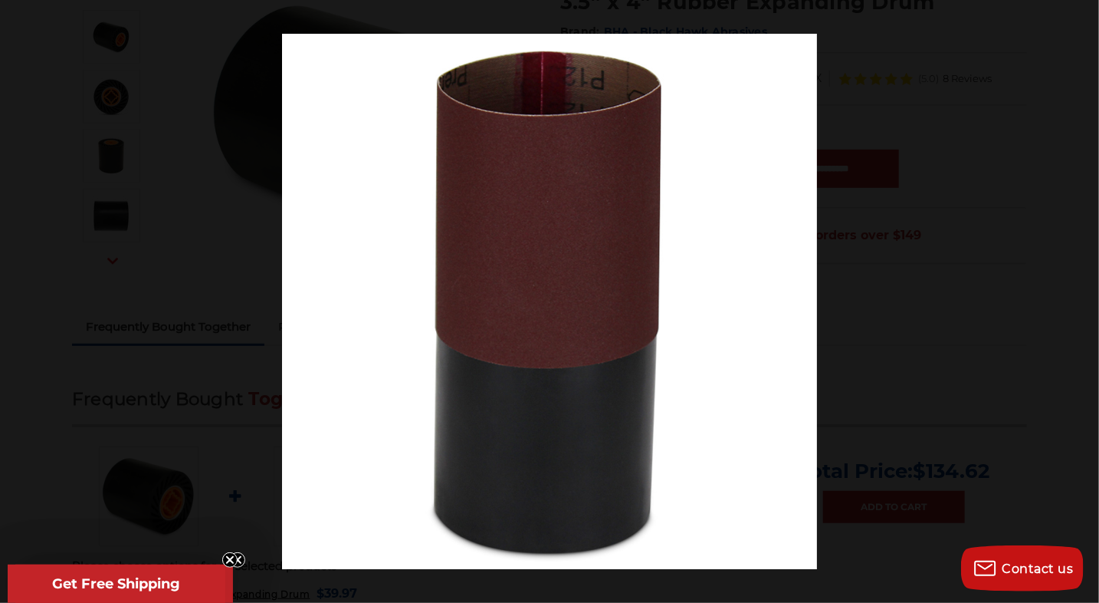
click at [1081, 294] on button at bounding box center [1073, 301] width 54 height 77
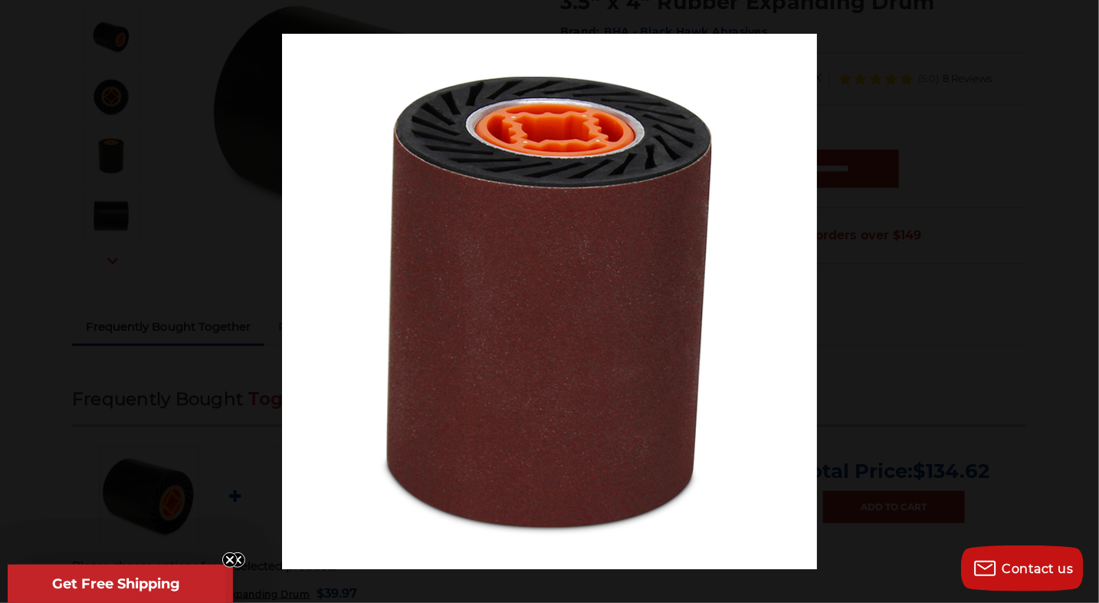
click at [1081, 294] on button at bounding box center [1073, 301] width 54 height 77
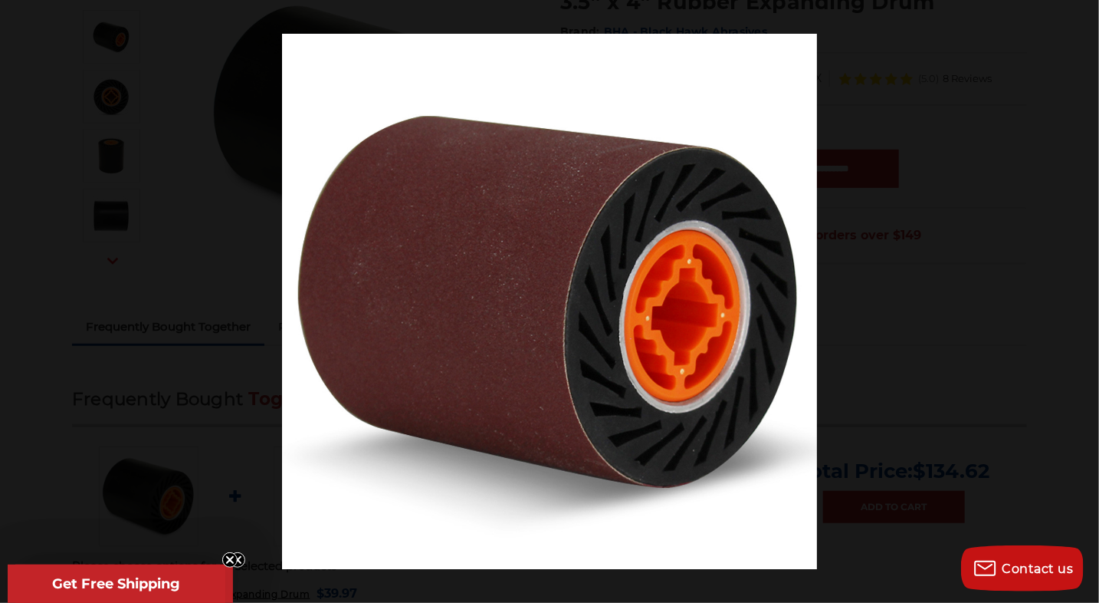
click at [1081, 294] on button at bounding box center [1073, 301] width 54 height 77
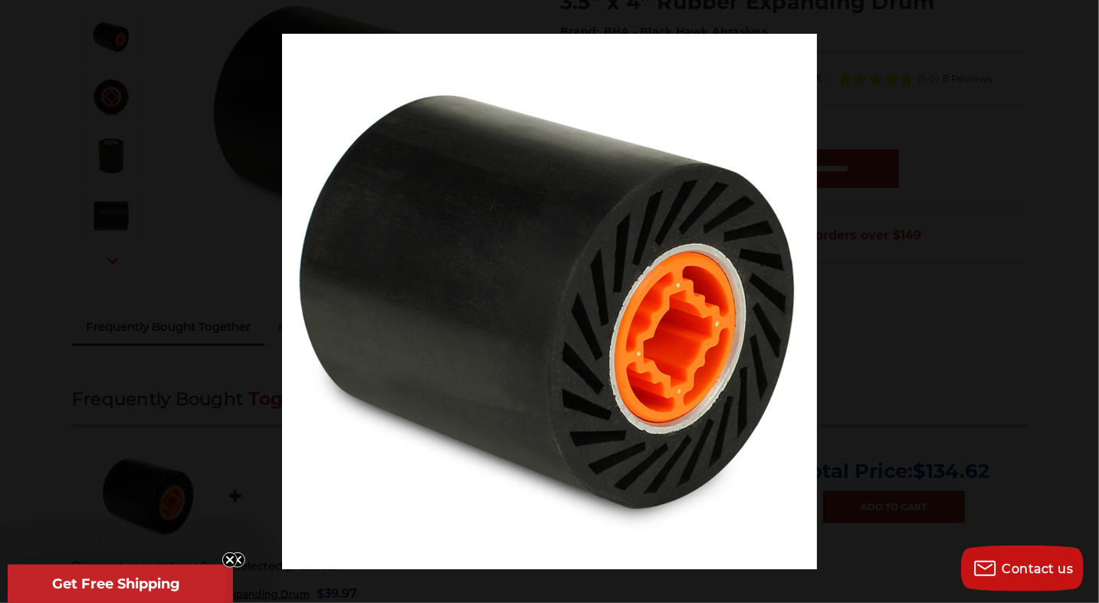
click at [1081, 294] on button at bounding box center [1073, 301] width 54 height 77
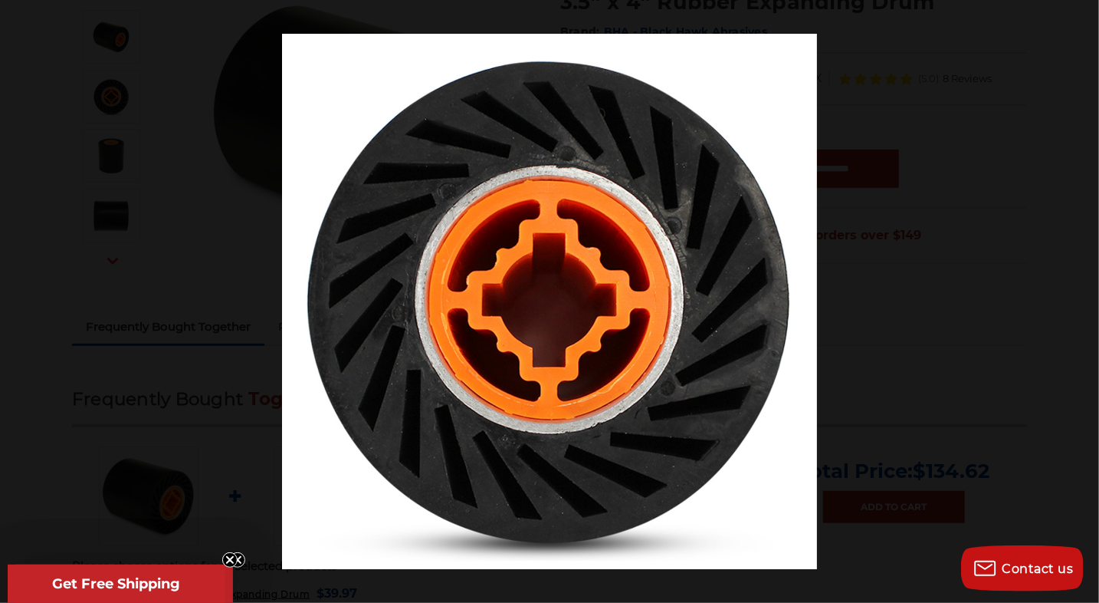
click at [1081, 294] on button at bounding box center [1073, 301] width 54 height 77
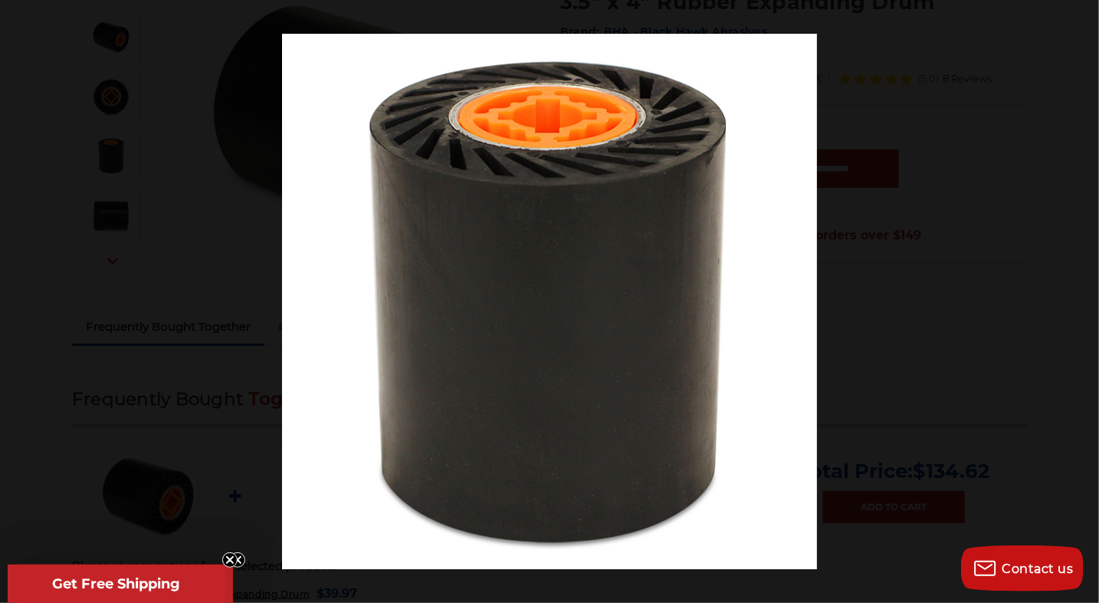
click at [1081, 294] on button at bounding box center [1073, 301] width 54 height 77
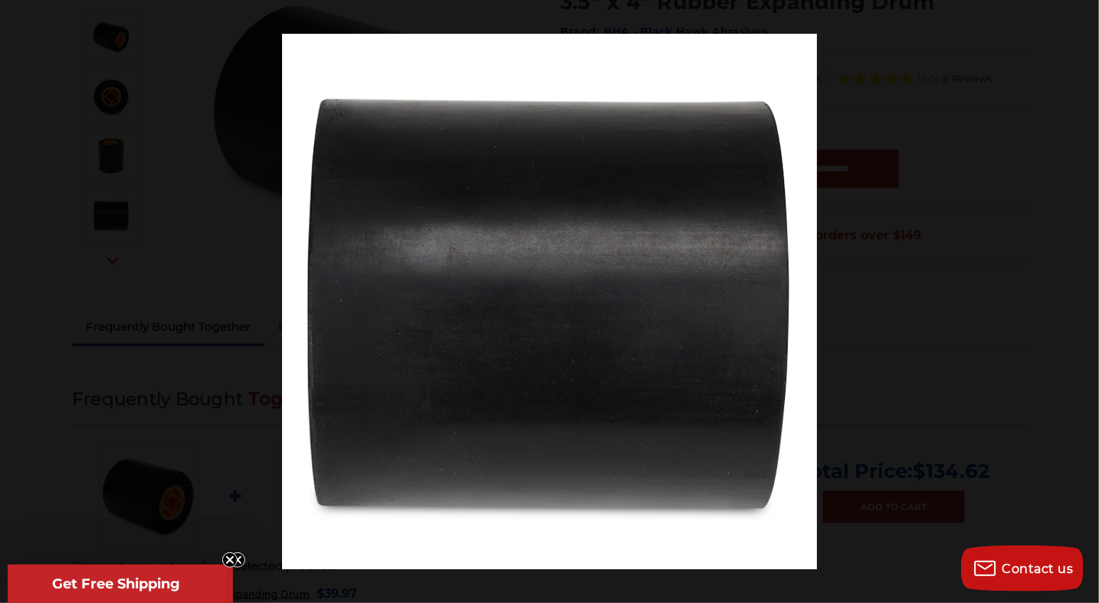
click at [1081, 294] on button at bounding box center [1073, 301] width 54 height 77
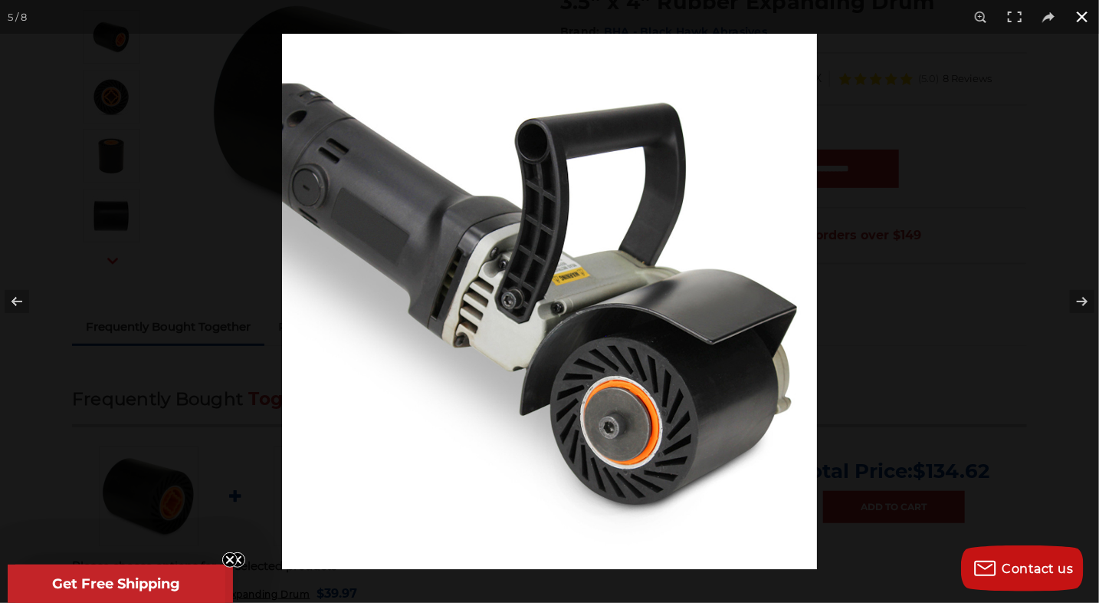
click at [1077, 15] on button at bounding box center [1083, 17] width 34 height 34
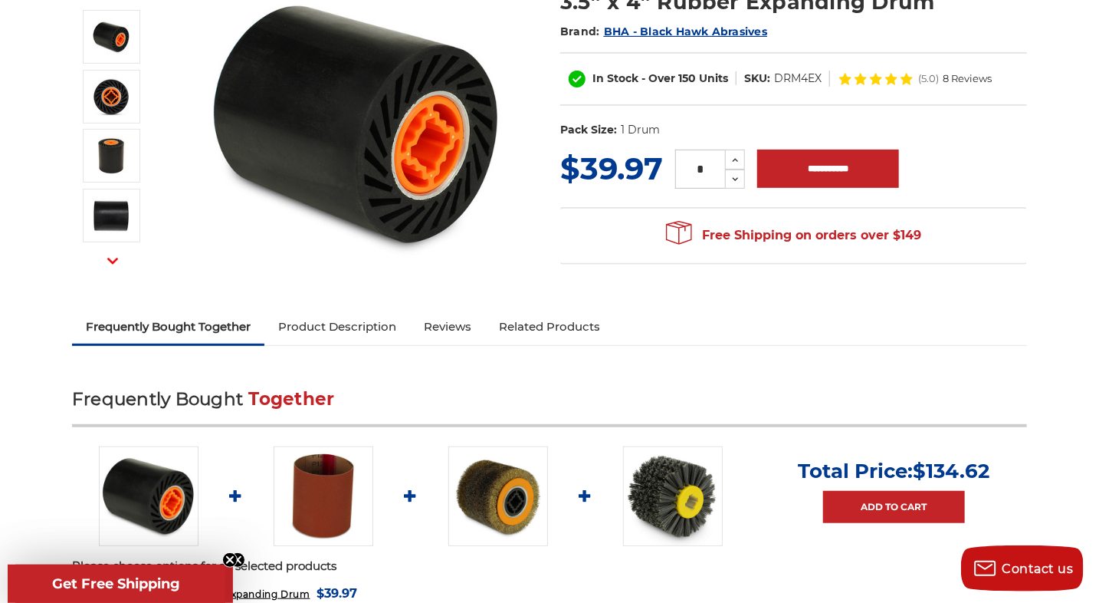
click at [443, 324] on link "Reviews" at bounding box center [447, 327] width 75 height 34
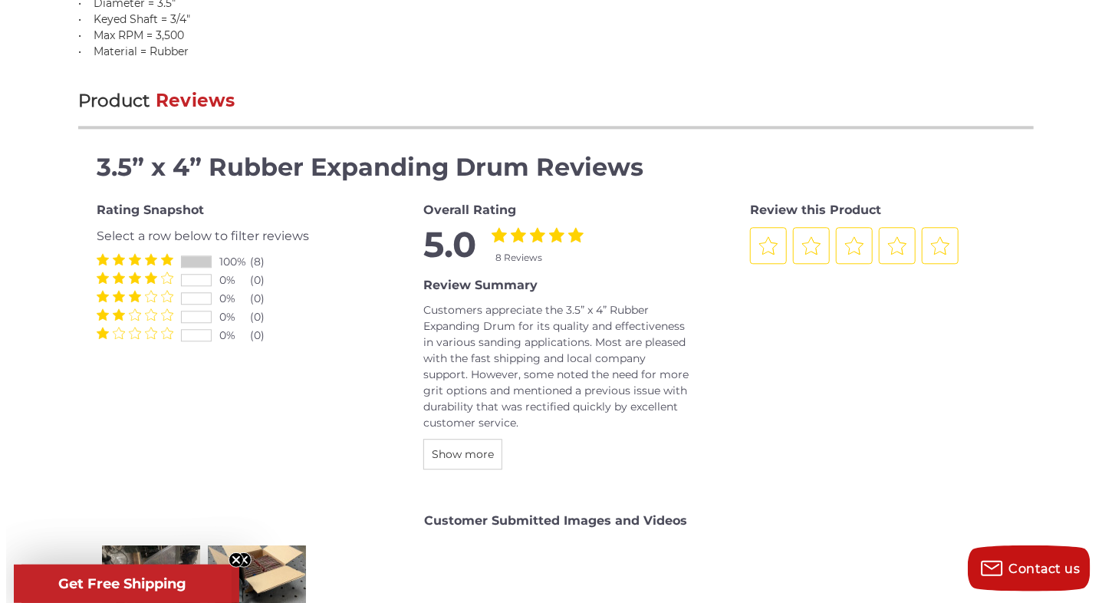
scroll to position [1800, 0]
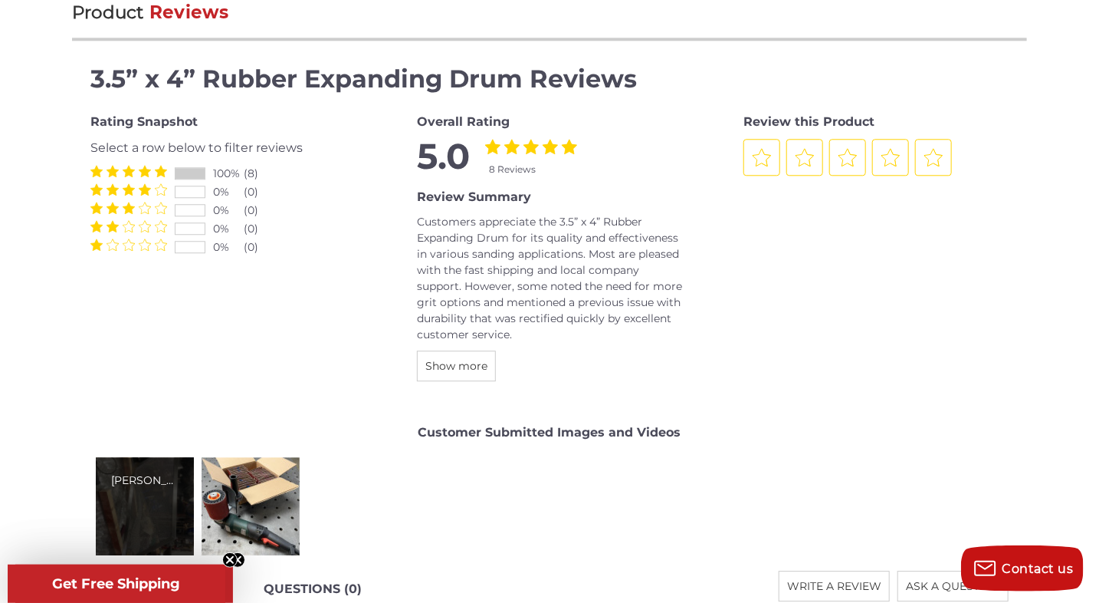
click at [135, 472] on div "Keith H." at bounding box center [144, 480] width 67 height 16
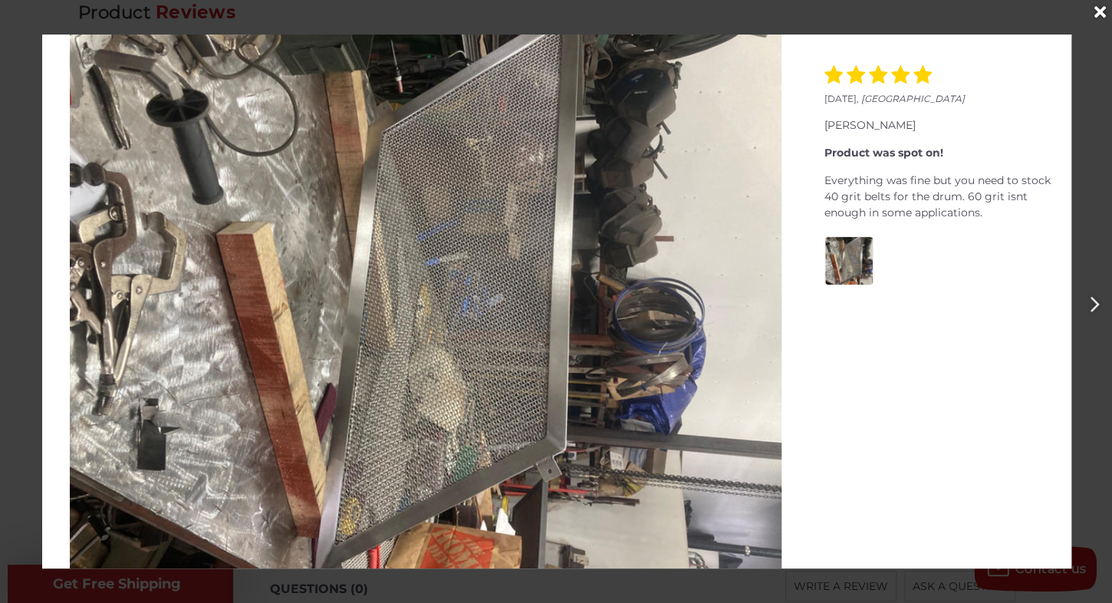
click at [1090, 301] on icon "Next" at bounding box center [1094, 304] width 10 height 16
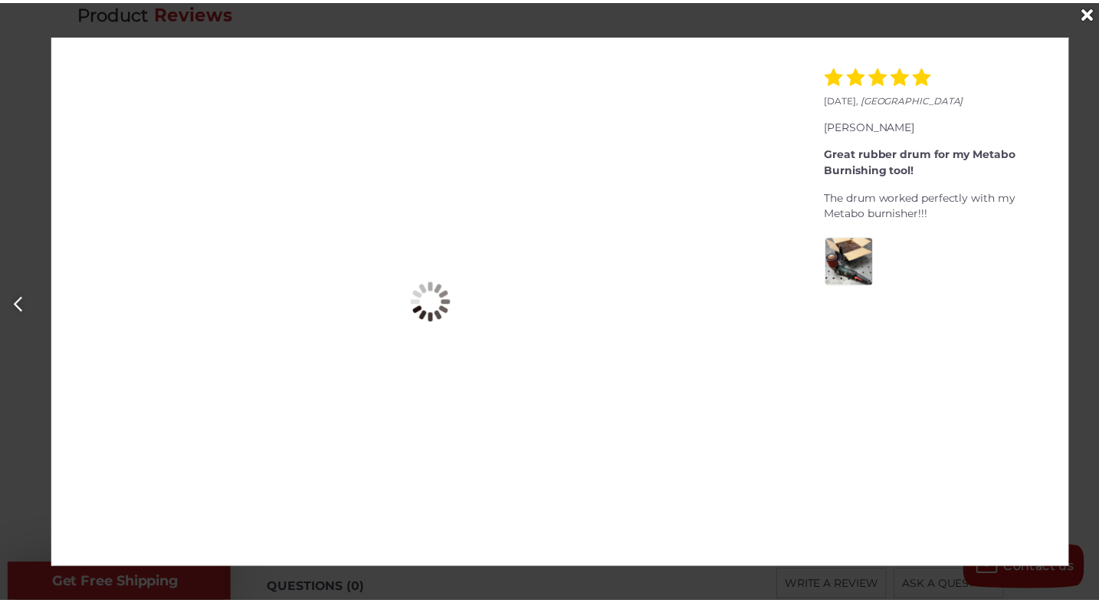
scroll to position [0, 1112]
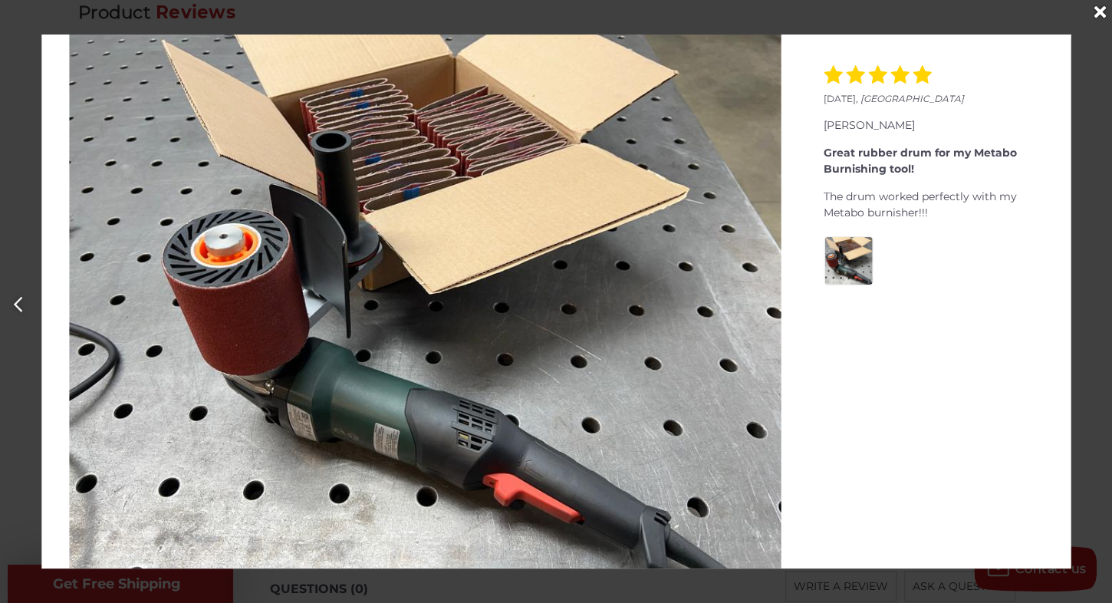
click at [1090, 301] on div at bounding box center [556, 301] width 1112 height 603
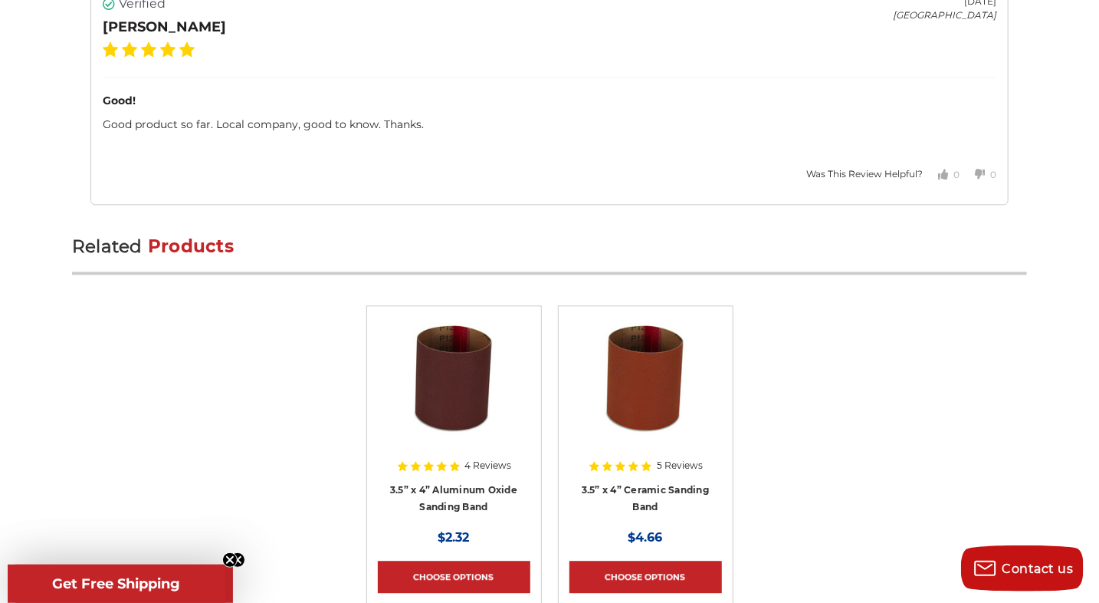
scroll to position [4330, 0]
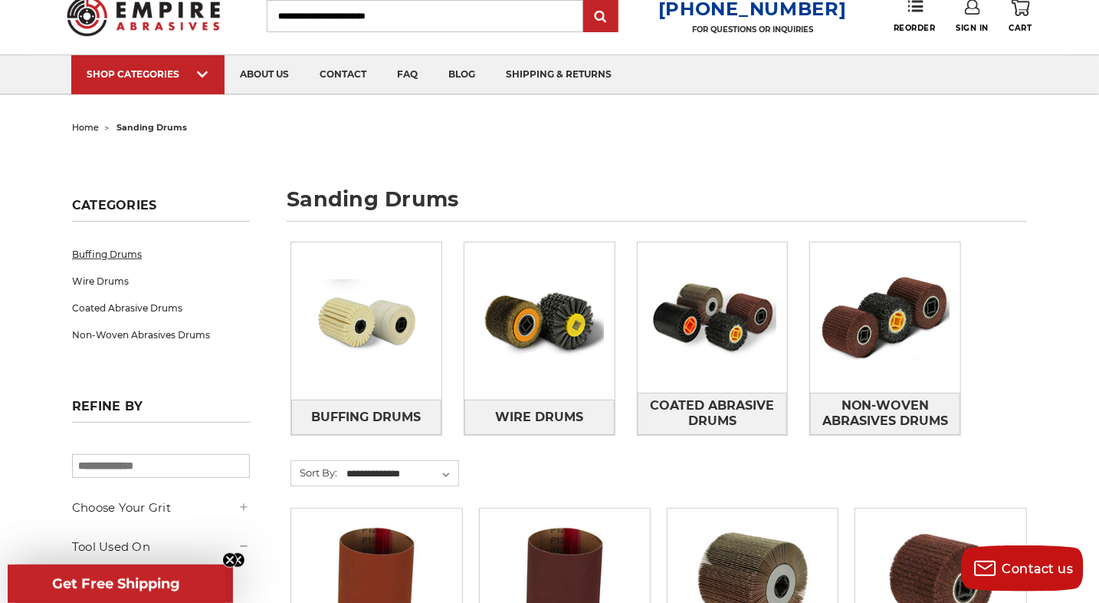
scroll to position [77, 0]
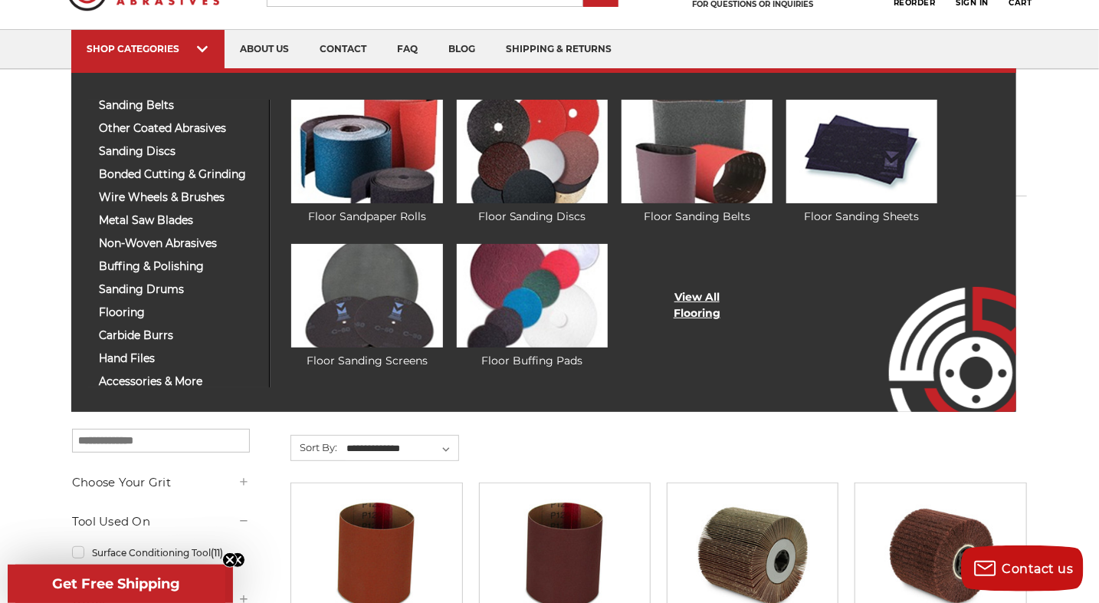
click at [696, 314] on link "View All Flooring" at bounding box center [697, 305] width 47 height 32
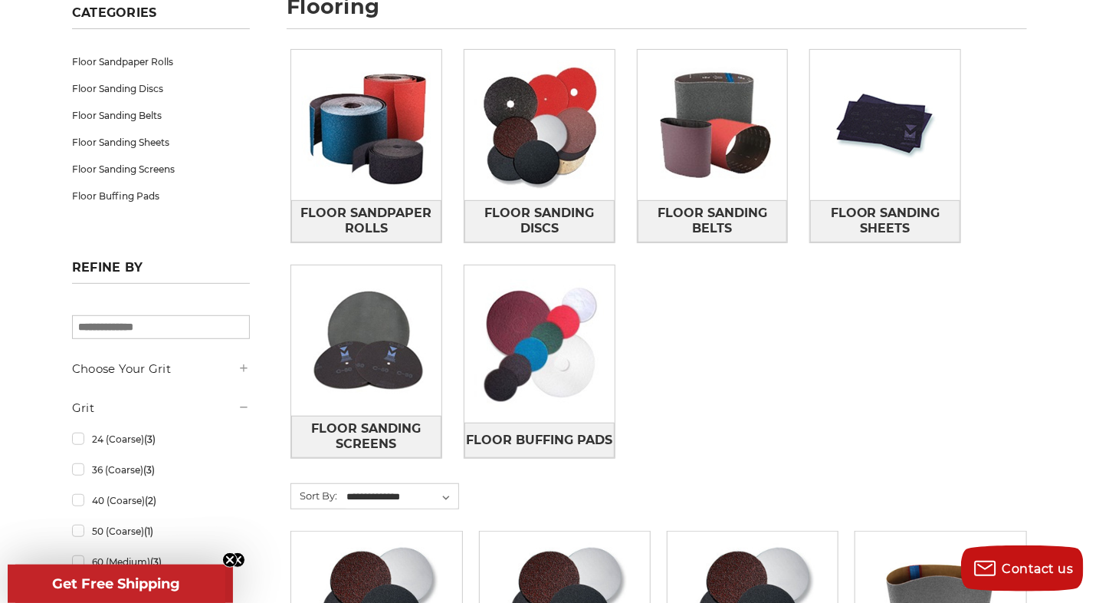
scroll to position [230, 0]
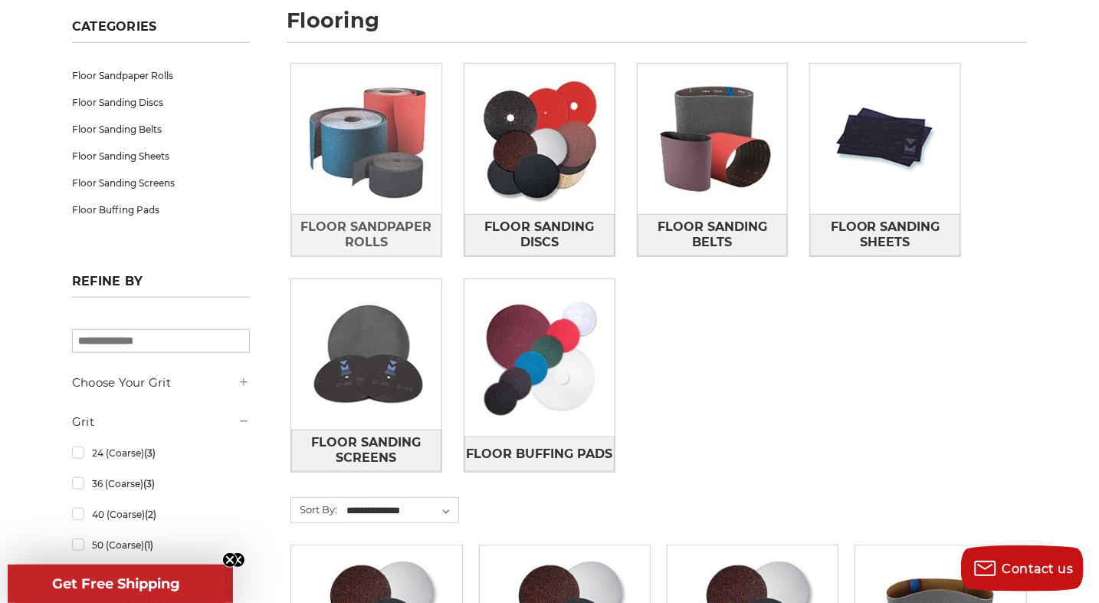
click at [378, 129] on img at bounding box center [366, 139] width 150 height 150
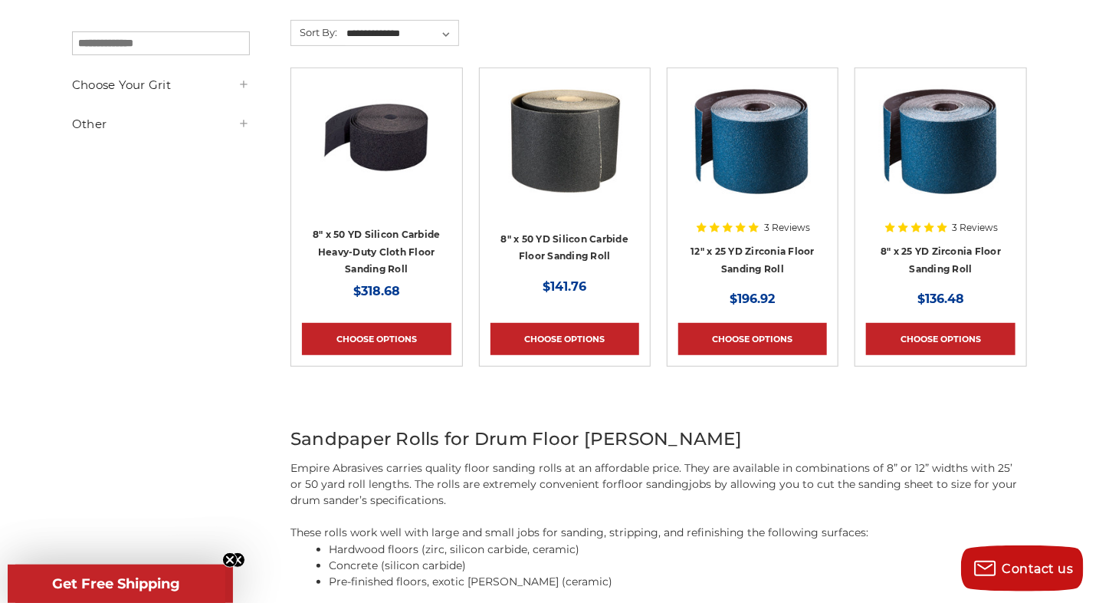
scroll to position [307, 0]
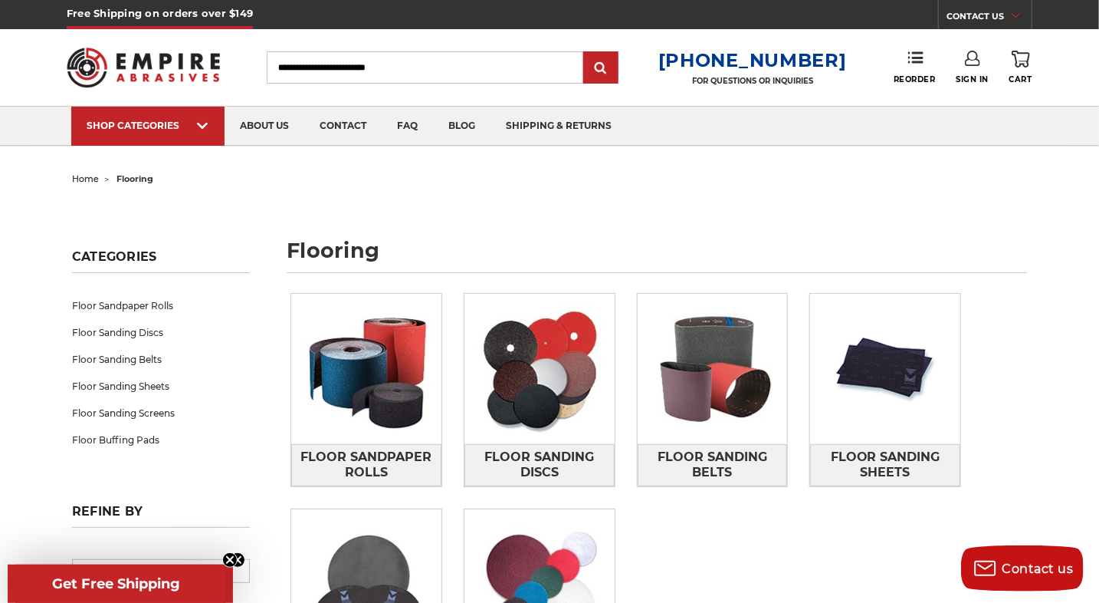
click at [340, 70] on input "Search" at bounding box center [425, 67] width 317 height 32
type input "*"
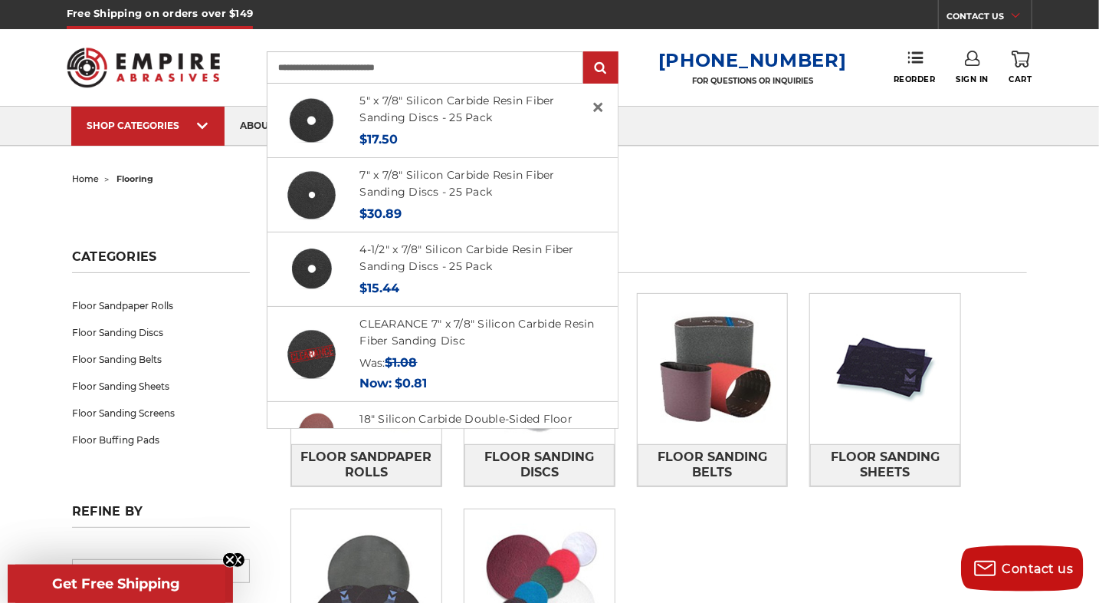
type input "**********"
click at [586, 53] on input "submit" at bounding box center [601, 68] width 31 height 31
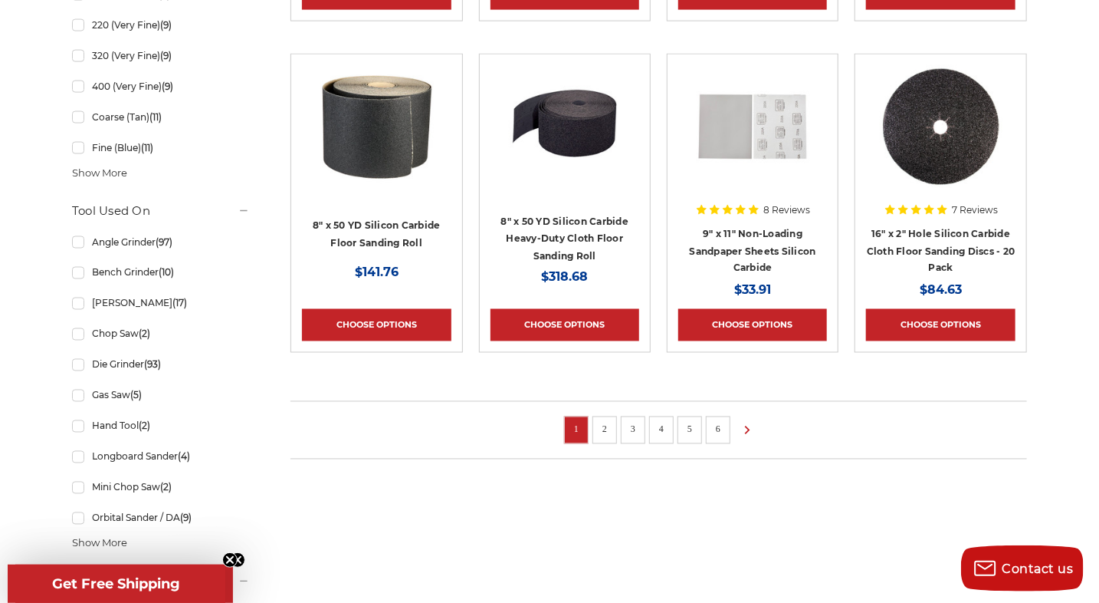
scroll to position [1150, 0]
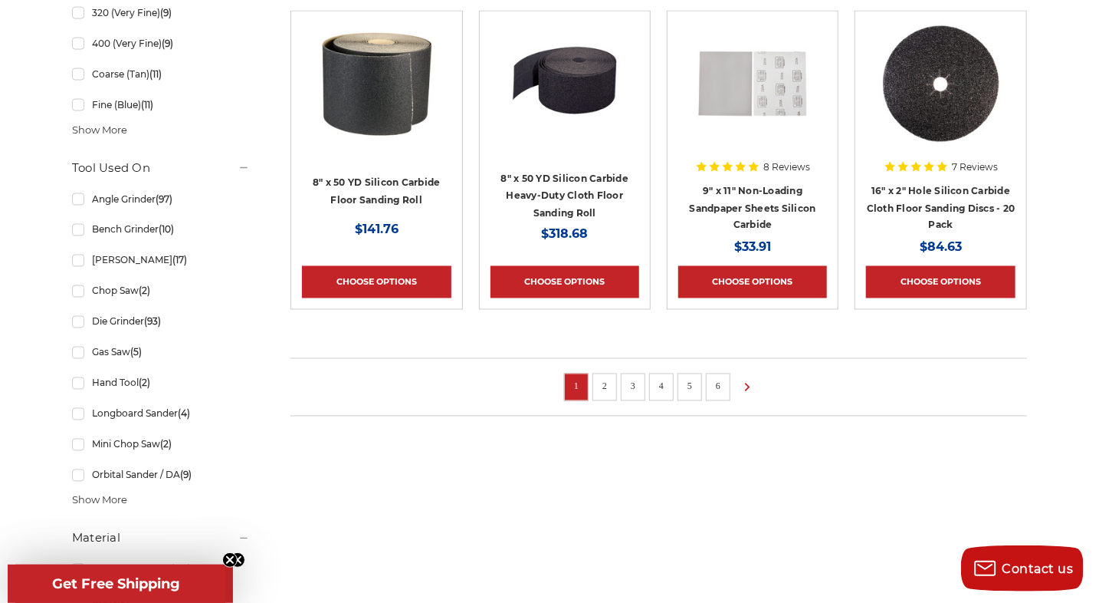
click at [718, 386] on link "6" at bounding box center [718, 386] width 15 height 17
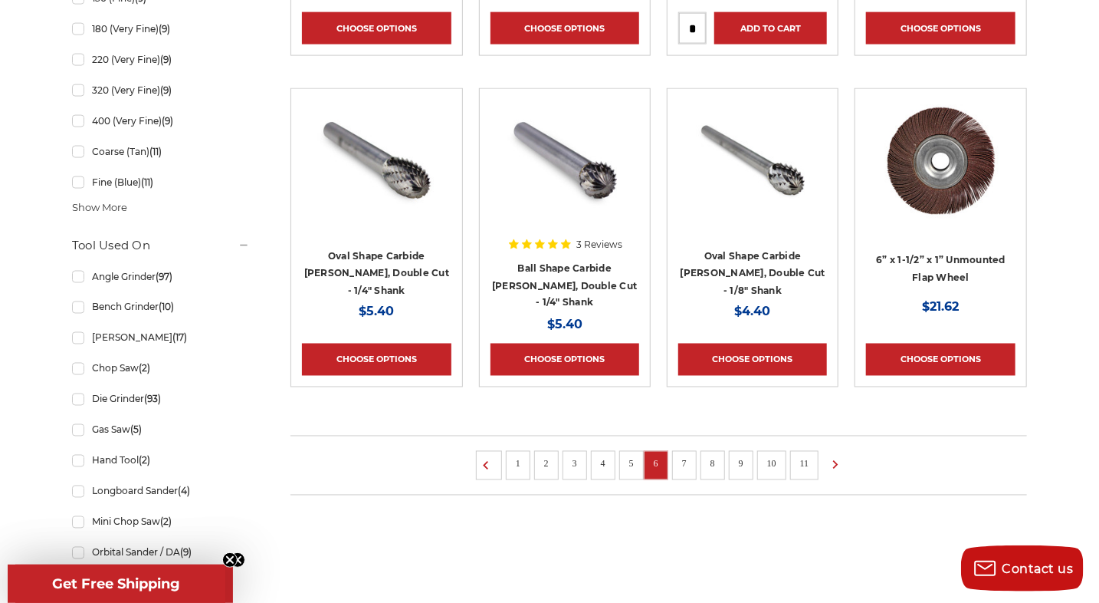
scroll to position [1073, 0]
click at [628, 461] on link "5" at bounding box center [631, 463] width 15 height 17
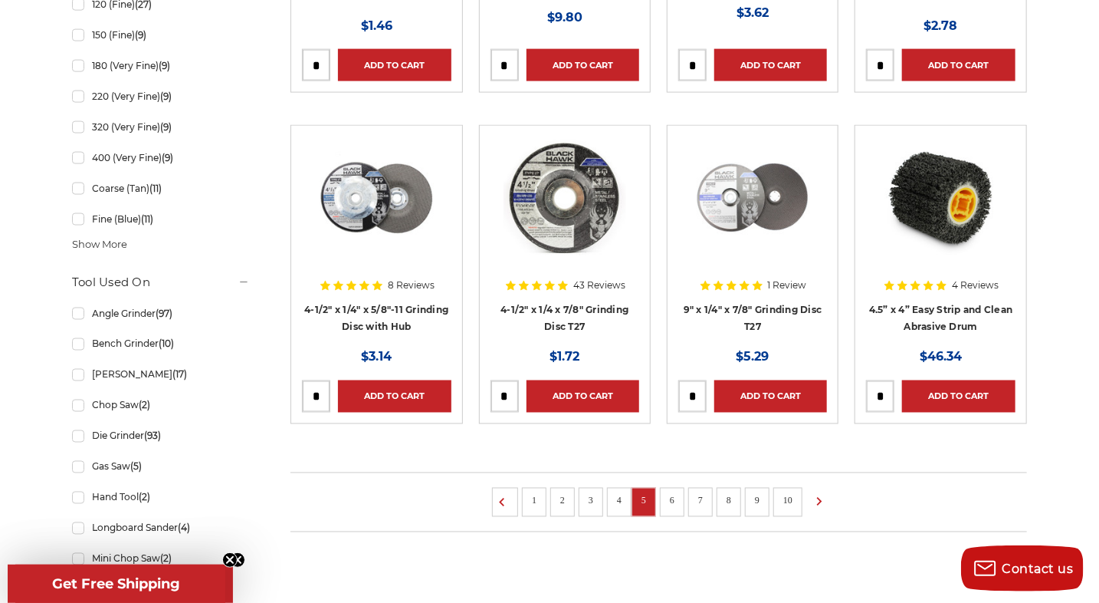
scroll to position [997, 0]
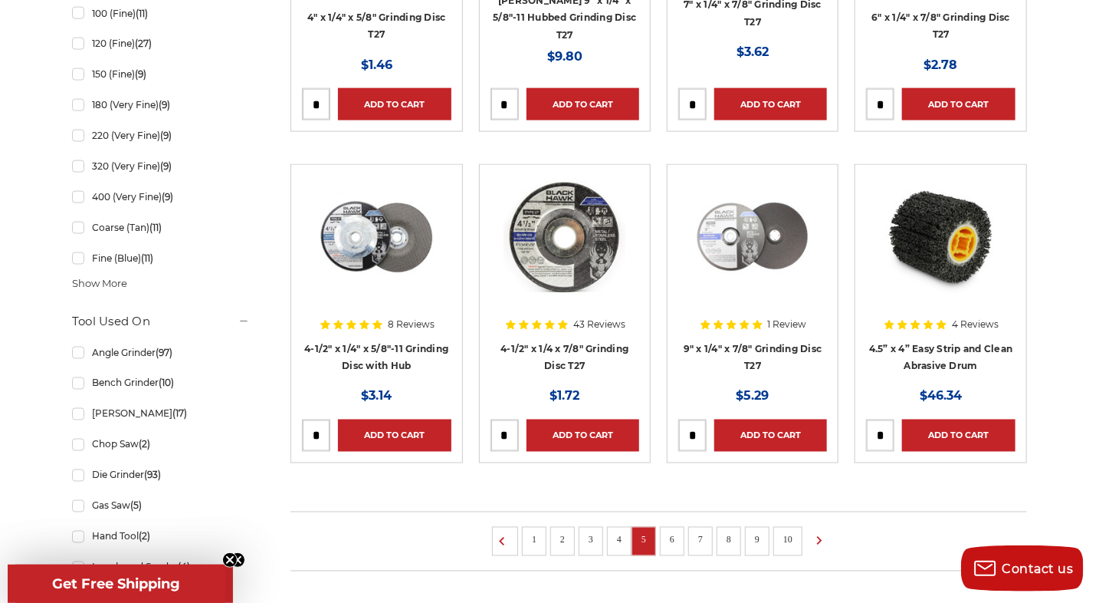
click at [618, 533] on link "4" at bounding box center [619, 539] width 15 height 17
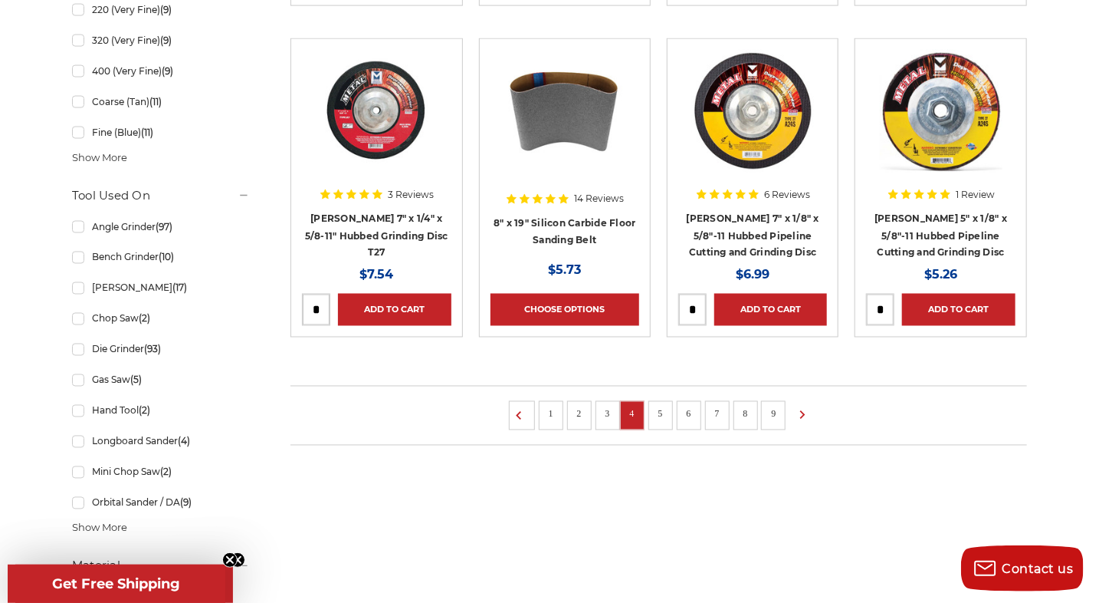
scroll to position [1150, 0]
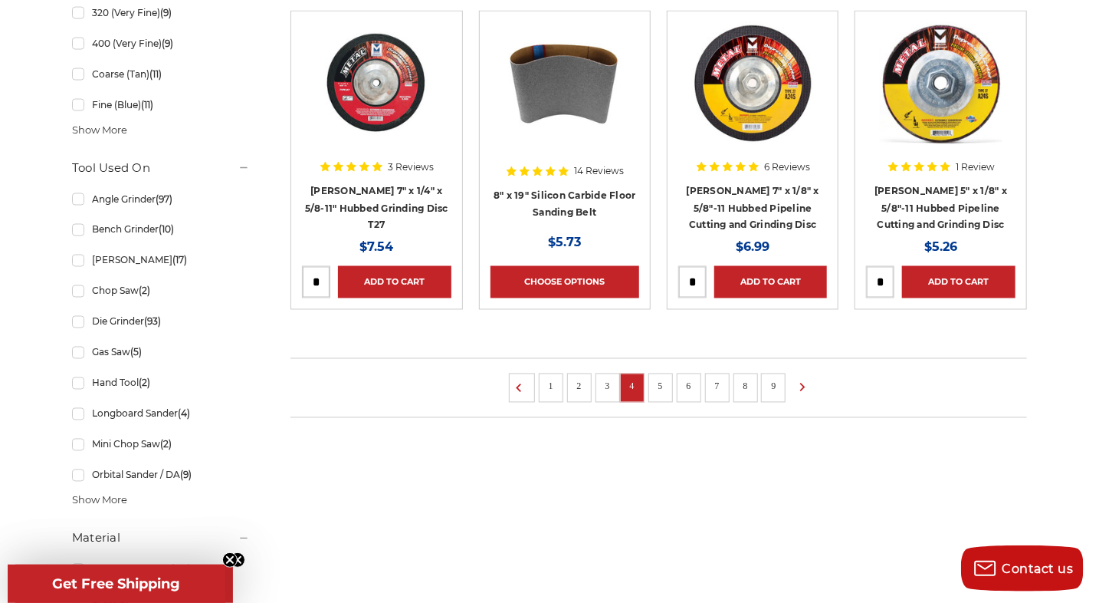
click at [606, 382] on link "3" at bounding box center [607, 386] width 15 height 17
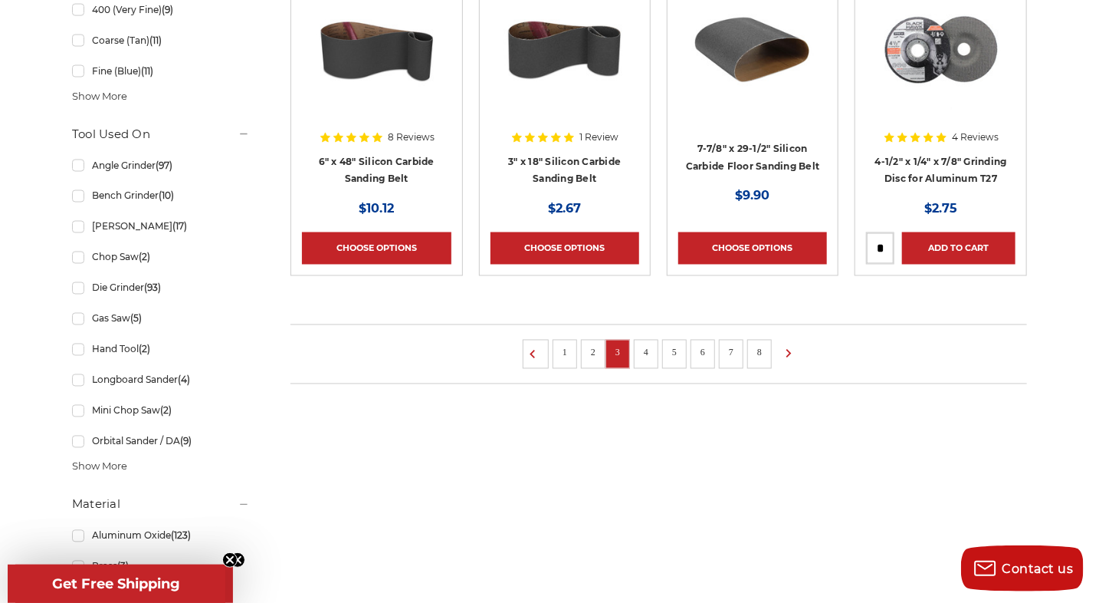
scroll to position [1227, 0]
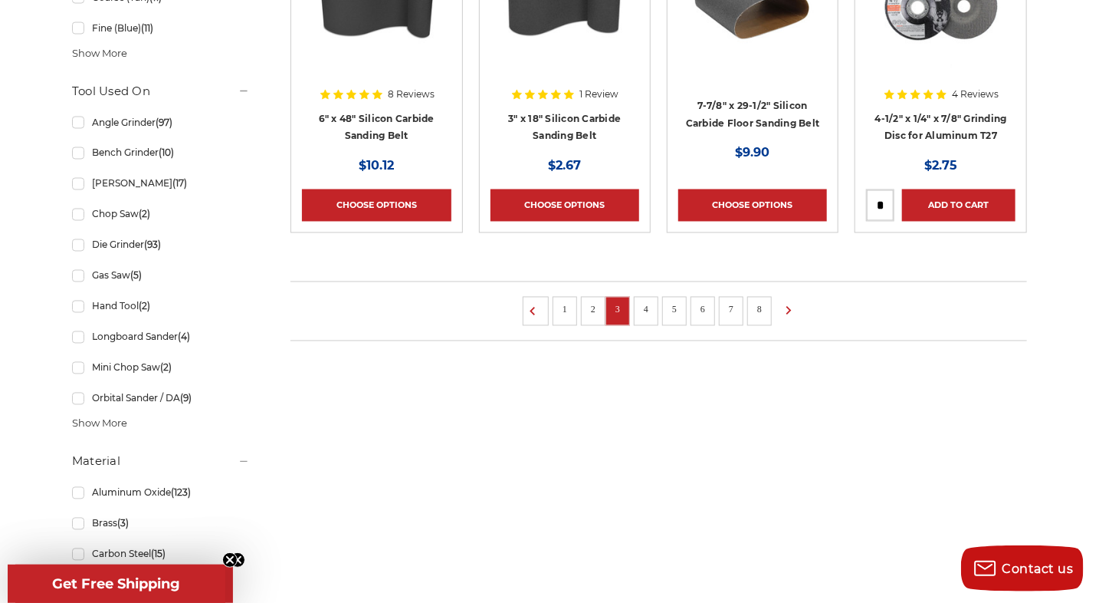
click at [592, 307] on link "2" at bounding box center [593, 309] width 15 height 17
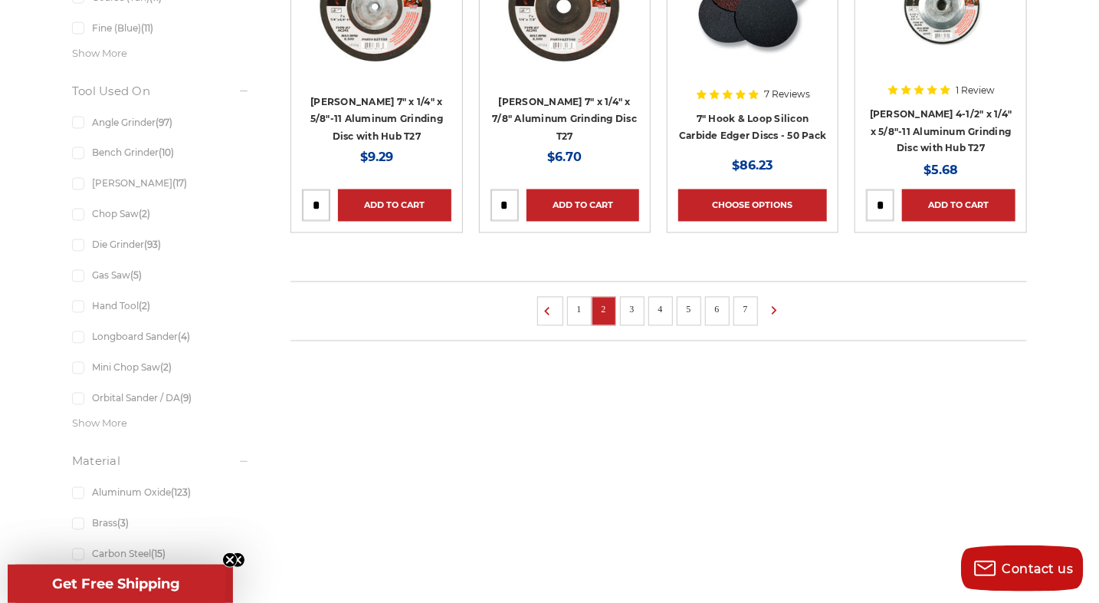
scroll to position [1150, 0]
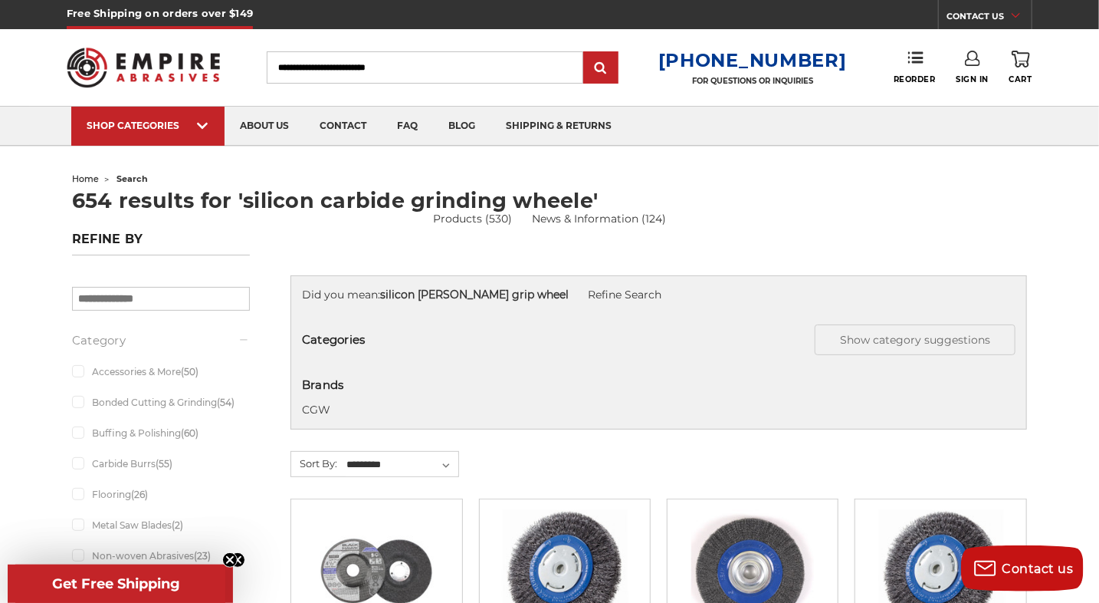
scroll to position [1150, 0]
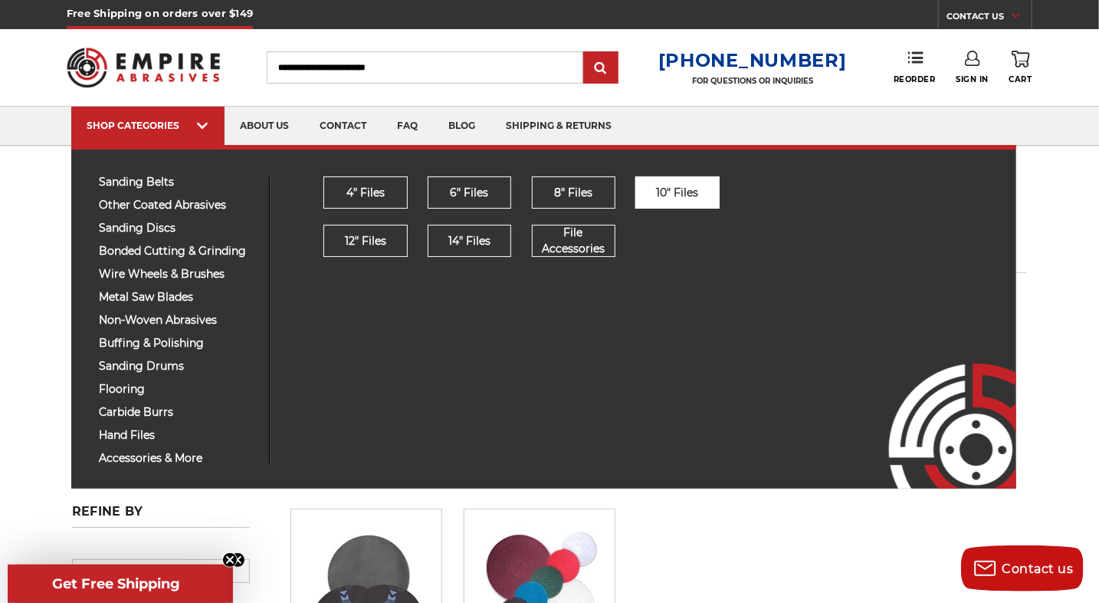
click at [669, 196] on span "10" Files" at bounding box center [677, 193] width 42 height 16
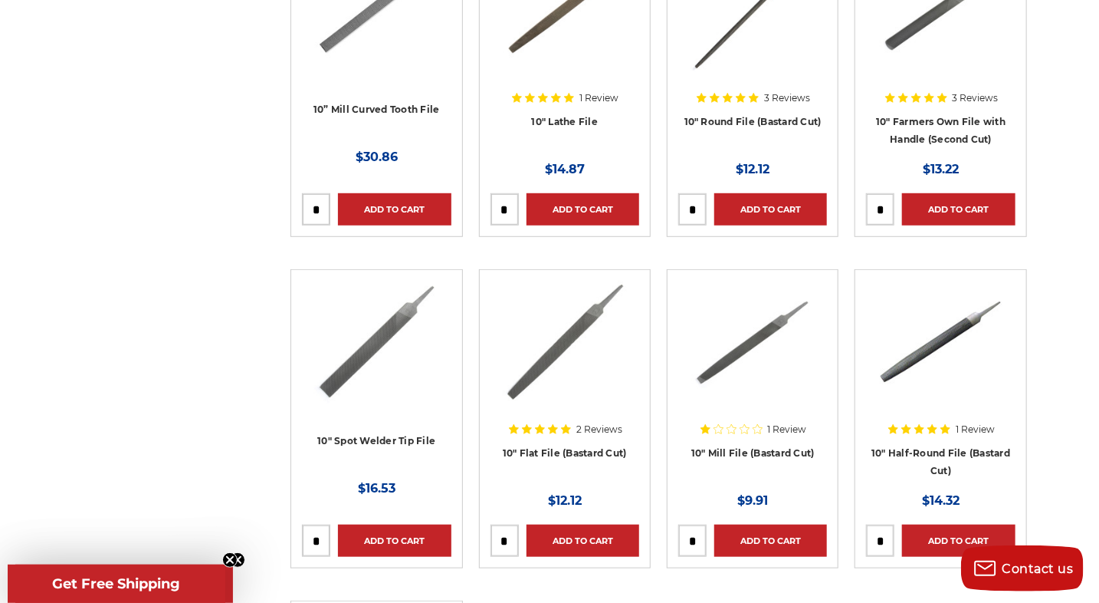
scroll to position [383, 0]
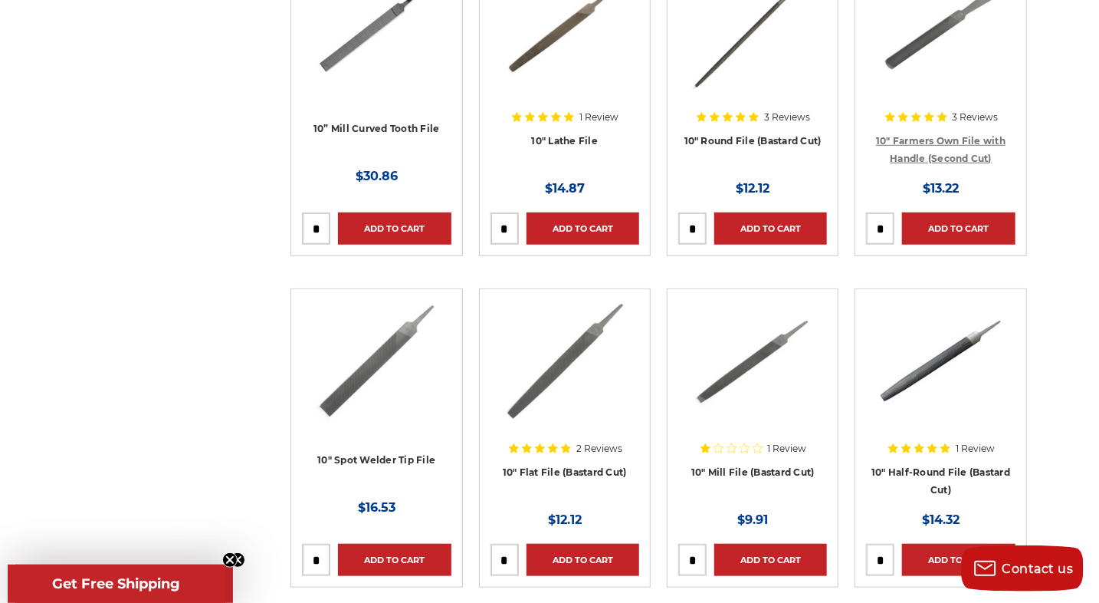
click at [914, 153] on link "10" Farmers Own File with Handle (Second Cut)" at bounding box center [941, 149] width 130 height 29
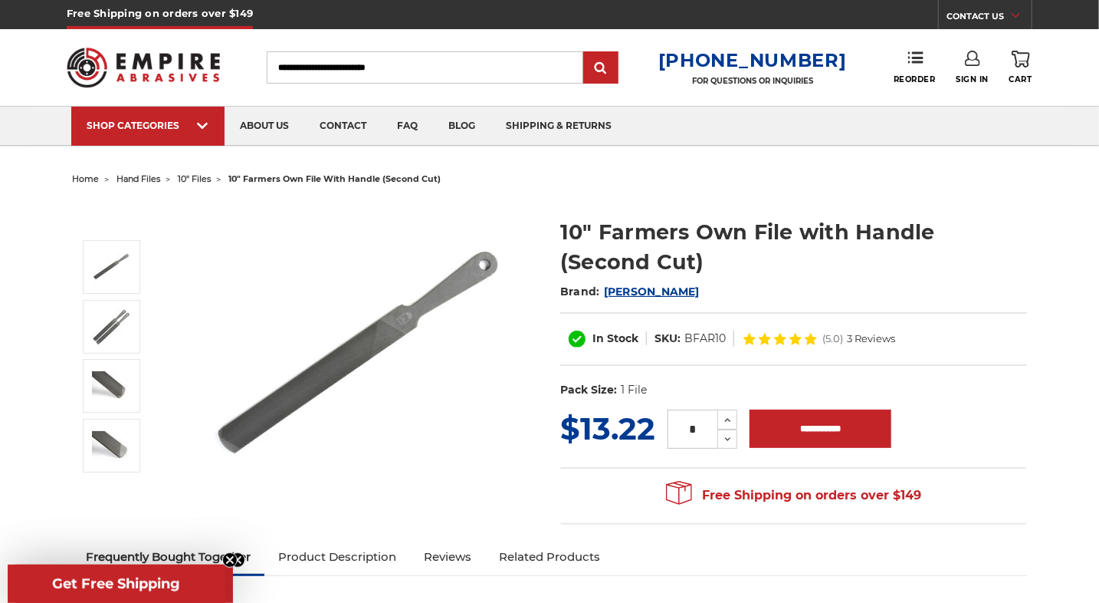
click at [324, 370] on img at bounding box center [357, 354] width 307 height 307
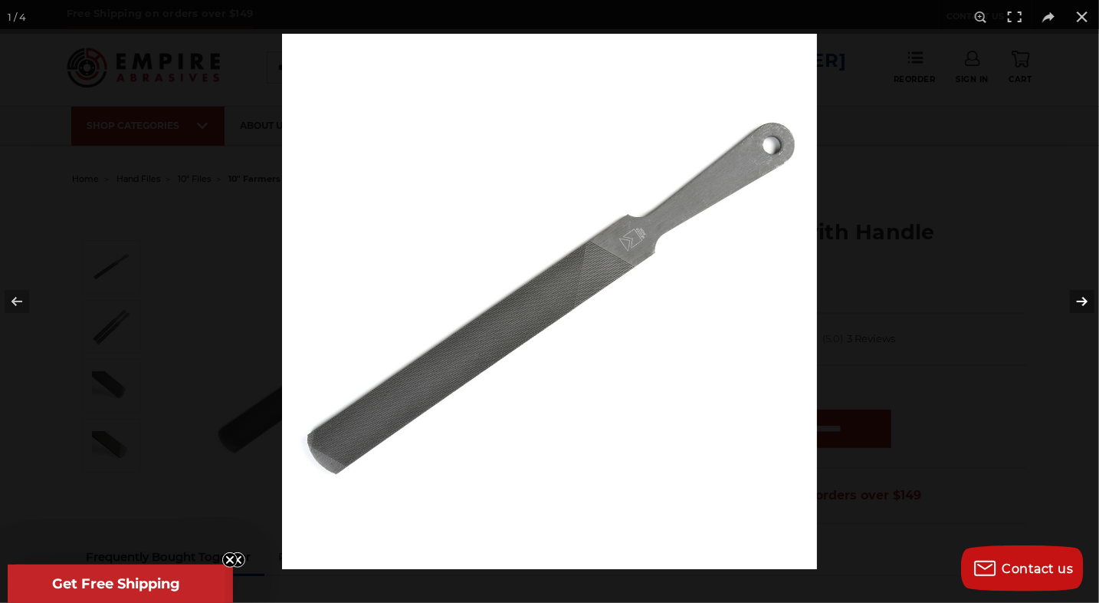
click at [1083, 296] on button at bounding box center [1073, 301] width 54 height 77
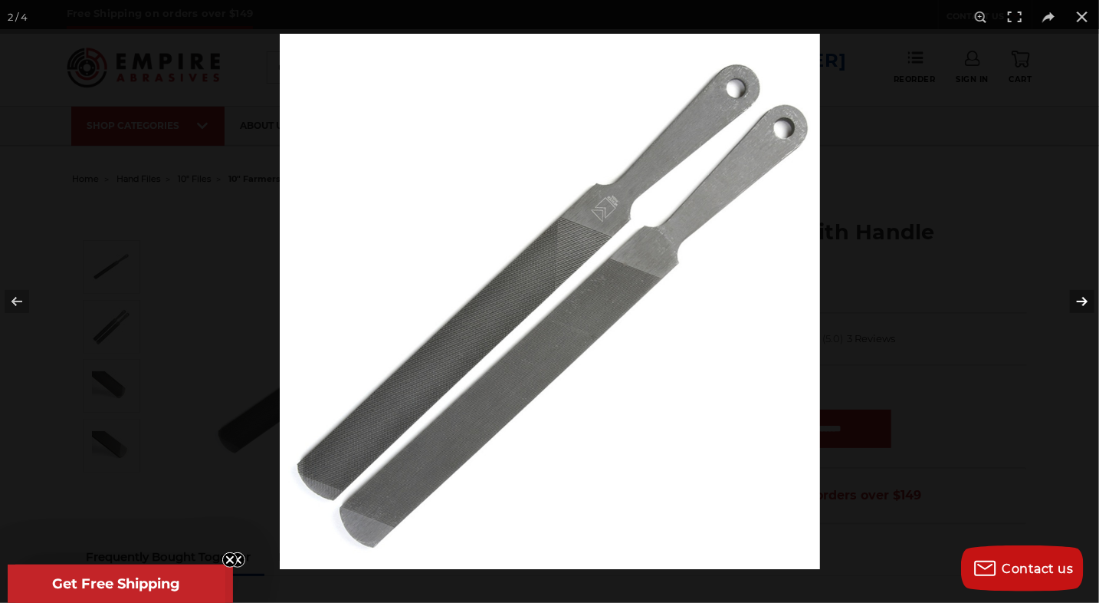
click at [1082, 296] on button at bounding box center [1073, 301] width 54 height 77
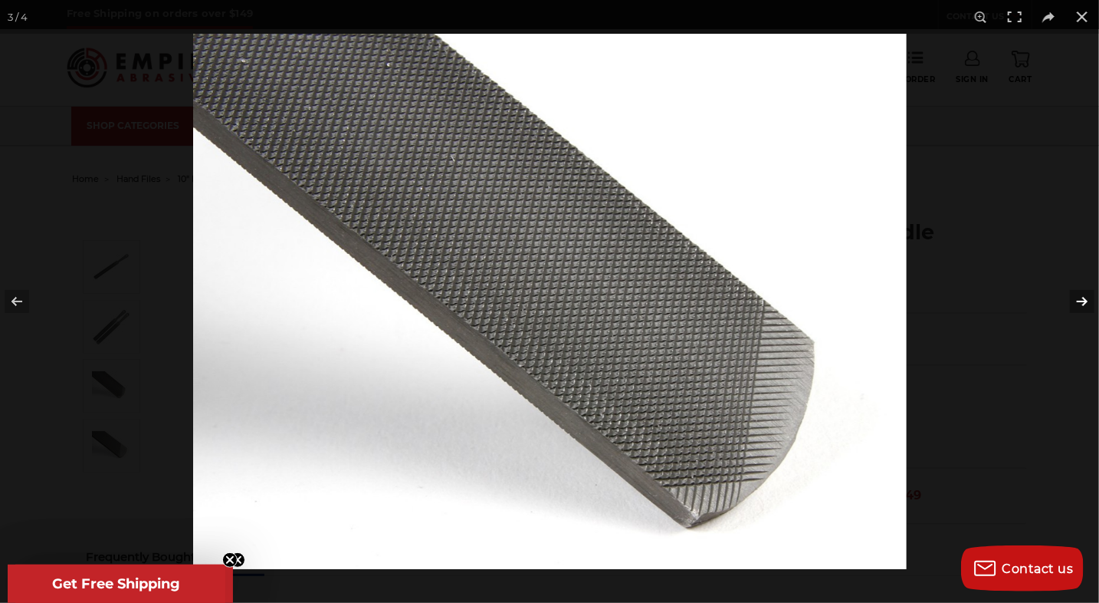
click at [1076, 296] on button at bounding box center [1073, 301] width 54 height 77
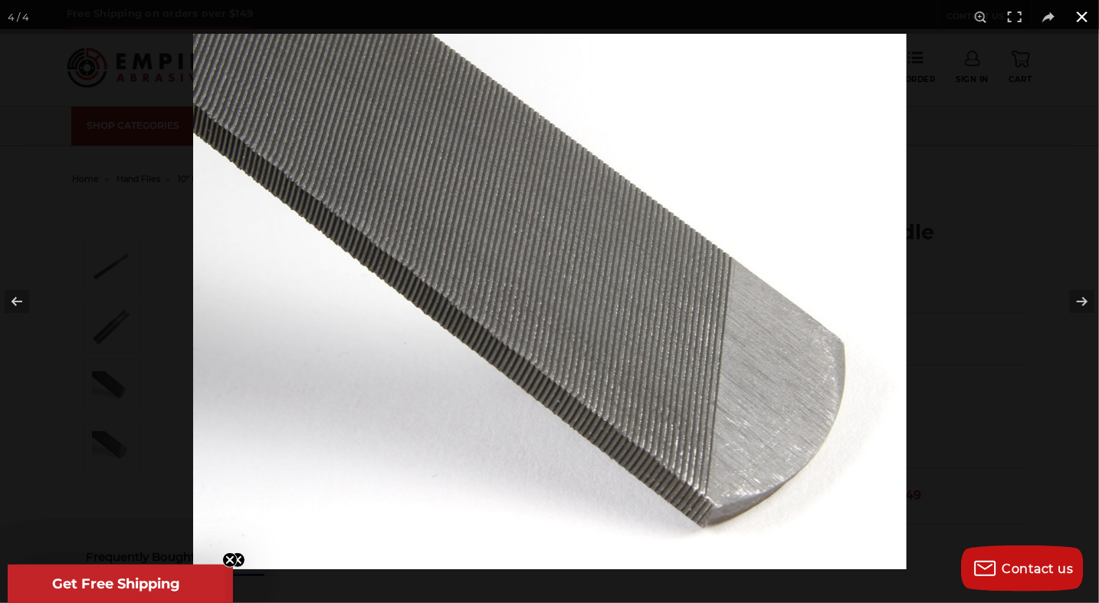
click at [1089, 15] on button at bounding box center [1083, 17] width 34 height 34
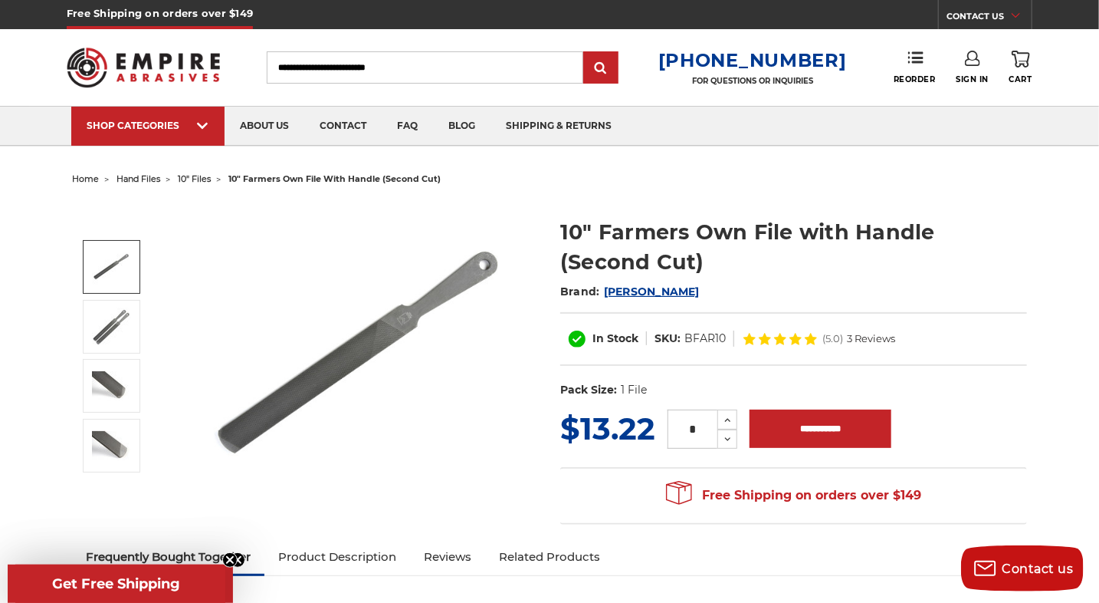
click at [13, 60] on header "Free Shipping on orders over $149 CONTACT US [DATE] - [DATE] (excluding holiday…" at bounding box center [549, 73] width 1099 height 146
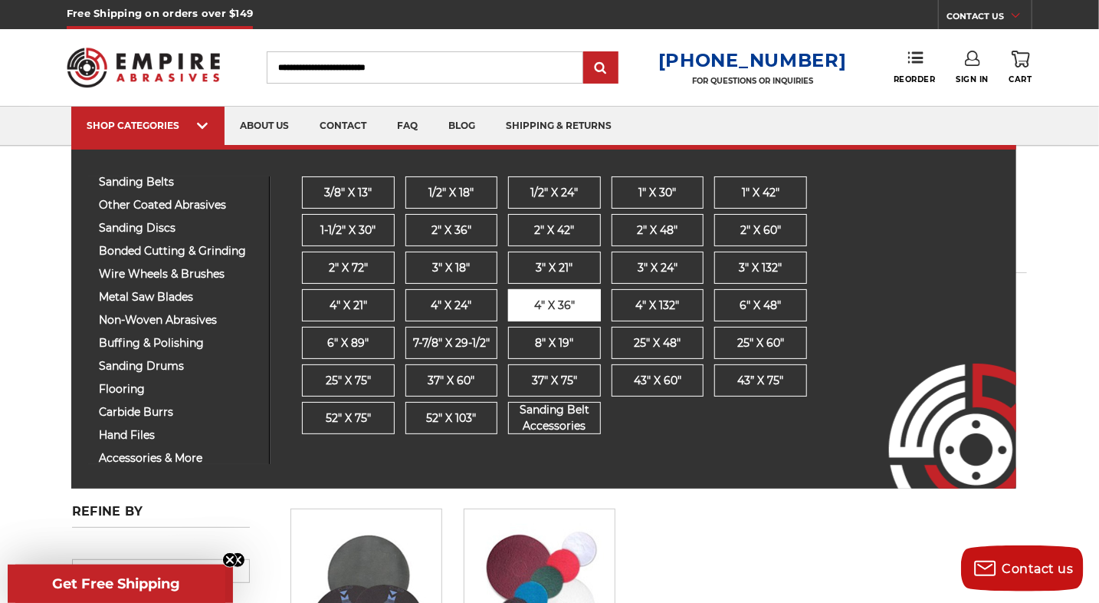
click at [537, 297] on span "4" x 36"" at bounding box center [554, 305] width 41 height 16
